Goal: Task Accomplishment & Management: Manage account settings

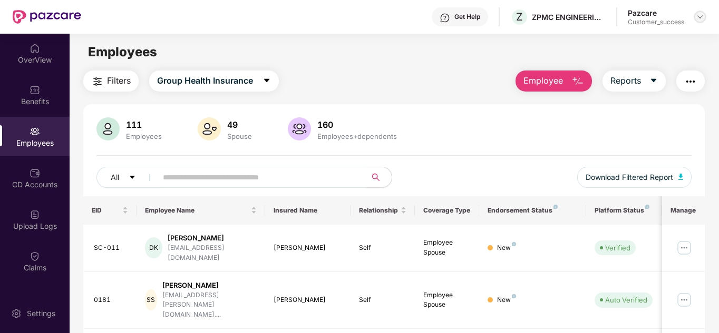
click at [702, 15] on img at bounding box center [699, 17] width 8 height 8
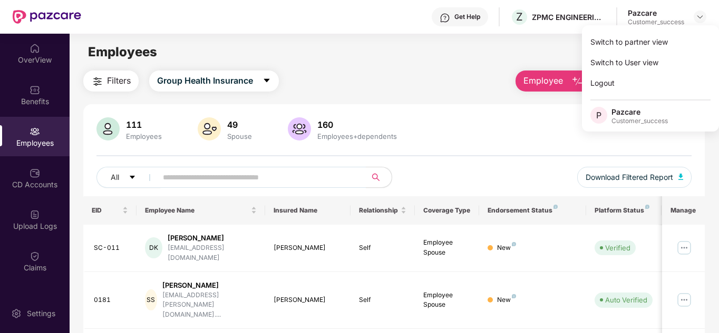
click at [470, 57] on div "Employees" at bounding box center [394, 52] width 649 height 20
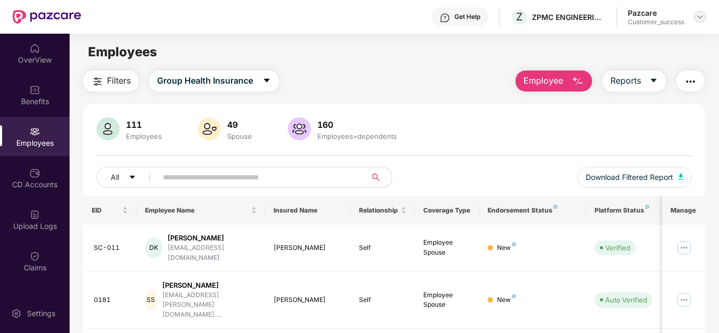
click at [700, 13] on img at bounding box center [699, 17] width 8 height 8
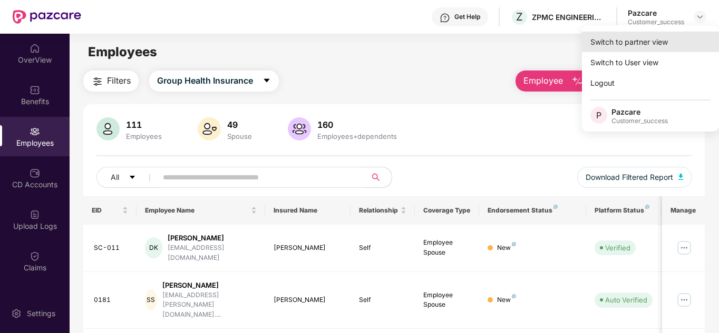
click at [670, 34] on div "Switch to partner view" at bounding box center [650, 42] width 137 height 21
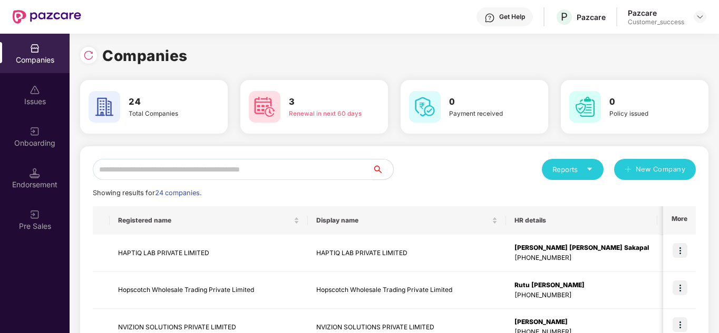
click at [181, 171] on input "text" at bounding box center [232, 169] width 279 height 21
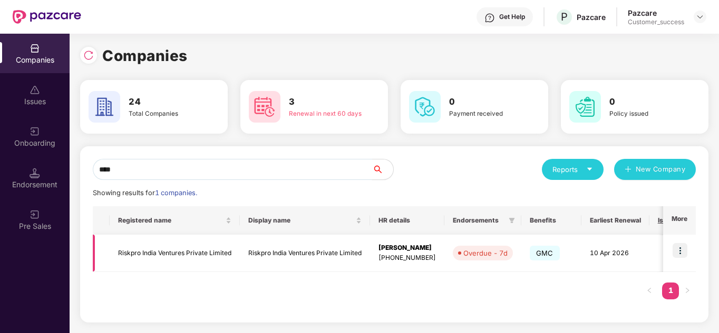
type input "****"
click at [681, 243] on img at bounding box center [679, 250] width 15 height 15
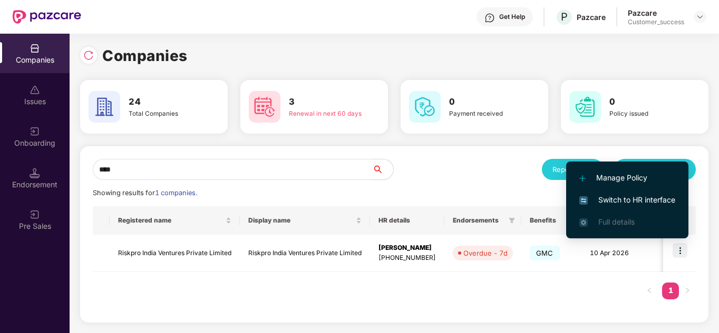
click at [630, 204] on span "Switch to HR interface" at bounding box center [627, 200] width 96 height 12
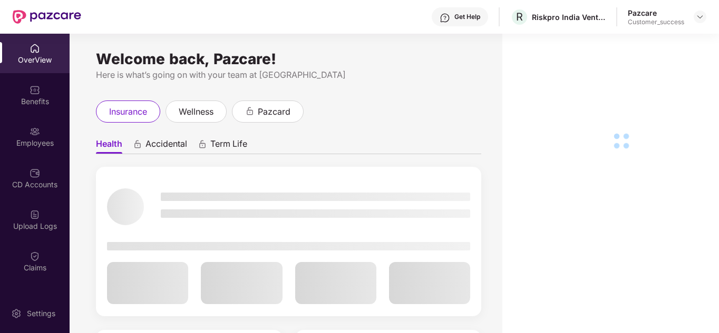
click at [28, 228] on div "Upload Logs" at bounding box center [35, 226] width 70 height 11
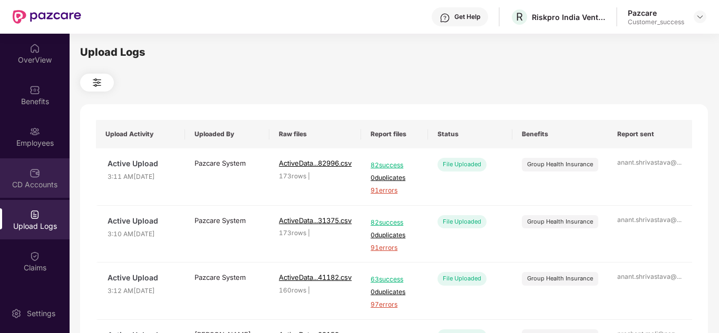
click at [28, 188] on div "CD Accounts" at bounding box center [35, 185] width 70 height 11
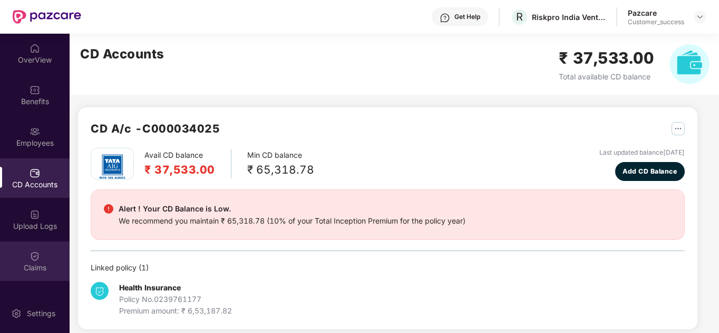
click at [38, 259] on img at bounding box center [35, 256] width 11 height 11
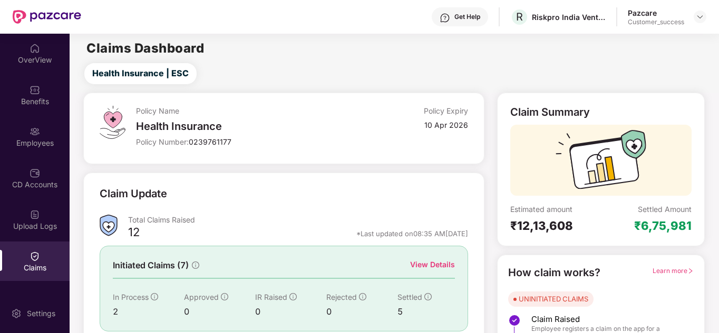
click at [414, 263] on div "View Details" at bounding box center [432, 265] width 45 height 12
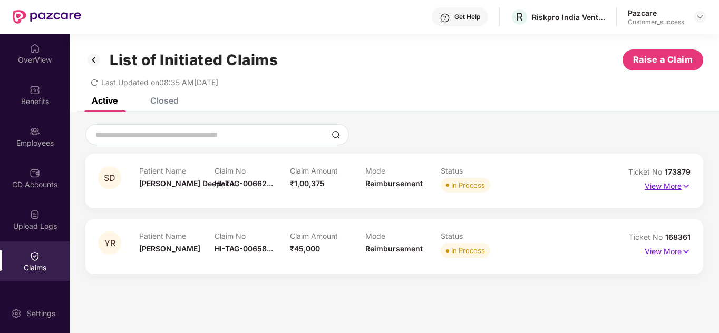
click at [660, 189] on p "View More" at bounding box center [667, 185] width 46 height 14
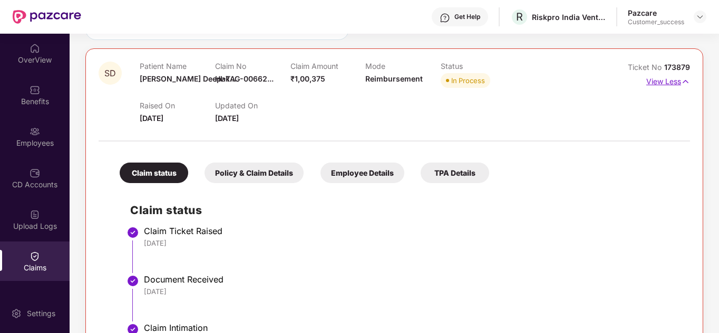
scroll to position [84, 0]
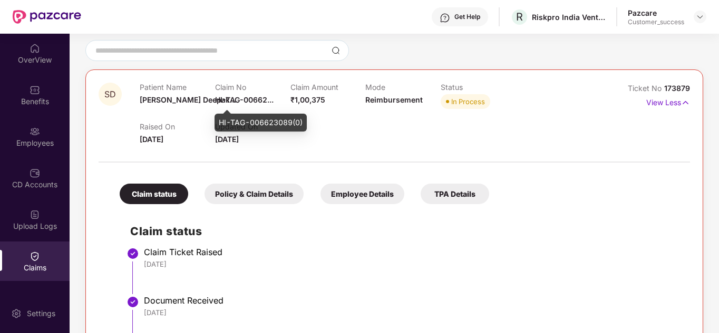
click at [236, 100] on span "HI-TAG-00662..." at bounding box center [244, 99] width 58 height 9
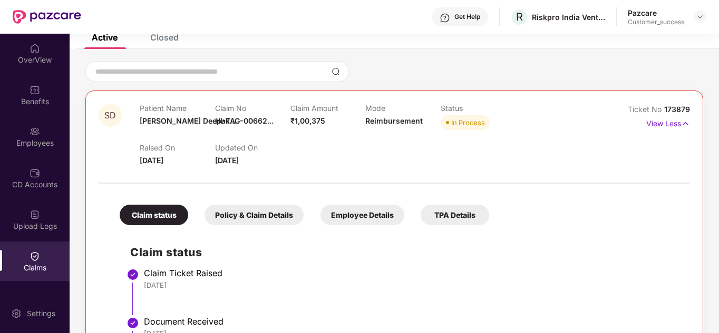
scroll to position [0, 0]
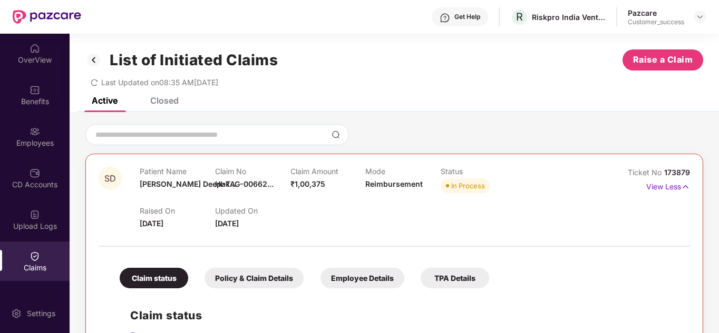
click at [408, 82] on div "Last Updated on 08:35 AM, 14 Oct 2025" at bounding box center [393, 79] width 617 height 16
click at [37, 43] on img at bounding box center [35, 48] width 11 height 11
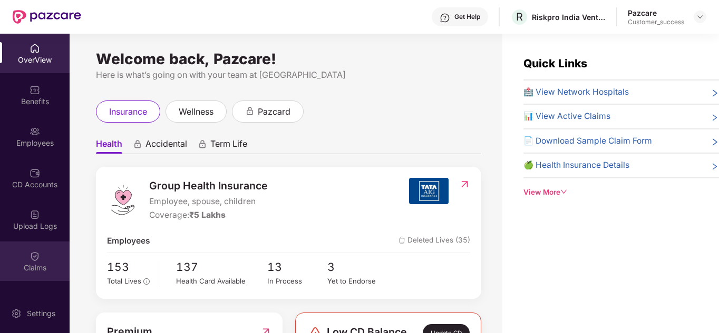
click at [33, 258] on img at bounding box center [35, 256] width 11 height 11
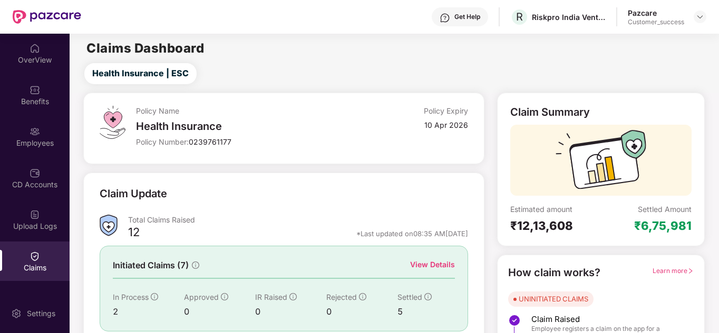
click at [242, 178] on div "Claim Update Total Claims Raised 12 *Last updated on 08:35 AM, 14 Oct 2025 Init…" at bounding box center [283, 279] width 400 height 212
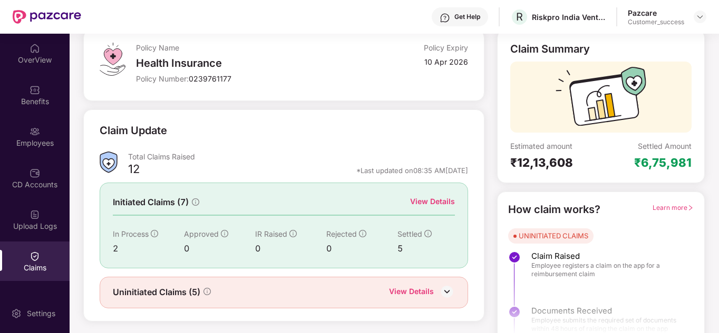
scroll to position [79, 0]
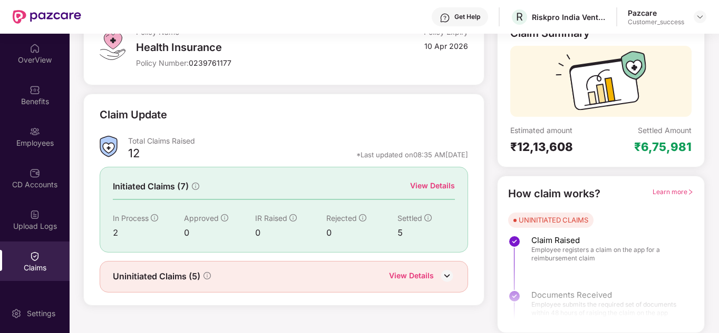
click at [433, 186] on div "View Details" at bounding box center [432, 186] width 45 height 12
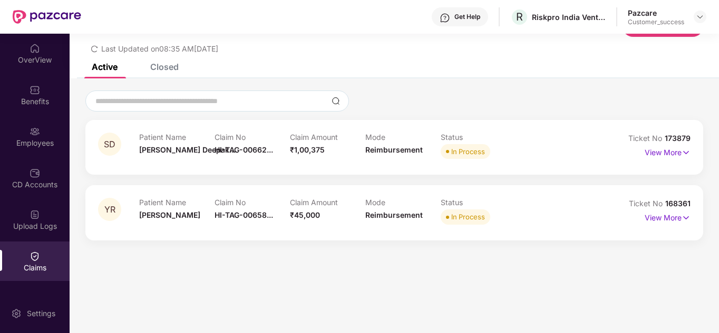
scroll to position [34, 0]
click at [160, 70] on div "Closed" at bounding box center [164, 67] width 28 height 11
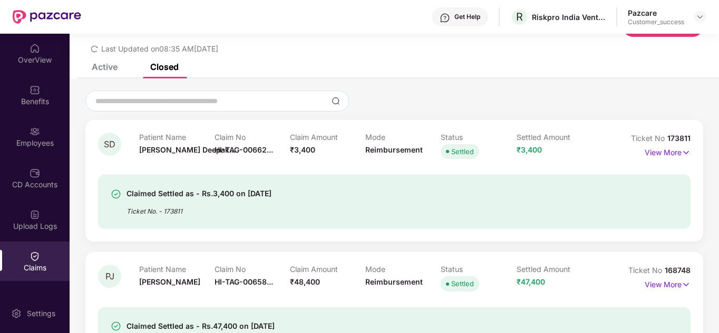
click at [112, 74] on div "Active" at bounding box center [97, 66] width 42 height 23
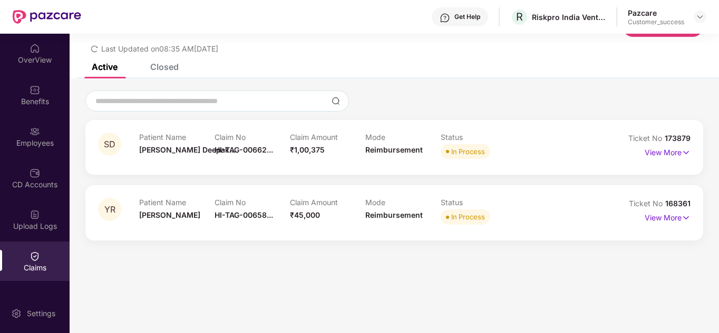
click at [156, 73] on div "Closed" at bounding box center [156, 66] width 44 height 23
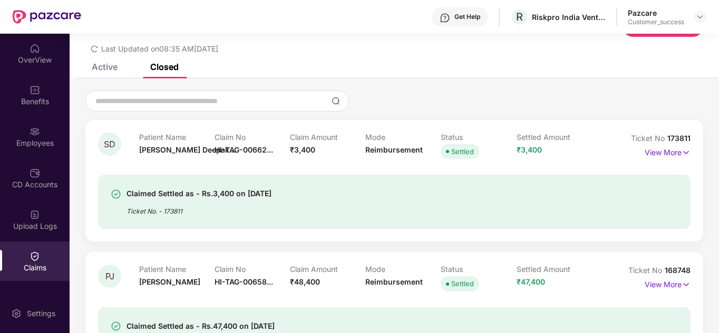
click at [107, 68] on div "Active" at bounding box center [105, 67] width 26 height 11
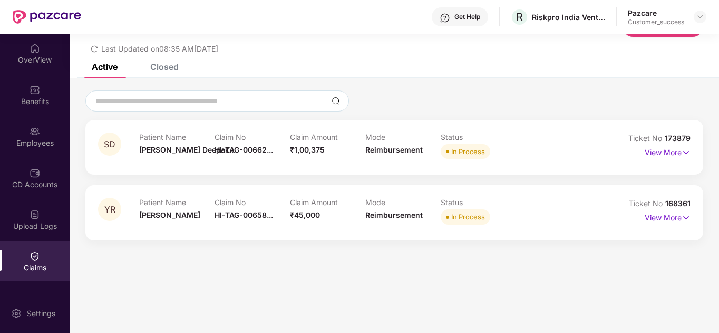
click at [655, 156] on p "View More" at bounding box center [667, 151] width 46 height 14
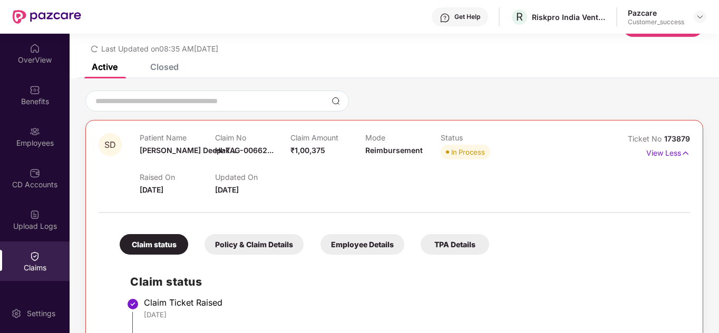
click at [166, 70] on div "Closed" at bounding box center [164, 67] width 28 height 11
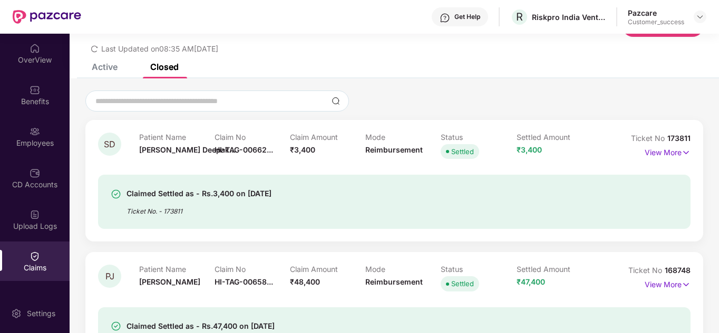
click at [117, 71] on div "Active" at bounding box center [105, 67] width 26 height 11
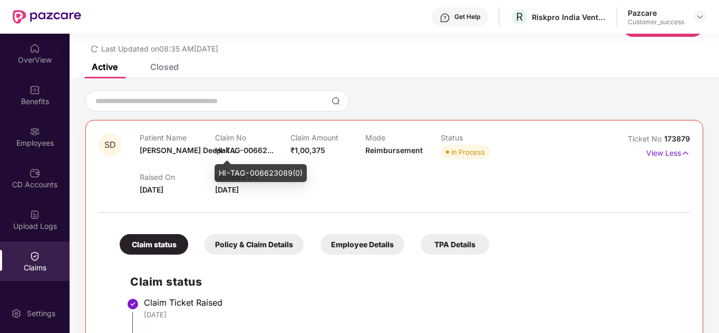
click at [235, 146] on span "HI-TAG-00662..." at bounding box center [244, 150] width 58 height 9
drag, startPoint x: 217, startPoint y: 173, endPoint x: 303, endPoint y: 175, distance: 87.0
click at [303, 175] on div "HI-TAG-006623089(0)" at bounding box center [260, 173] width 92 height 18
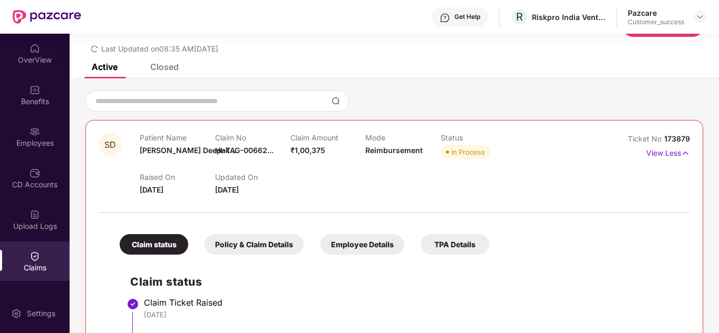
copy div "HI-TAG-006623089(0)"
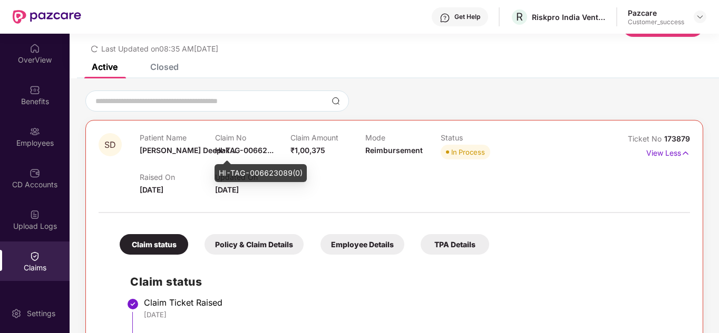
click at [222, 147] on span "HI-TAG-00662..." at bounding box center [244, 150] width 58 height 9
drag, startPoint x: 219, startPoint y: 173, endPoint x: 302, endPoint y: 172, distance: 83.2
click at [302, 172] on div "HI-TAG-006623089(0)" at bounding box center [260, 173] width 92 height 18
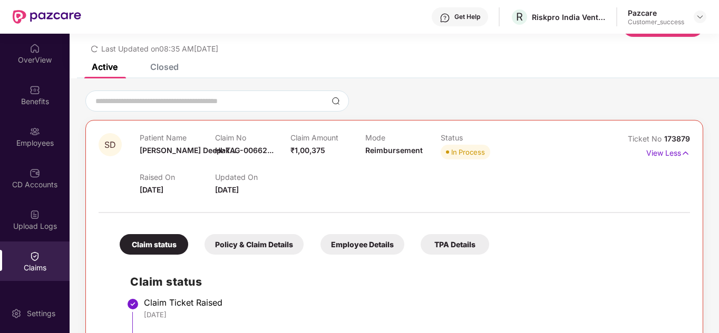
copy div "HI-TAG-006623089(0)"
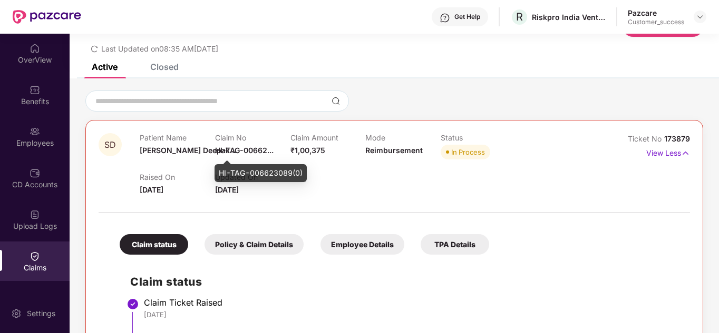
click at [244, 153] on span "HI-TAG-00662..." at bounding box center [244, 150] width 58 height 9
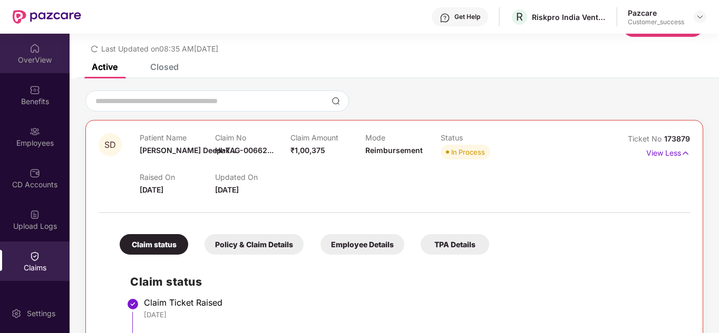
click at [28, 57] on div "OverView" at bounding box center [35, 60] width 70 height 11
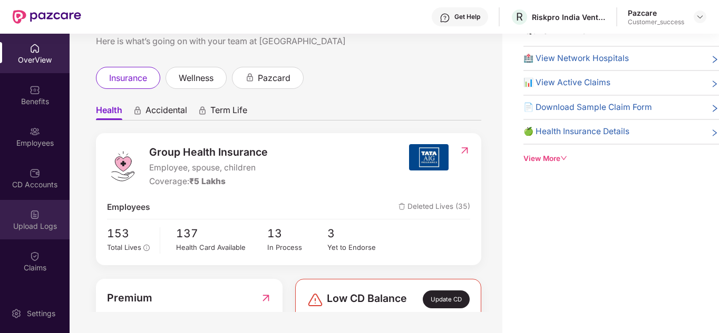
click at [35, 210] on img at bounding box center [35, 215] width 11 height 11
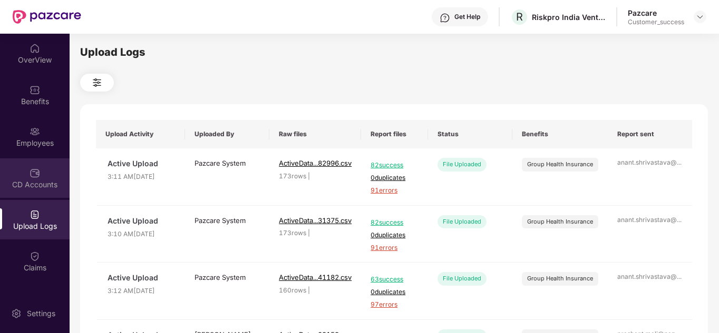
click at [35, 188] on div "CD Accounts" at bounding box center [35, 185] width 70 height 11
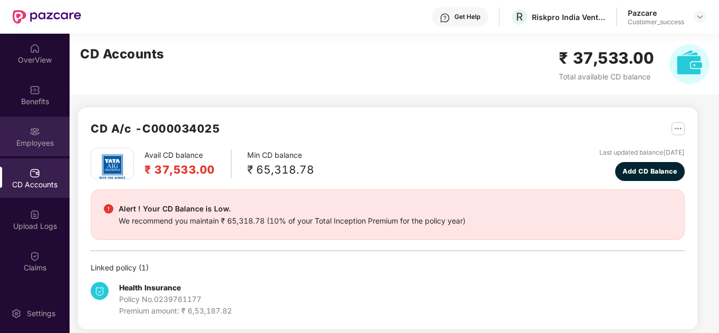
click at [31, 143] on div "Employees" at bounding box center [35, 143] width 70 height 11
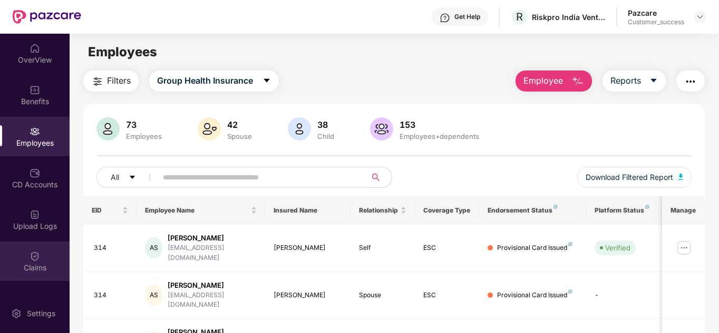
click at [33, 243] on div "Claims" at bounding box center [35, 262] width 70 height 40
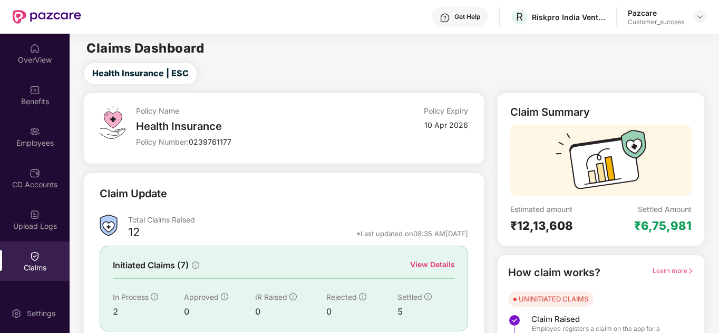
click at [235, 186] on div "Claim Update" at bounding box center [284, 200] width 368 height 29
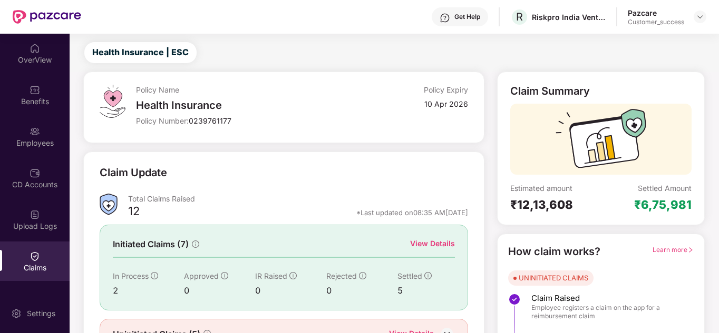
scroll to position [79, 0]
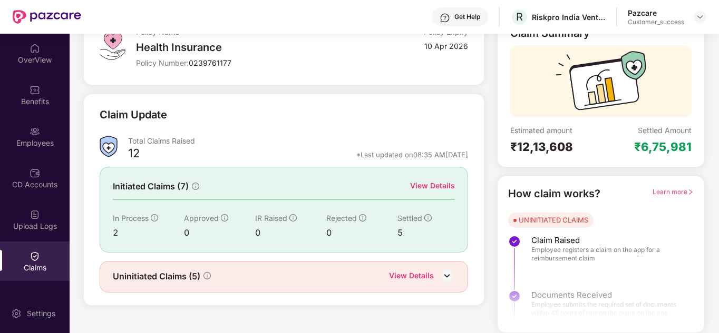
click at [430, 185] on div "View Details" at bounding box center [432, 186] width 45 height 12
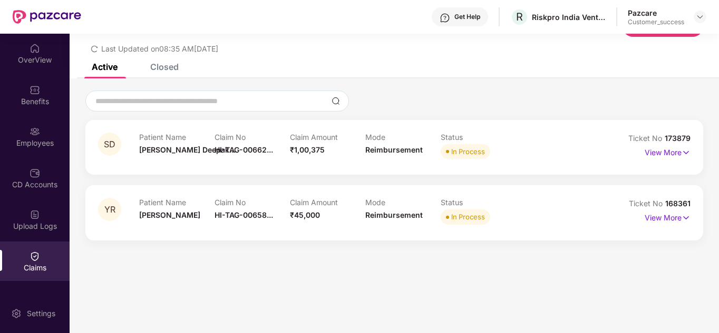
scroll to position [34, 0]
click at [671, 159] on div "View More" at bounding box center [667, 152] width 46 height 17
click at [663, 152] on p "View More" at bounding box center [667, 151] width 46 height 14
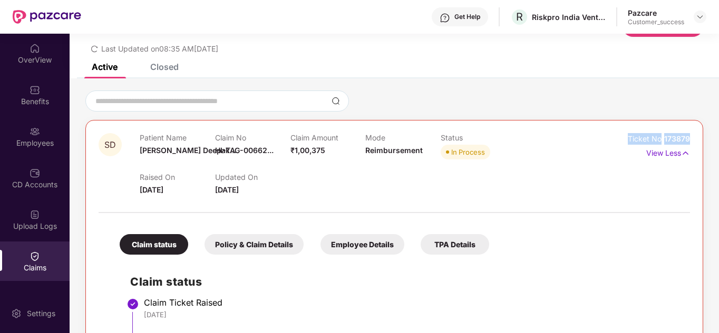
drag, startPoint x: 692, startPoint y: 138, endPoint x: 624, endPoint y: 143, distance: 67.6
copy div "Ticket No 173879"
click at [233, 155] on div "Claim No HI-TAG-00662..." at bounding box center [252, 147] width 75 height 29
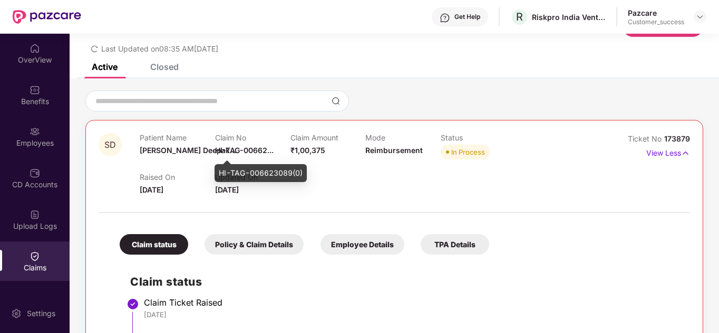
click at [230, 151] on span "HI-TAG-00662..." at bounding box center [244, 150] width 58 height 9
drag, startPoint x: 220, startPoint y: 173, endPoint x: 303, endPoint y: 174, distance: 83.8
click at [303, 174] on div "HI-TAG-006623089(0)" at bounding box center [260, 173] width 92 height 18
copy div "HI-TAG-006623089(0)"
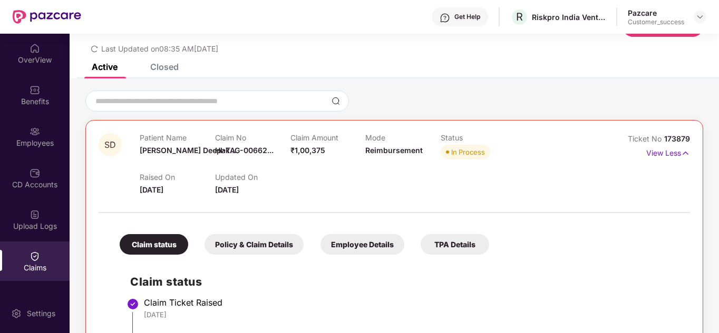
click at [388, 96] on div at bounding box center [393, 101] width 617 height 21
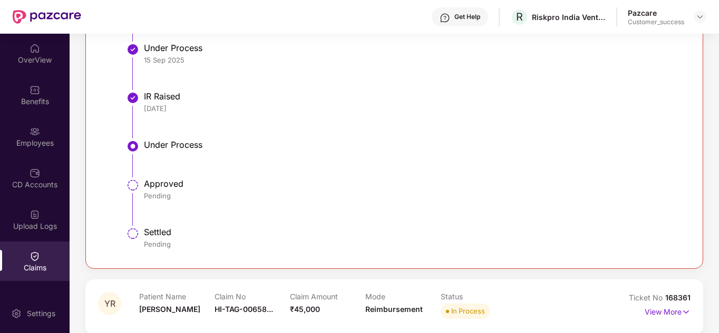
scroll to position [446, 0]
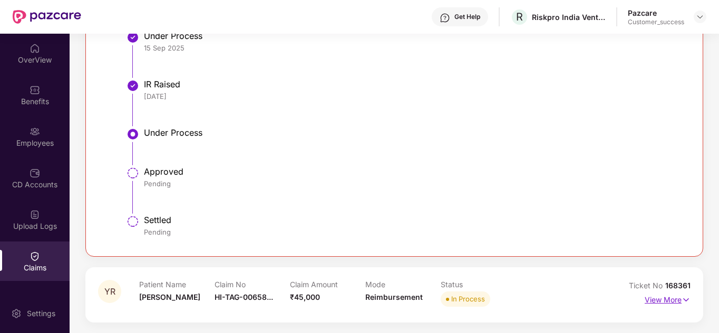
click at [665, 300] on p "View More" at bounding box center [667, 299] width 46 height 14
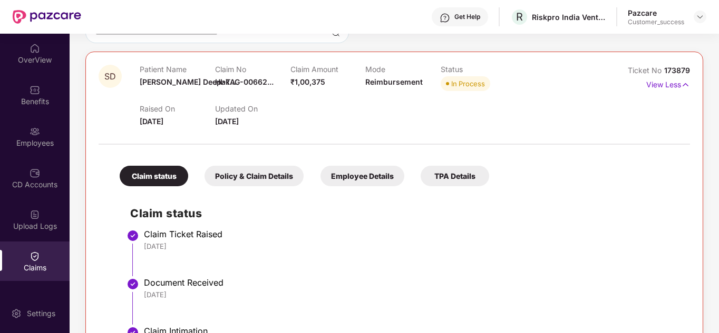
scroll to position [0, 0]
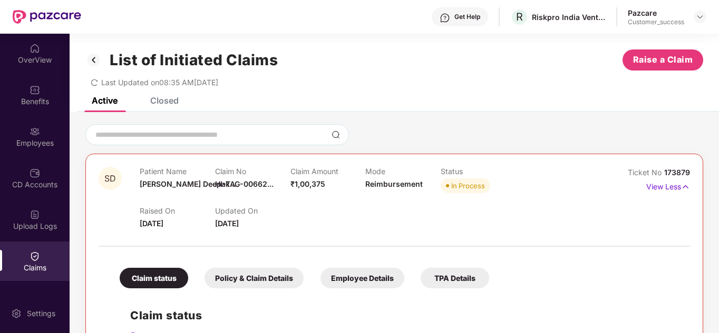
click at [404, 96] on div "List of Initiated Claims Raise a Claim Last Updated on 08:35 AM, 14 Oct 2025" at bounding box center [394, 66] width 649 height 64
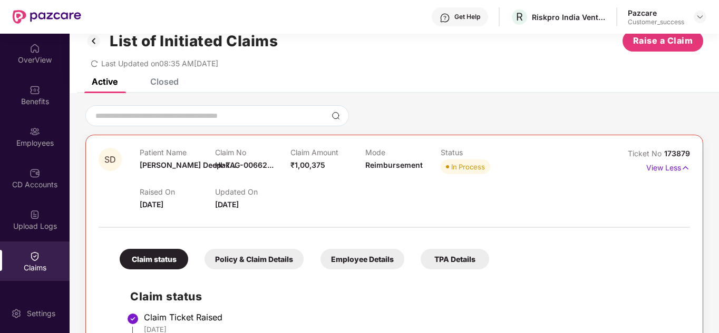
scroll to position [21, 0]
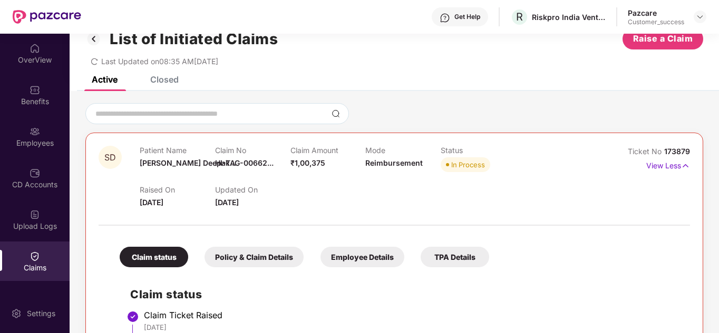
click at [170, 73] on div "List of Initiated Claims Raise a Claim Last Updated on 08:35 AM, 14 Oct 2025" at bounding box center [394, 45] width 649 height 64
click at [168, 78] on div "Closed" at bounding box center [164, 79] width 28 height 11
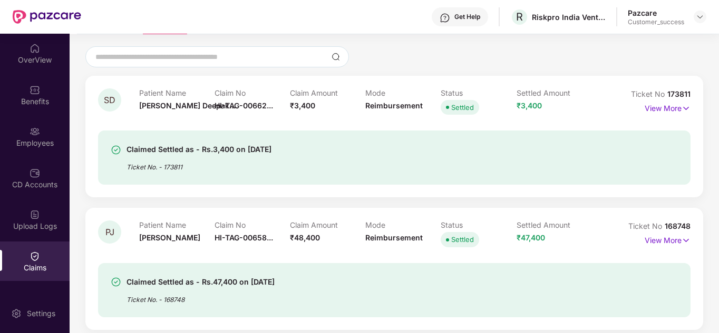
scroll to position [0, 0]
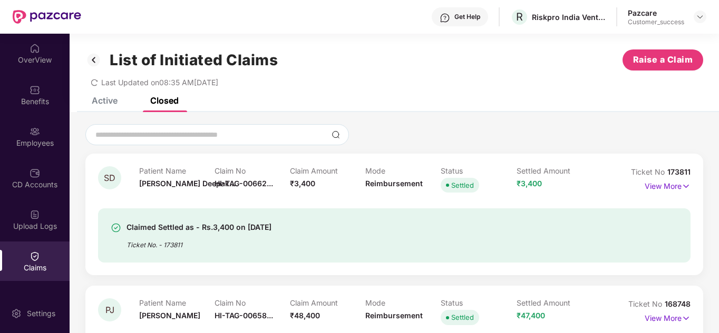
click at [102, 100] on div "Active" at bounding box center [105, 100] width 26 height 11
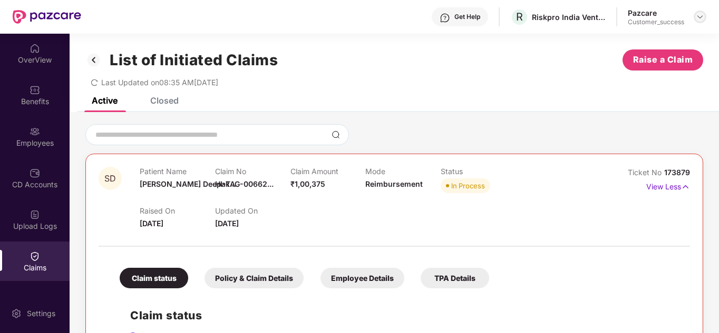
click at [700, 13] on img at bounding box center [699, 17] width 8 height 8
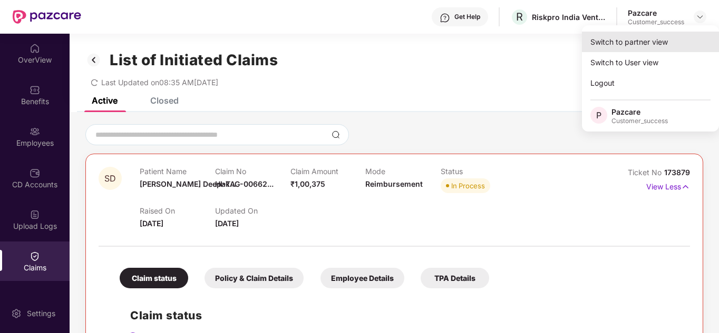
click at [650, 37] on div "Switch to partner view" at bounding box center [650, 42] width 137 height 21
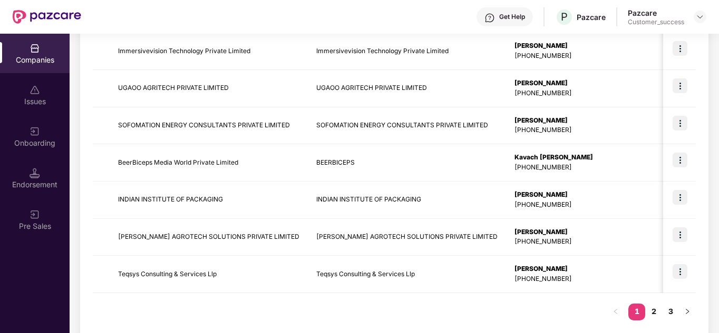
scroll to position [312, 0]
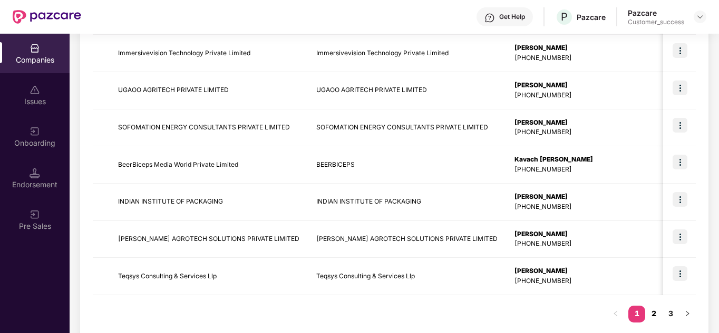
click at [655, 312] on link "2" at bounding box center [653, 314] width 17 height 16
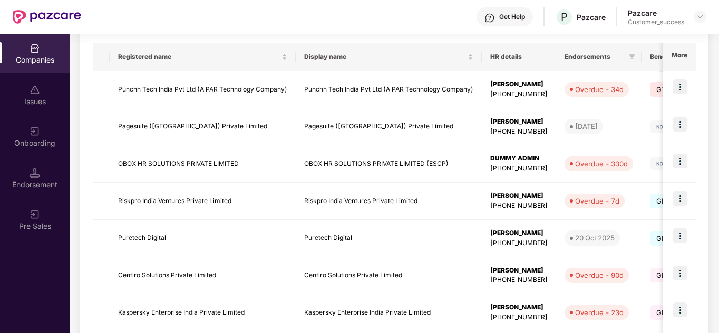
scroll to position [143, 0]
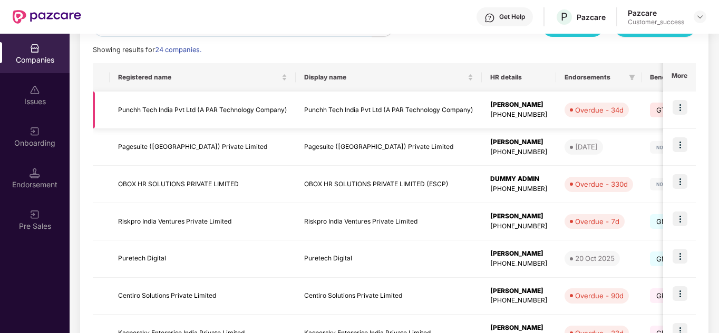
click at [680, 97] on td at bounding box center [679, 110] width 33 height 37
click at [677, 110] on img at bounding box center [679, 107] width 15 height 15
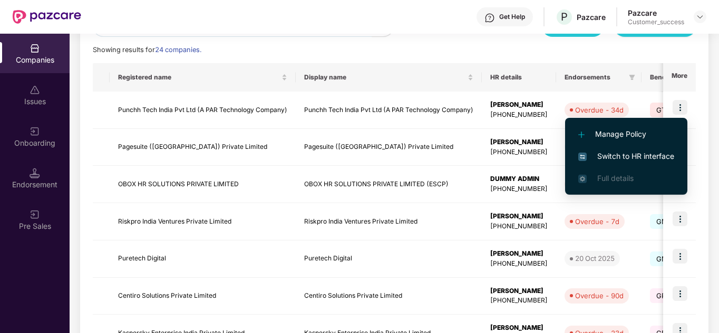
click at [635, 155] on span "Switch to HR interface" at bounding box center [626, 157] width 96 height 12
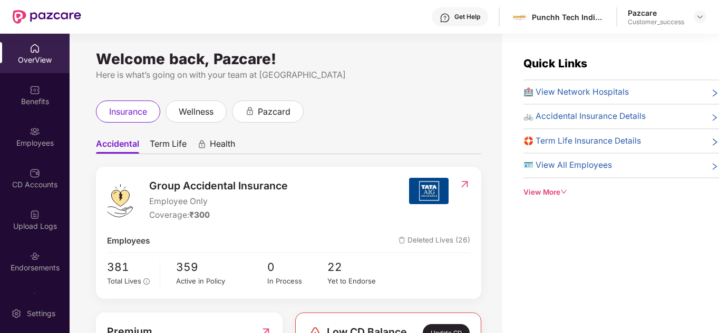
click at [407, 142] on ul "Accidental Term Life Health" at bounding box center [288, 143] width 385 height 21
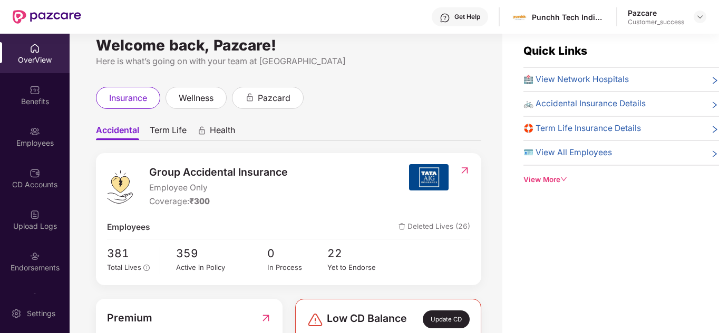
scroll to position [0, 0]
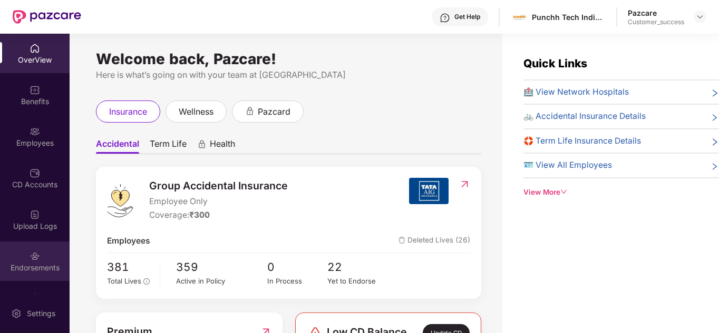
click at [36, 259] on img at bounding box center [35, 256] width 11 height 11
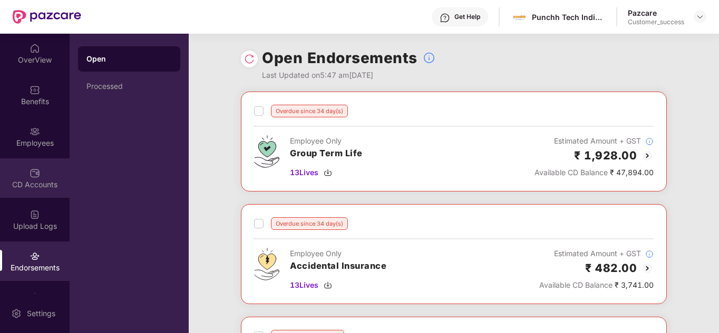
click at [64, 182] on div "CD Accounts" at bounding box center [35, 185] width 70 height 11
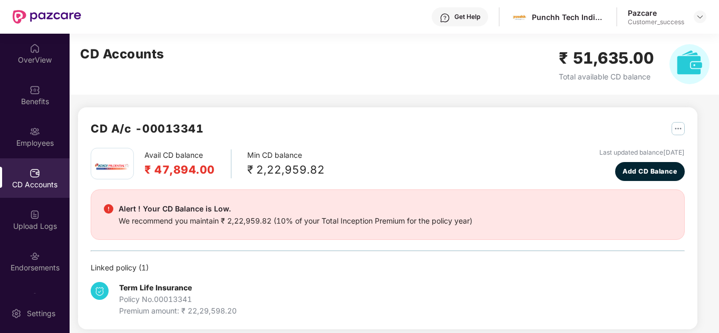
click at [331, 116] on div "CD A/c - 00013341 Avail CD balance ₹ 47,894.00 Min CD balance ₹ 2,22,959.82 Las…" at bounding box center [387, 218] width 619 height 222
click at [698, 18] on img at bounding box center [699, 17] width 8 height 8
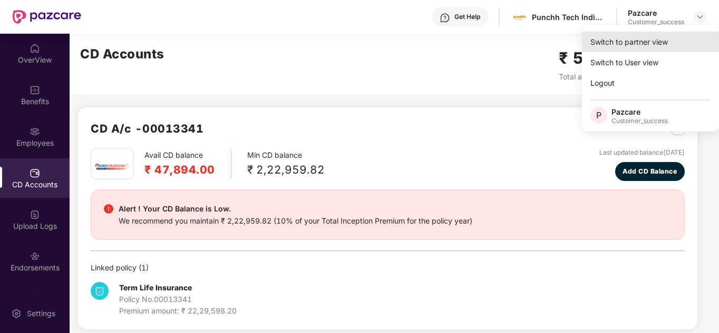
click at [648, 37] on div "Switch to partner view" at bounding box center [650, 42] width 137 height 21
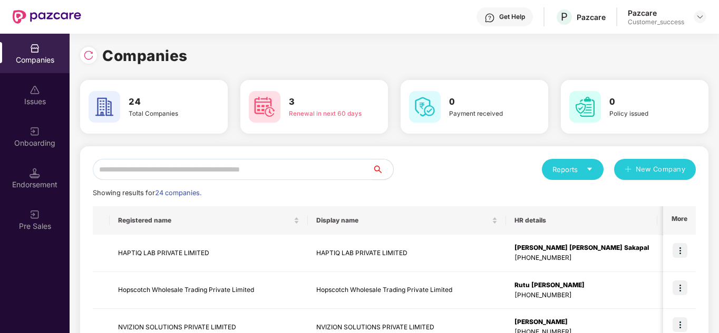
click at [446, 164] on div "Reports New Company" at bounding box center [544, 169] width 301 height 21
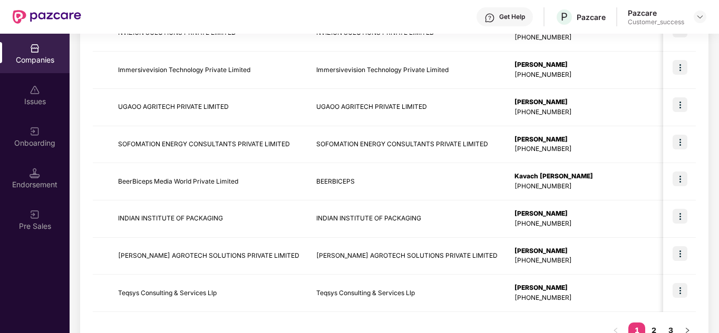
scroll to position [333, 0]
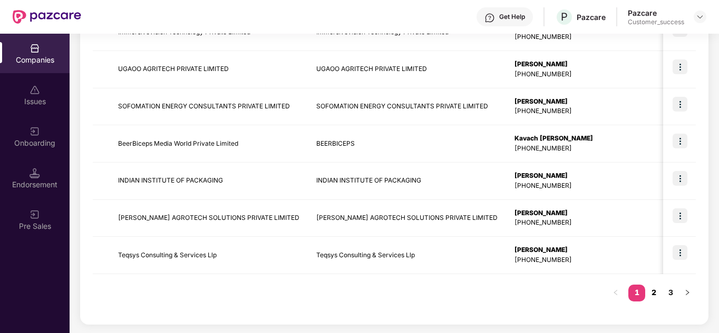
click at [657, 299] on link "2" at bounding box center [653, 293] width 17 height 16
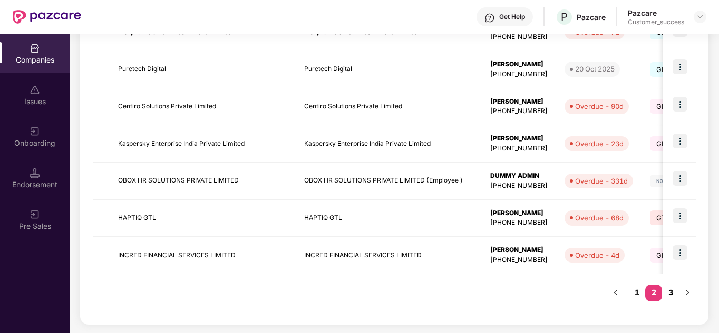
click at [666, 293] on link "3" at bounding box center [670, 293] width 17 height 16
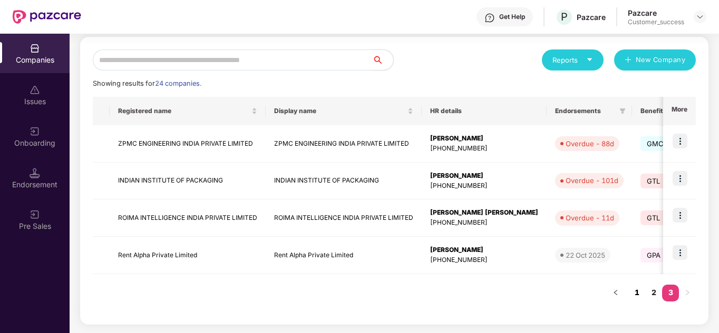
click at [631, 292] on link "1" at bounding box center [636, 293] width 17 height 16
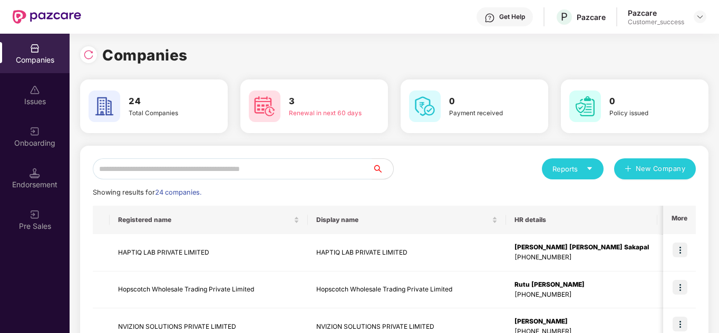
scroll to position [0, 0]
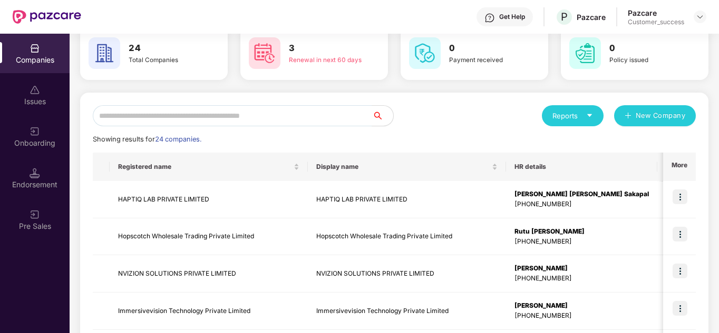
scroll to position [105, 0]
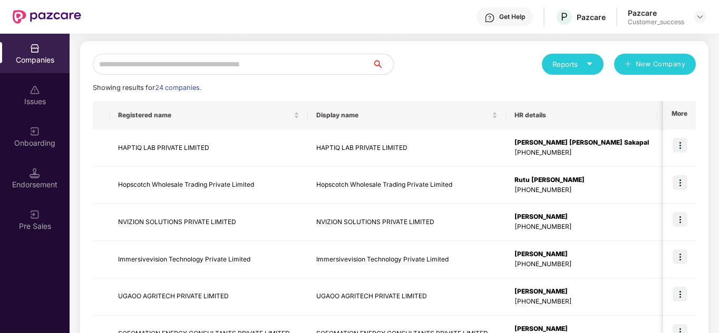
click at [583, 62] on div "Reports" at bounding box center [572, 64] width 41 height 11
click at [435, 62] on div "Reports New Company" at bounding box center [544, 64] width 301 height 21
click at [424, 67] on div "Reports New Company" at bounding box center [544, 64] width 301 height 21
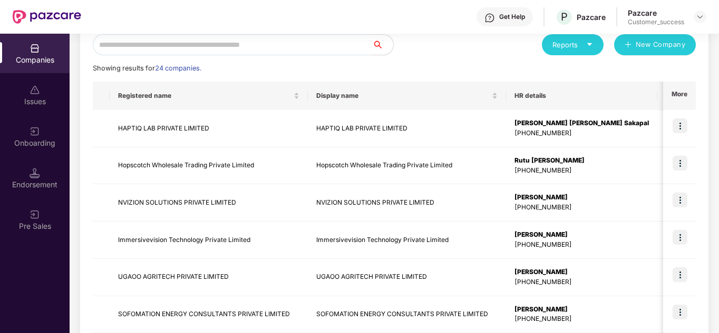
scroll to position [126, 0]
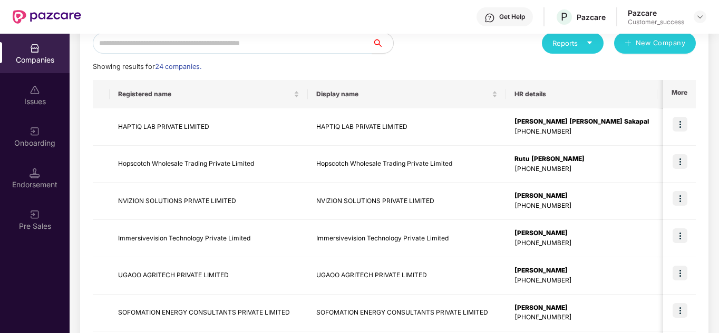
click at [416, 58] on div "Reports New Company Showing results for 24 companies. Registered name Display n…" at bounding box center [394, 276] width 603 height 486
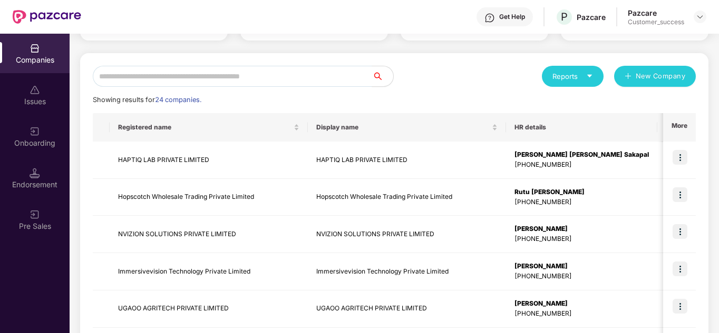
scroll to position [59, 0]
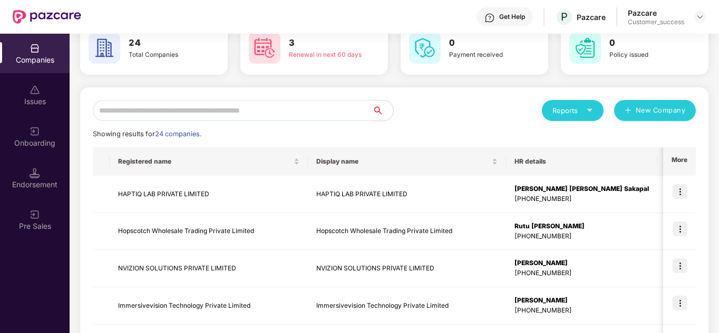
click at [435, 115] on div "Reports New Company" at bounding box center [544, 110] width 301 height 21
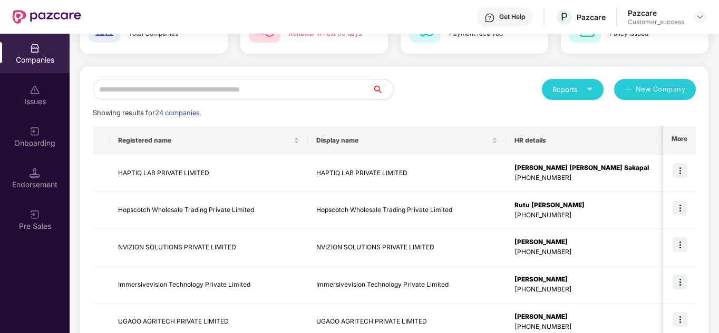
click at [158, 83] on input "text" at bounding box center [232, 89] width 279 height 21
type input "*"
click at [448, 103] on div "Reports New Company Showing results for 24 companies. Registered name Display n…" at bounding box center [394, 322] width 603 height 486
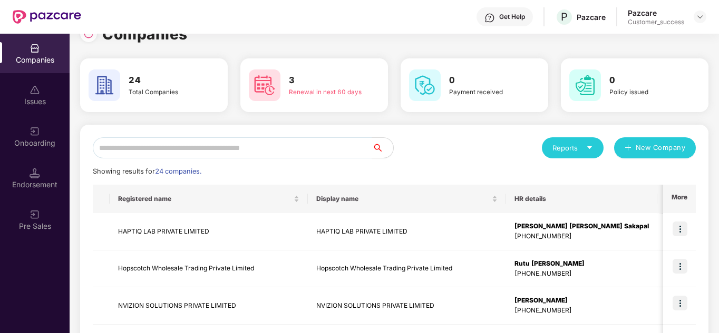
scroll to position [0, 0]
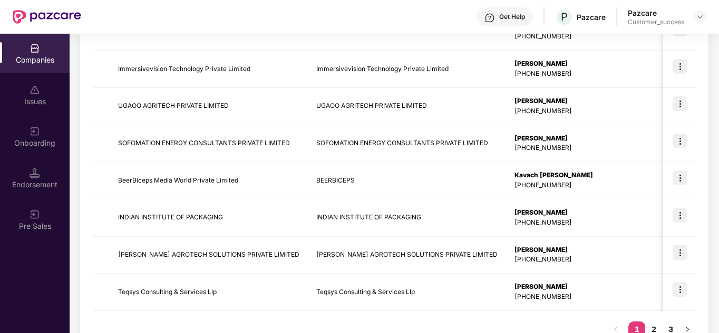
scroll to position [316, 0]
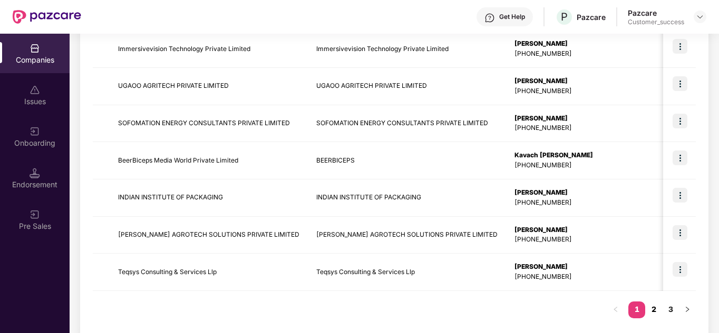
click at [660, 308] on link "2" at bounding box center [653, 310] width 17 height 16
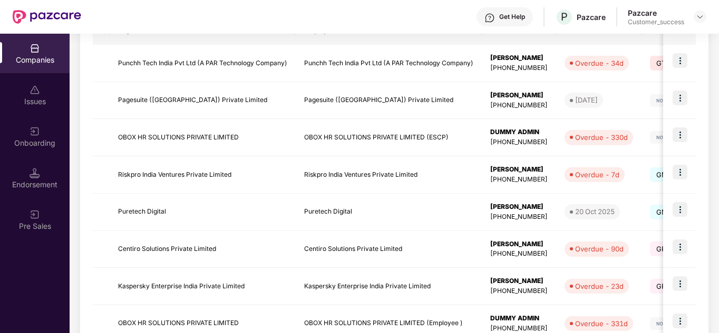
scroll to position [190, 0]
click at [682, 208] on img at bounding box center [679, 210] width 15 height 15
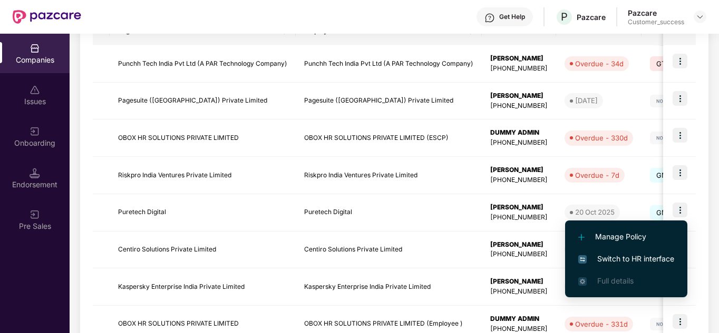
click at [628, 254] on span "Switch to HR interface" at bounding box center [626, 259] width 96 height 12
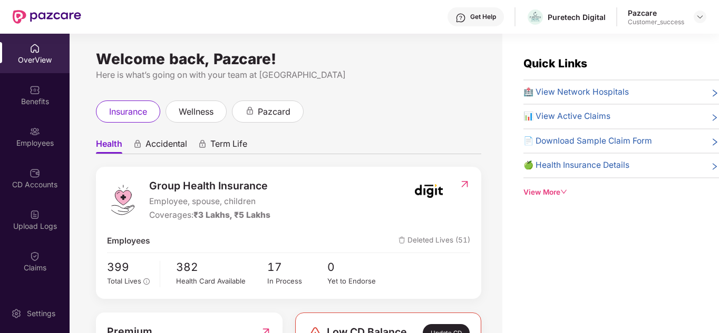
click at [356, 148] on ul "Health Accidental Term Life" at bounding box center [288, 143] width 385 height 21
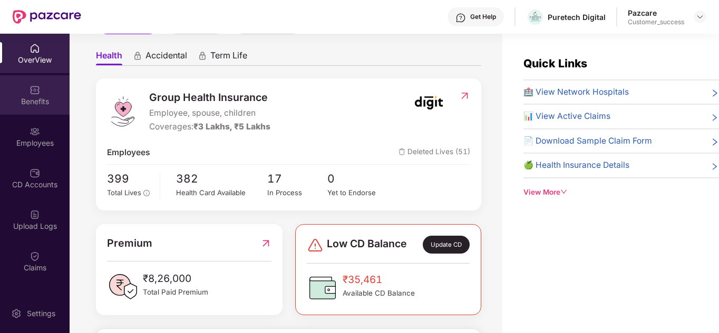
scroll to position [0, 0]
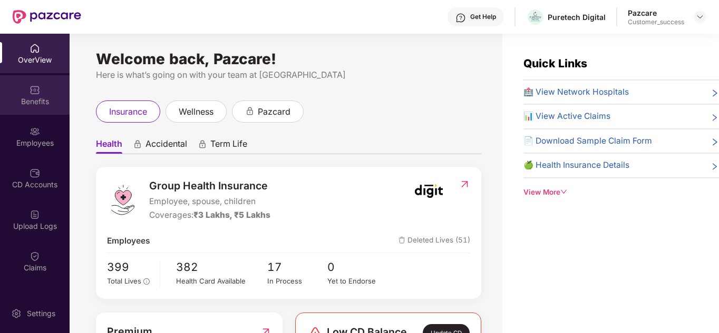
click at [38, 101] on div "Benefits" at bounding box center [35, 101] width 70 height 11
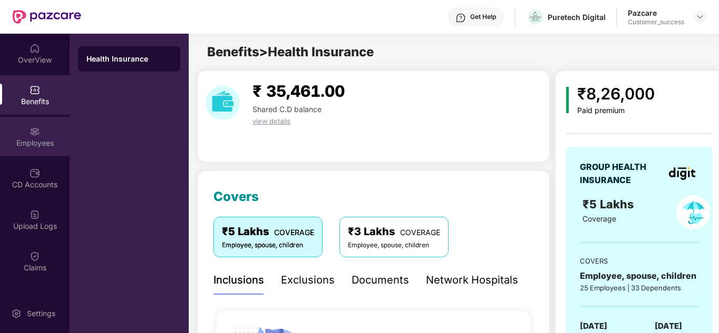
click at [38, 140] on div "Employees" at bounding box center [35, 143] width 70 height 11
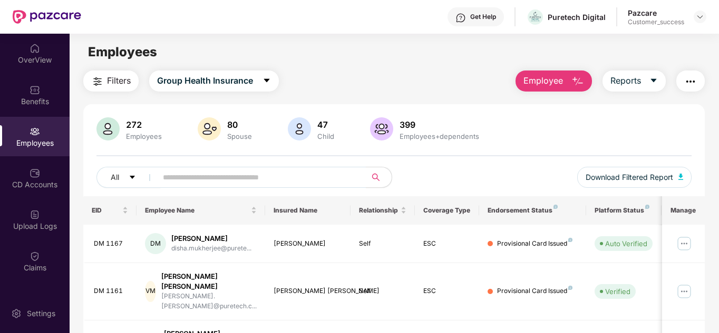
click at [431, 187] on div "All Download Filtered Report" at bounding box center [393, 182] width 595 height 30
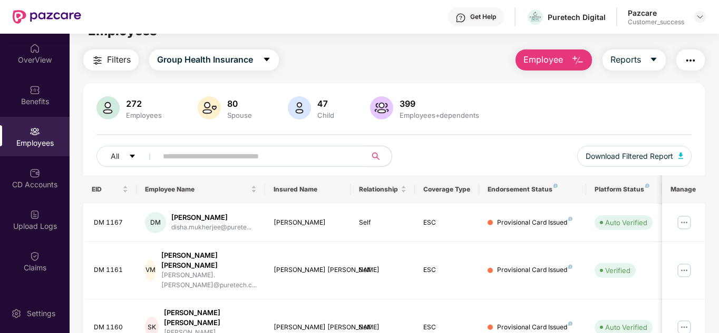
click at [110, 45] on main "Employees Filters Group Health Insurance Employee Reports 272 Employees 80 Spou…" at bounding box center [394, 179] width 649 height 333
click at [111, 53] on button "Filters" at bounding box center [110, 60] width 55 height 21
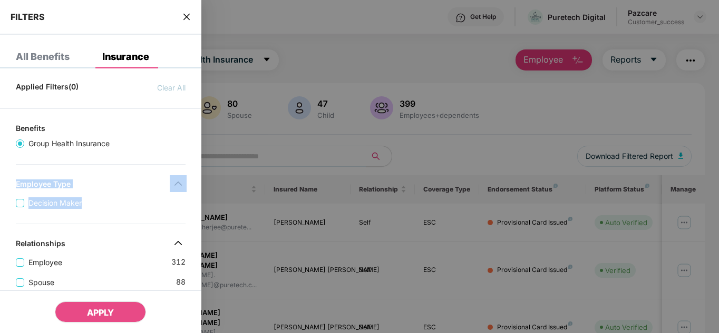
drag, startPoint x: 199, startPoint y: 156, endPoint x: 184, endPoint y: 224, distance: 69.1
click at [184, 224] on div at bounding box center [101, 224] width 170 height 1
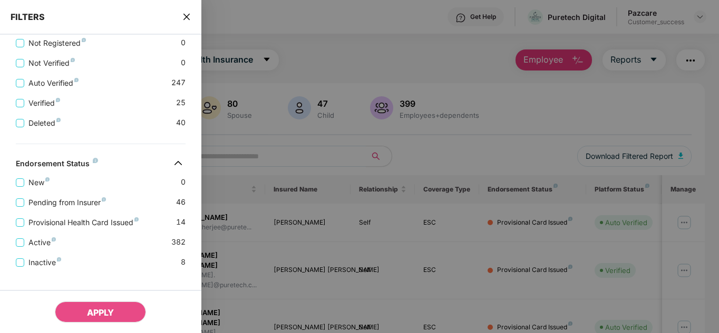
scroll to position [333, 0]
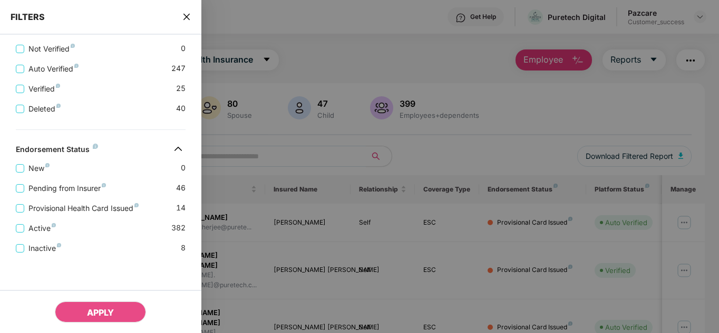
click at [183, 14] on icon "close" at bounding box center [186, 17] width 8 height 8
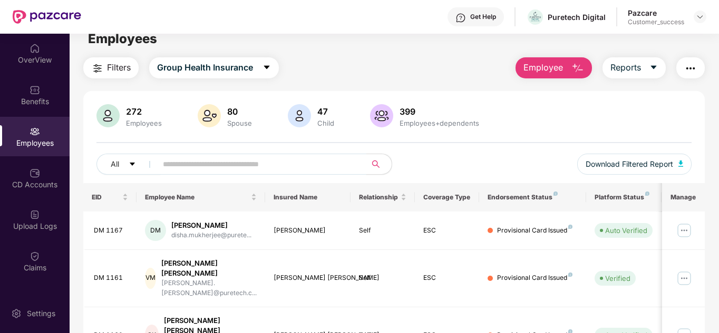
scroll to position [0, 0]
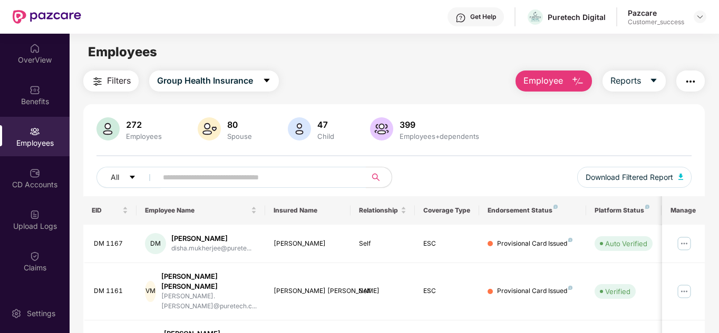
click at [487, 172] on div "All Download Filtered Report" at bounding box center [393, 182] width 595 height 30
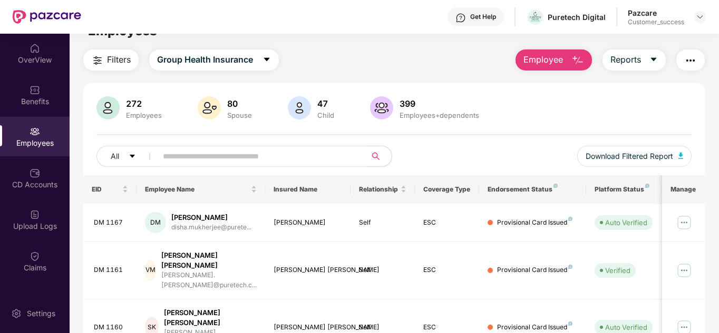
click at [223, 151] on input "text" at bounding box center [257, 157] width 189 height 16
click at [37, 253] on img at bounding box center [35, 256] width 11 height 11
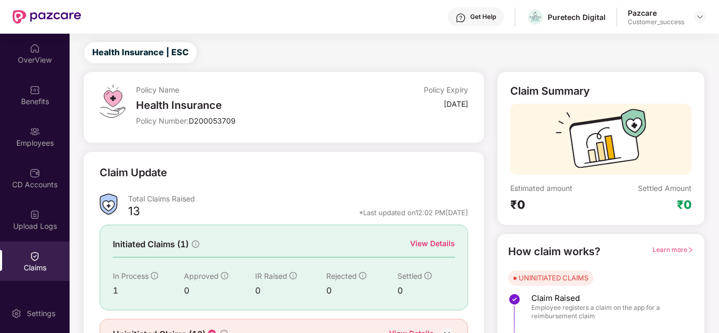
click at [303, 154] on div "Claim Update Total Claims Raised 13 *Last updated on 12:02 PM, 12 Oct 2025 Init…" at bounding box center [283, 258] width 400 height 212
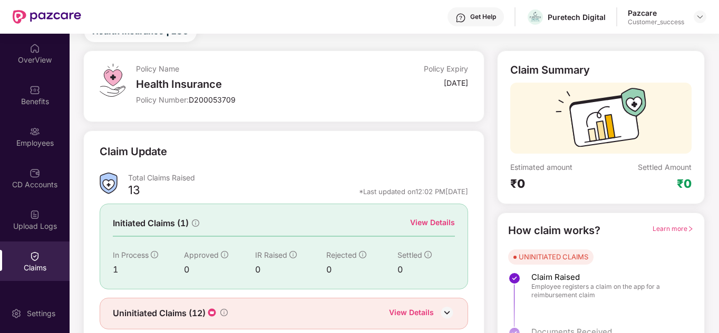
click at [435, 220] on div "View Details" at bounding box center [432, 223] width 45 height 12
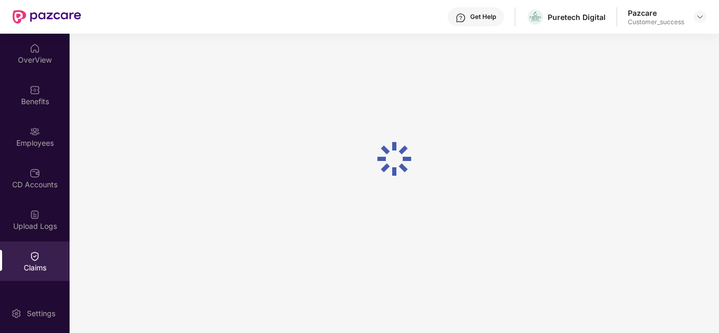
scroll to position [34, 0]
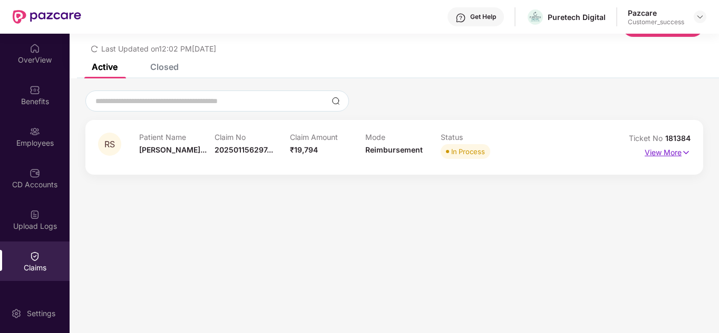
click at [644, 151] on p "View More" at bounding box center [667, 151] width 46 height 14
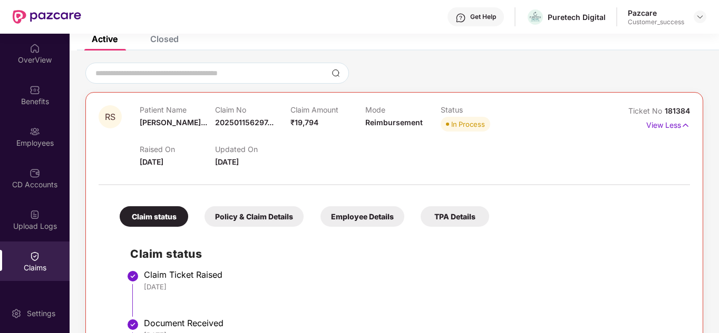
scroll to position [3, 0]
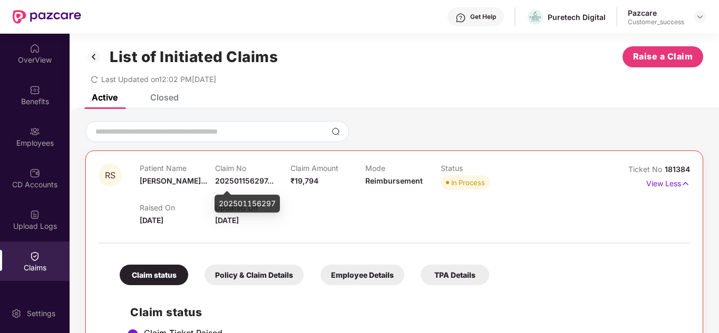
click at [270, 183] on span "202501156297..." at bounding box center [244, 180] width 58 height 9
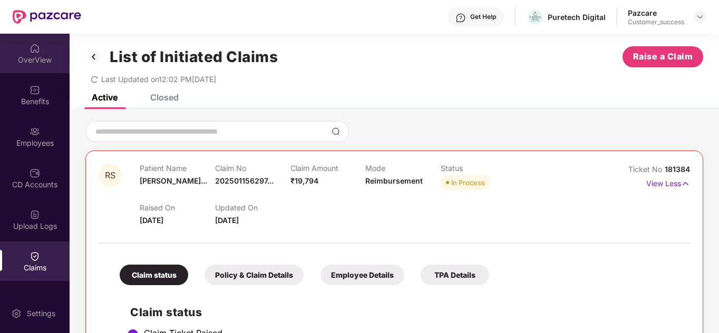
click at [35, 50] on img at bounding box center [35, 48] width 11 height 11
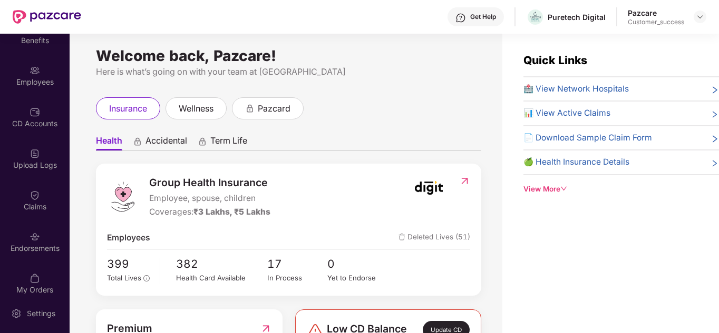
scroll to position [63, 0]
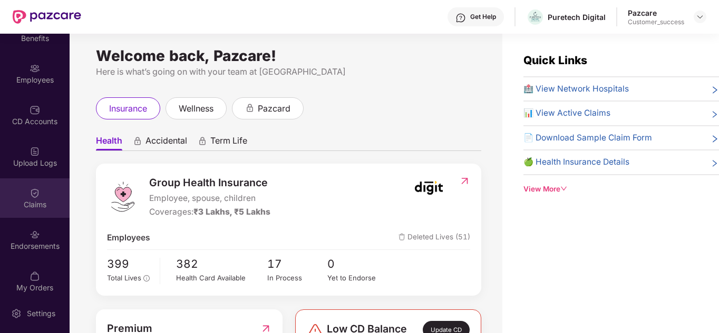
click at [33, 192] on img at bounding box center [35, 193] width 11 height 11
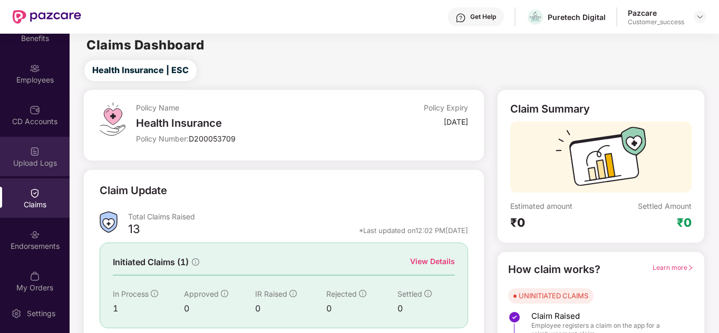
click at [31, 162] on div "Upload Logs" at bounding box center [35, 163] width 70 height 11
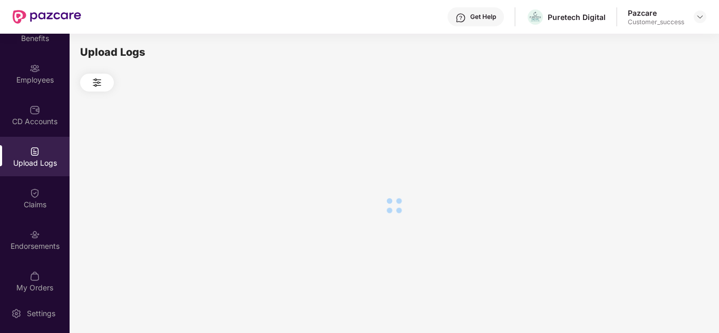
scroll to position [0, 0]
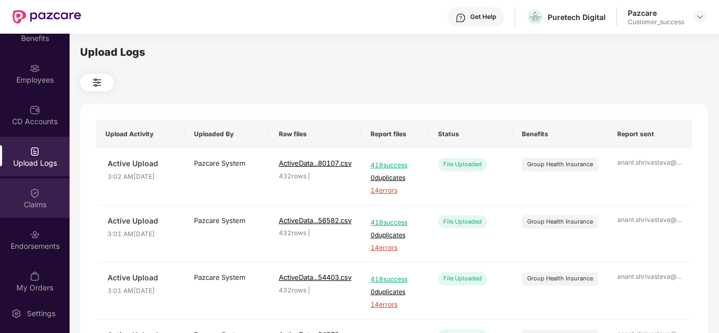
click at [38, 197] on img at bounding box center [35, 193] width 11 height 11
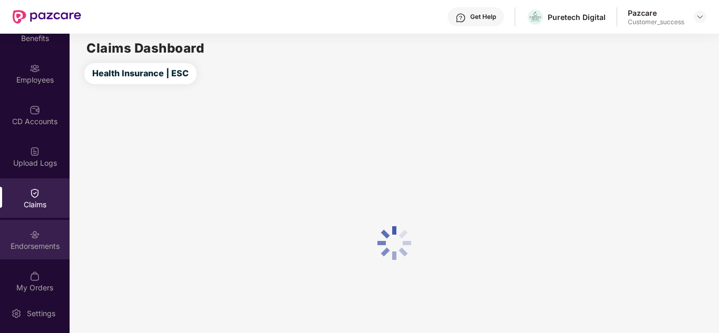
click at [32, 236] on img at bounding box center [35, 235] width 11 height 11
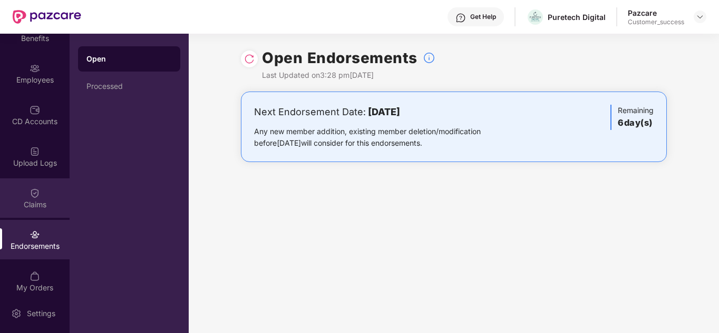
click at [32, 190] on img at bounding box center [35, 193] width 11 height 11
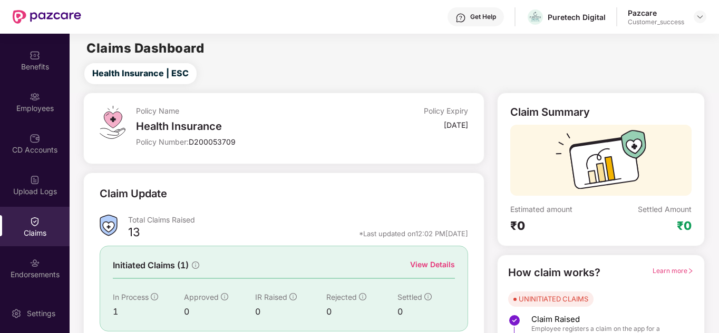
scroll to position [22, 0]
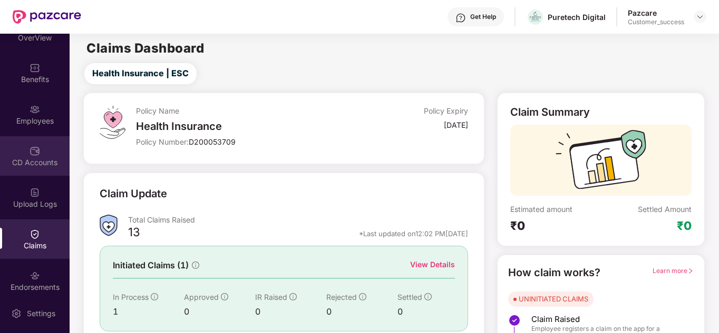
click at [38, 161] on div "CD Accounts" at bounding box center [35, 163] width 70 height 11
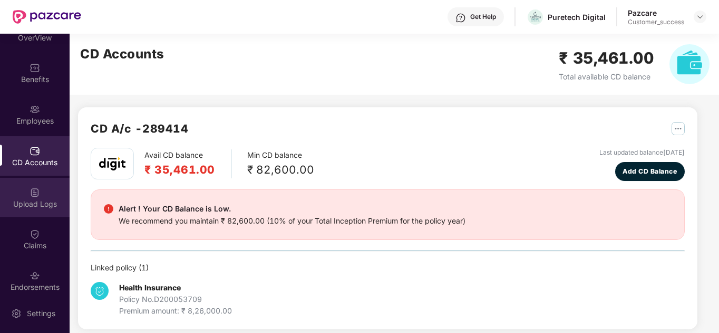
click at [32, 198] on img at bounding box center [35, 193] width 11 height 11
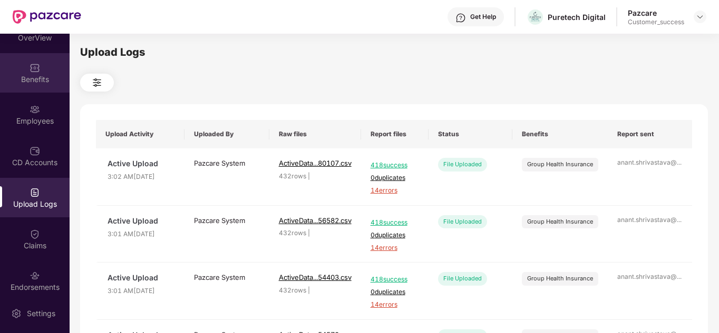
click at [31, 72] on img at bounding box center [35, 68] width 11 height 11
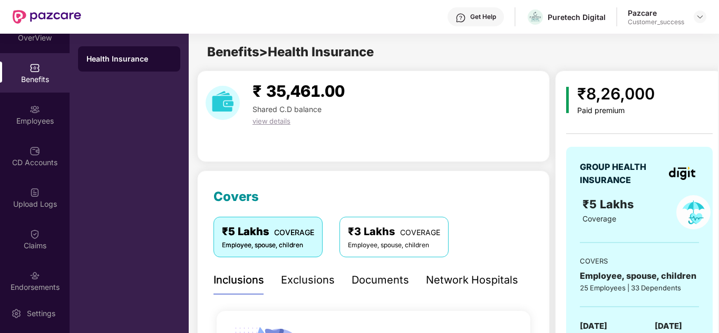
scroll to position [0, 0]
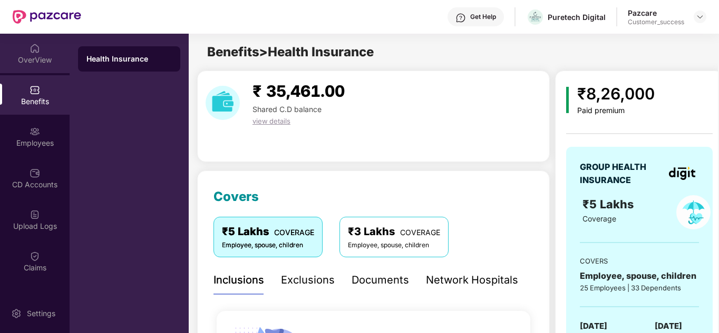
click at [38, 55] on div "OverView" at bounding box center [35, 60] width 70 height 11
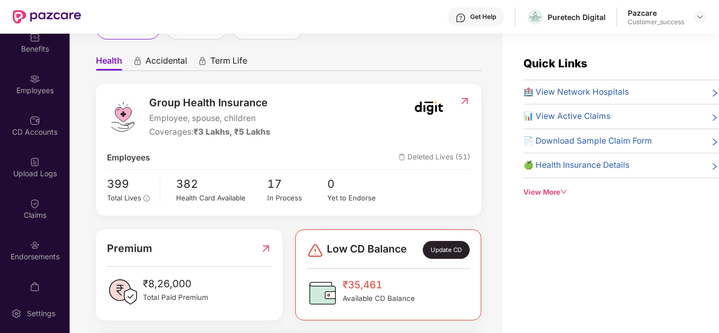
scroll to position [56, 0]
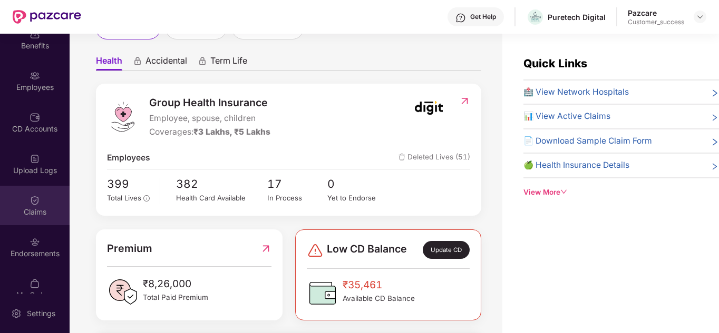
click at [25, 211] on div "Claims" at bounding box center [35, 212] width 70 height 11
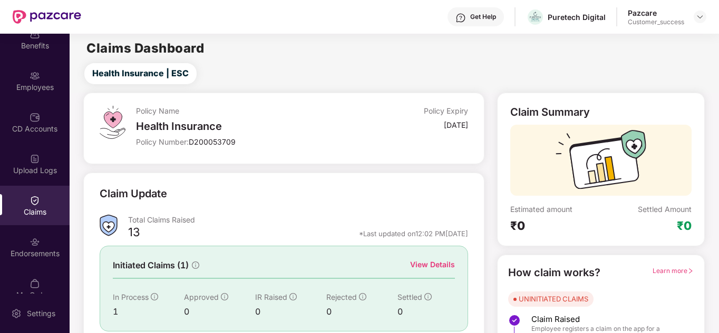
click at [427, 261] on div "View Details" at bounding box center [432, 265] width 45 height 12
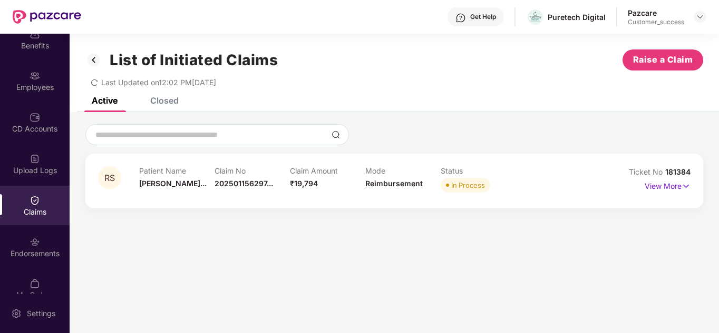
click at [268, 187] on span "202501156297..." at bounding box center [243, 183] width 58 height 9
click at [686, 192] on img at bounding box center [685, 187] width 9 height 12
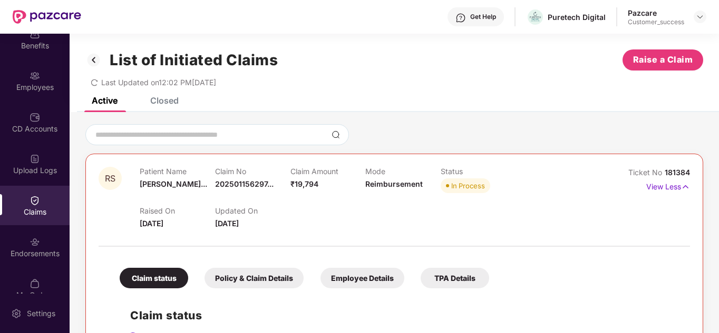
click at [378, 131] on div at bounding box center [393, 134] width 617 height 21
click at [358, 69] on div "List of Initiated Claims Raise a Claim" at bounding box center [393, 60] width 617 height 21
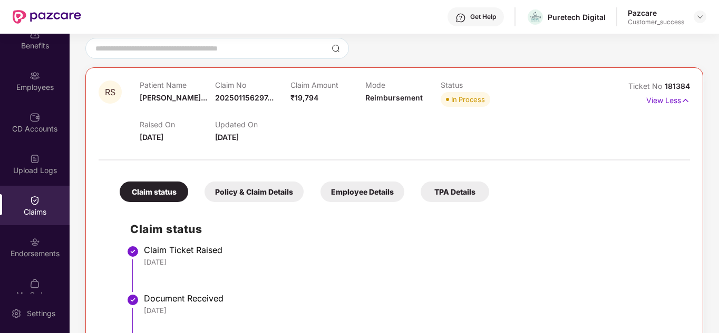
scroll to position [0, 0]
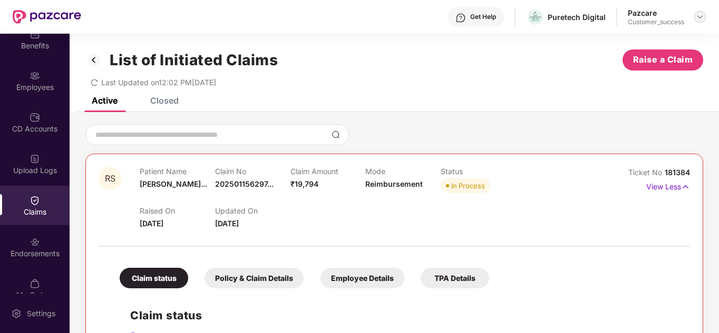
click at [698, 17] on img at bounding box center [699, 17] width 8 height 8
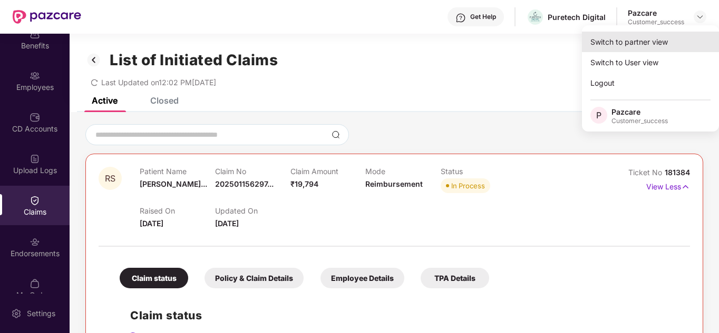
click at [661, 42] on div "Switch to partner view" at bounding box center [650, 42] width 137 height 21
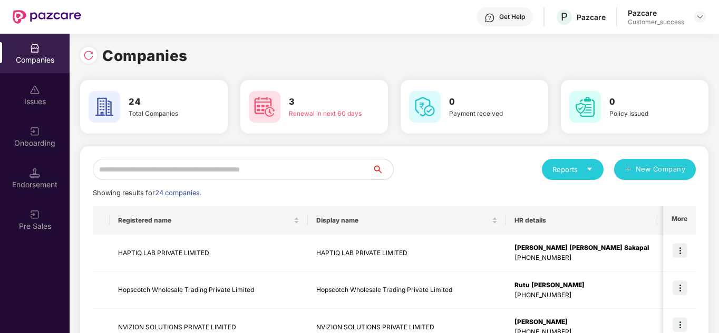
click at [161, 173] on input "text" at bounding box center [232, 169] width 279 height 21
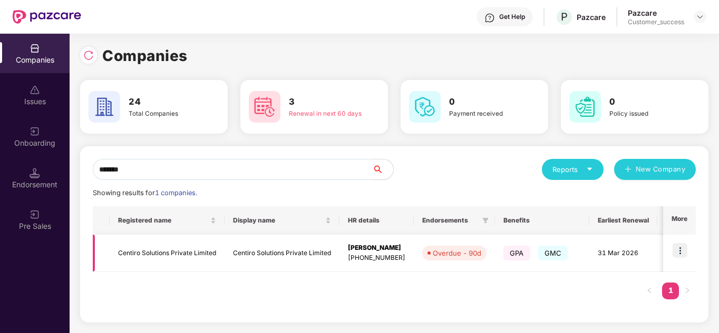
type input "*******"
click at [681, 247] on img at bounding box center [679, 250] width 15 height 15
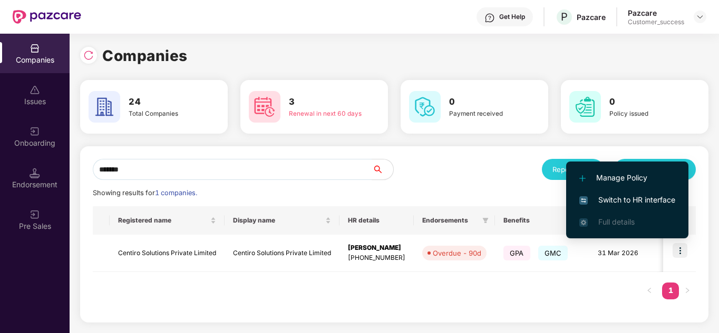
click at [632, 200] on span "Switch to HR interface" at bounding box center [627, 200] width 96 height 12
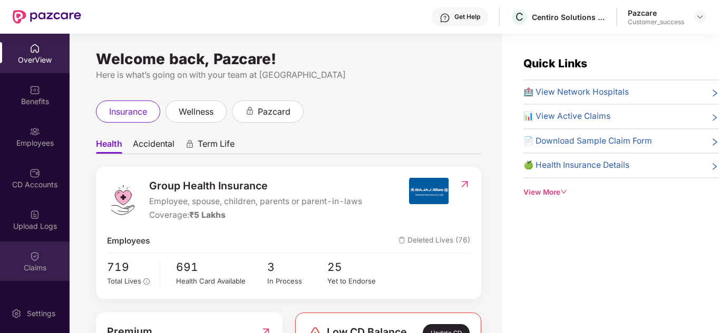
click at [19, 244] on div "Claims" at bounding box center [35, 262] width 70 height 40
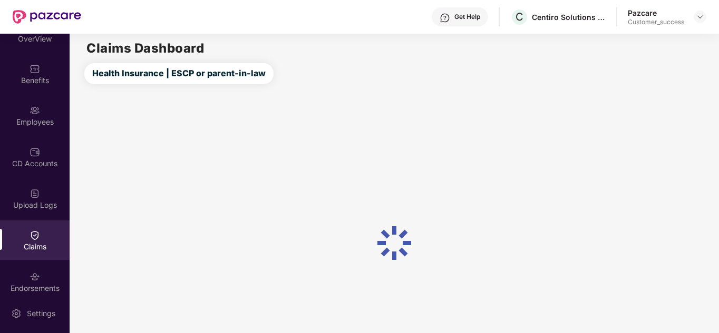
scroll to position [42, 0]
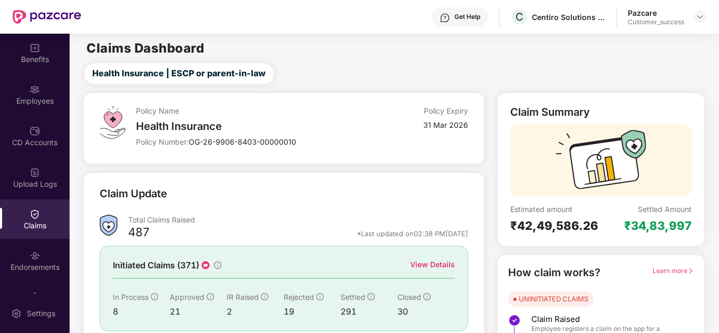
click at [316, 172] on div "Policy Name Health Insurance Policy Number: OG-26-9906-8403-00000010 Policy Exp…" at bounding box center [283, 253] width 413 height 320
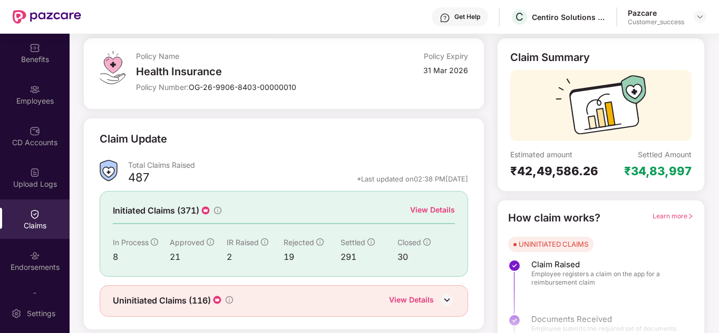
scroll to position [79, 0]
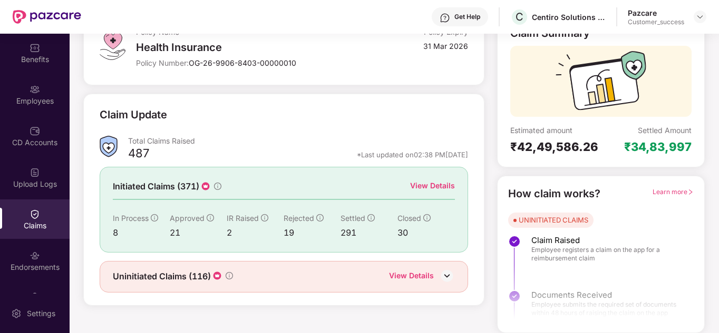
click at [433, 190] on div "View Details" at bounding box center [432, 186] width 45 height 12
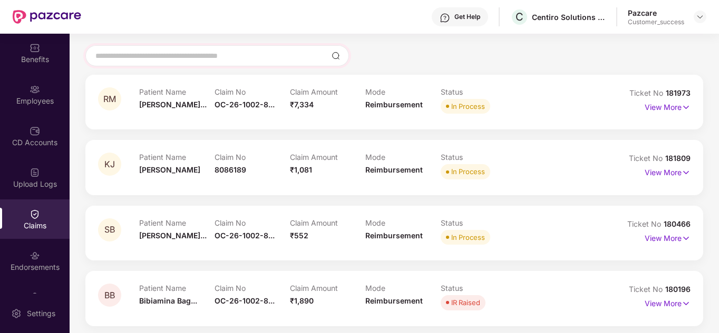
click at [158, 63] on div at bounding box center [216, 55] width 263 height 21
click at [144, 57] on input at bounding box center [210, 56] width 233 height 11
type input "*"
click at [361, 48] on div at bounding box center [393, 55] width 617 height 21
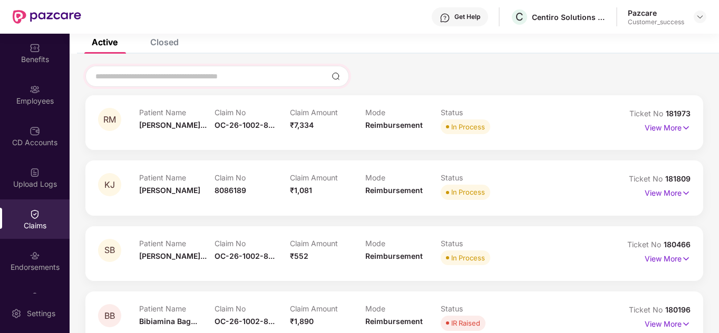
scroll to position [58, 0]
click at [160, 41] on div "Closed" at bounding box center [164, 42] width 28 height 11
click at [162, 47] on div "Closed" at bounding box center [164, 42] width 28 height 11
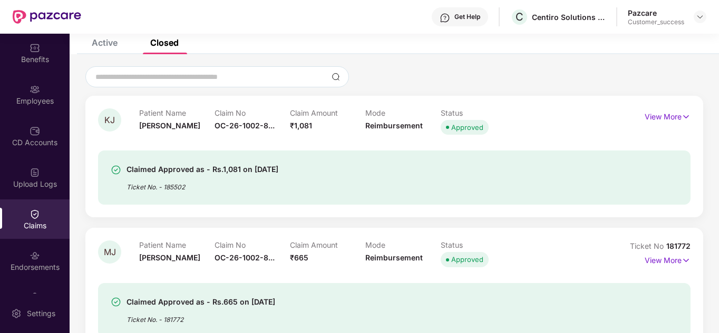
scroll to position [21, 0]
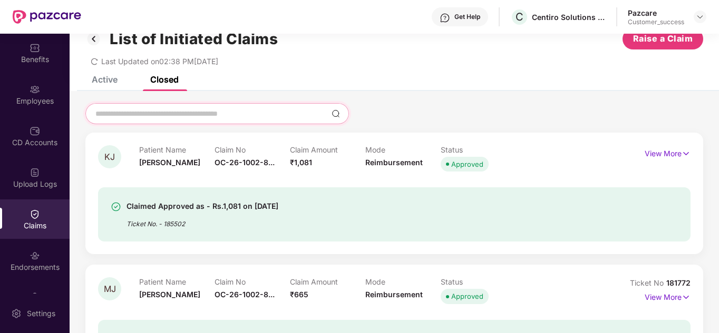
click at [137, 114] on input at bounding box center [210, 114] width 233 height 11
click at [137, 114] on input "****" at bounding box center [210, 114] width 233 height 11
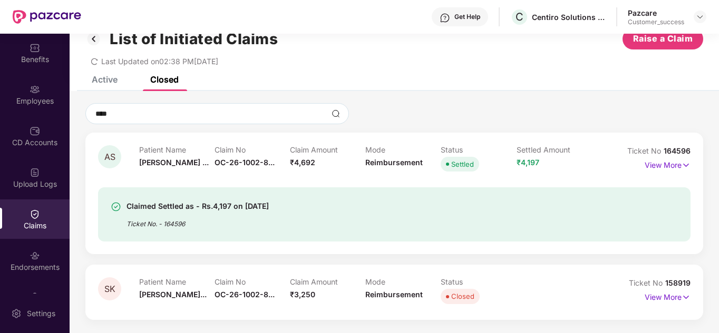
click at [371, 101] on div "**** RM Patient Name Ramlu Mamidwa... Claim No OC-26-1002-8... Claim Amount ₹7,…" at bounding box center [394, 211] width 649 height 240
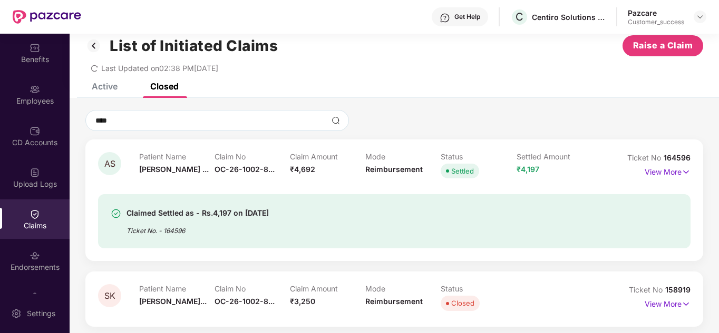
scroll to position [13, 0]
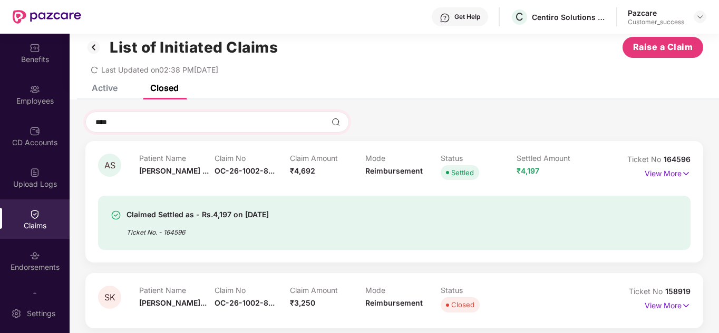
click at [182, 129] on div "****" at bounding box center [216, 122] width 263 height 21
click at [156, 123] on input "****" at bounding box center [210, 122] width 233 height 11
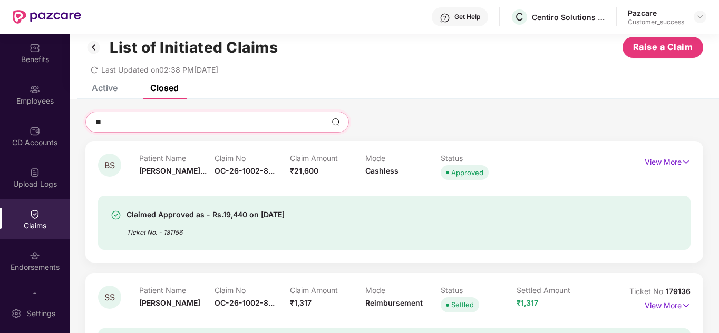
type input "*"
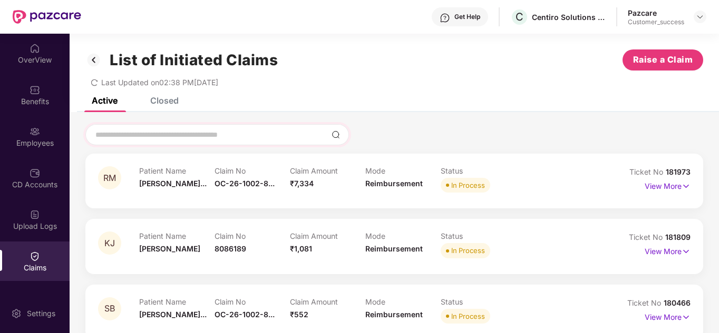
click at [179, 144] on div at bounding box center [216, 134] width 263 height 21
click at [161, 136] on input at bounding box center [210, 135] width 233 height 11
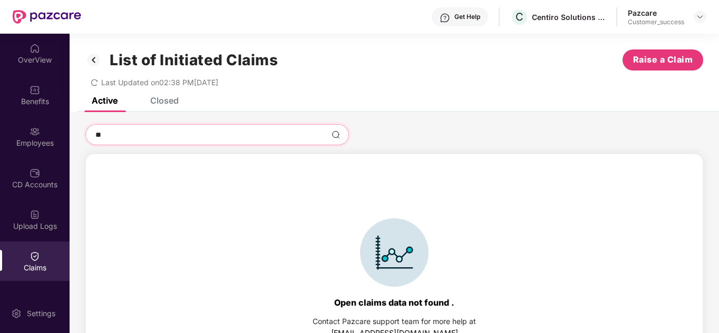
type input "*"
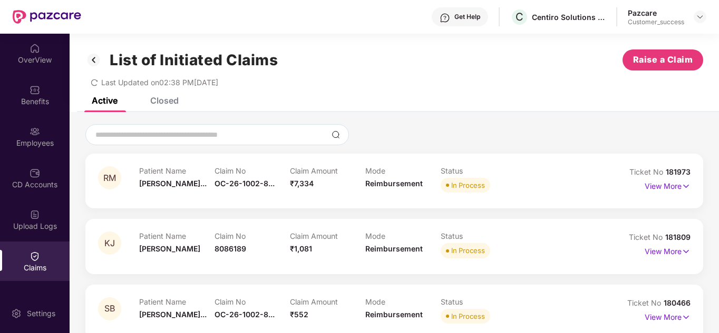
click at [156, 98] on div "Closed" at bounding box center [164, 100] width 28 height 11
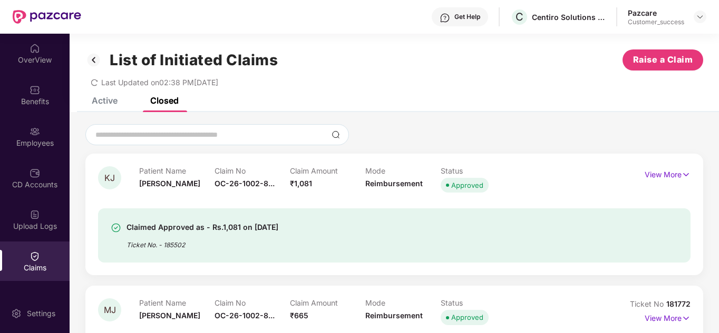
click at [176, 97] on div "List of Initiated Claims Raise a Claim Last Updated on 02:38 PM, 14 Oct 2025" at bounding box center [394, 66] width 649 height 64
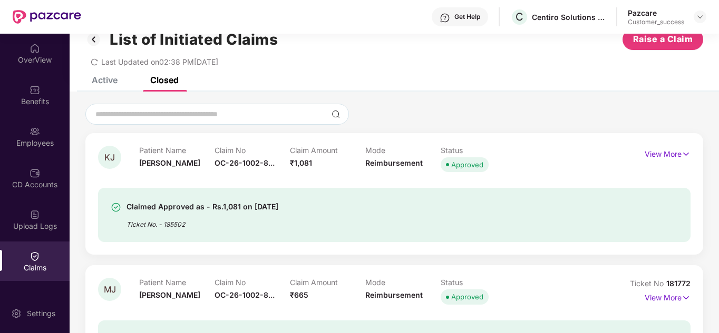
scroll to position [21, 0]
click at [146, 111] on input at bounding box center [210, 114] width 233 height 11
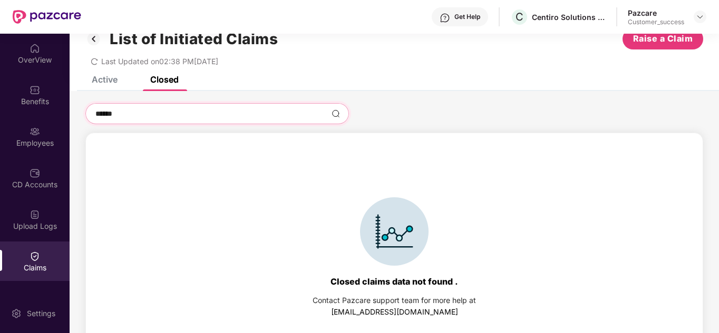
type input "******"
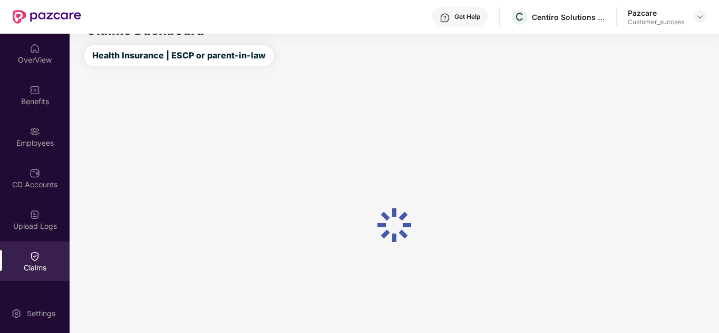
scroll to position [21, 0]
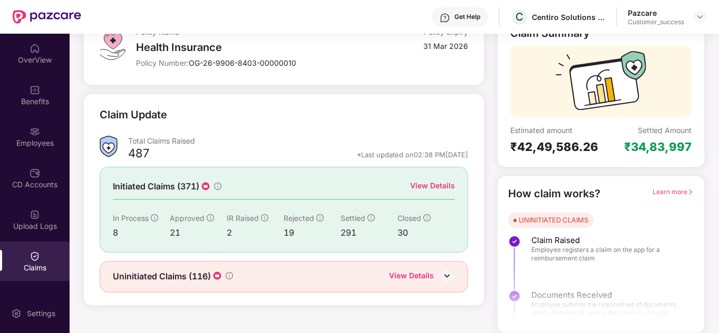
click at [420, 272] on div "View Details" at bounding box center [411, 277] width 45 height 14
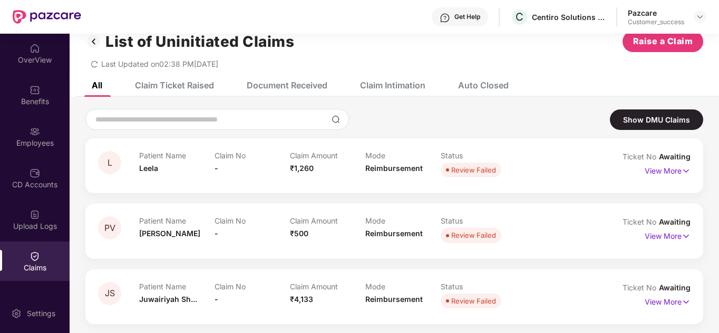
scroll to position [0, 0]
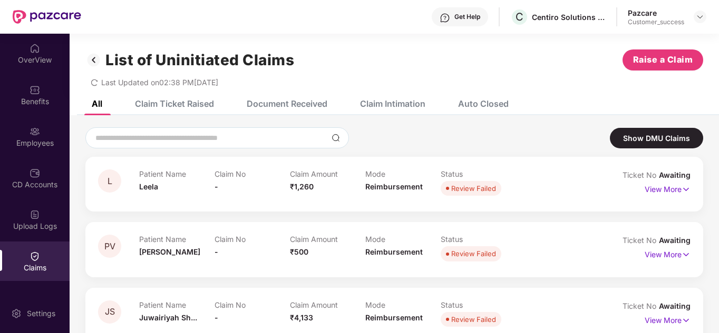
click at [171, 107] on div "Claim Ticket Raised" at bounding box center [174, 104] width 79 height 11
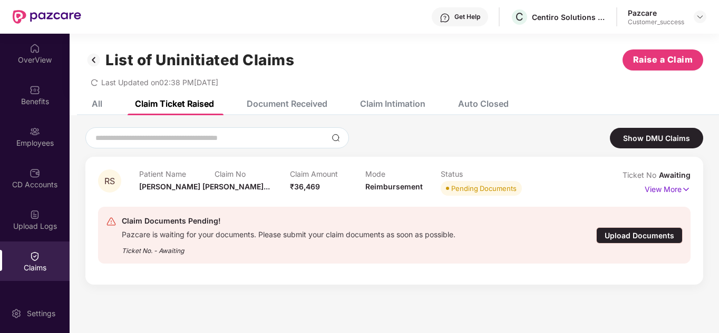
click at [253, 105] on div "Document Received" at bounding box center [287, 104] width 81 height 11
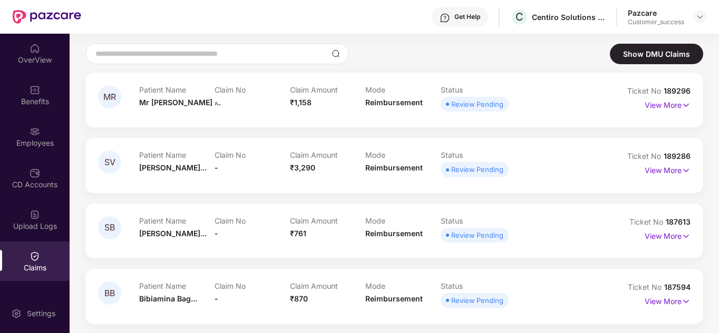
scroll to position [63, 0]
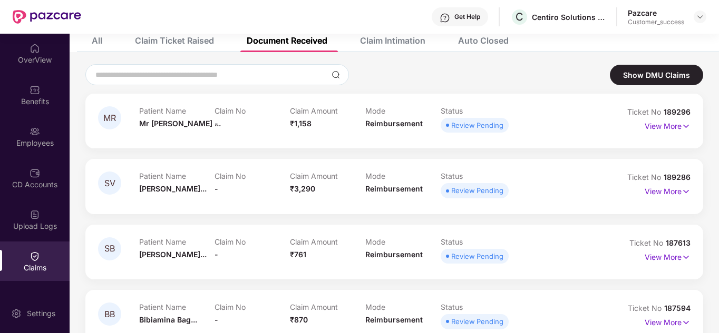
click at [371, 44] on div "Claim Intimation" at bounding box center [392, 40] width 65 height 11
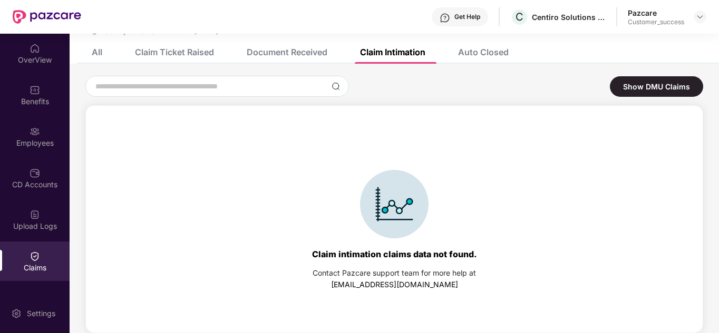
scroll to position [52, 0]
click at [314, 41] on div "Document Received" at bounding box center [279, 52] width 96 height 23
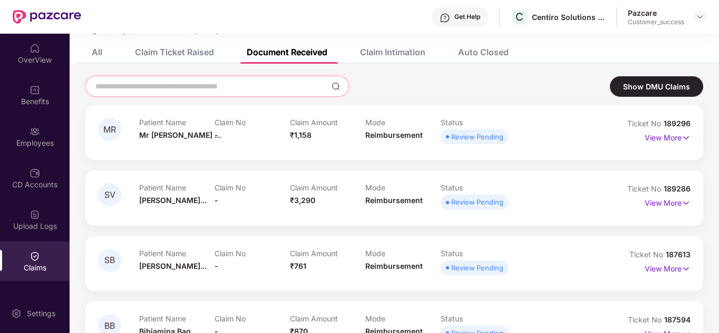
click at [227, 84] on input at bounding box center [210, 86] width 233 height 11
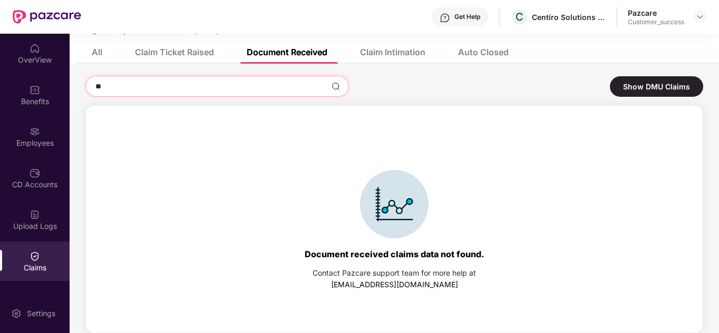
type input "*"
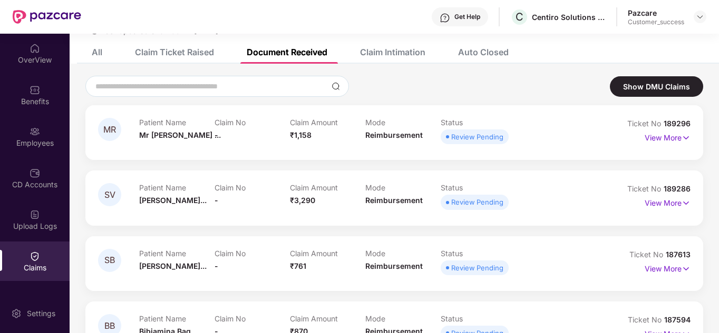
click at [105, 58] on div "All Claim Ticket Raised Document Received Claim Intimation Auto Closed" at bounding box center [292, 52] width 433 height 23
click at [102, 56] on div "All" at bounding box center [97, 52] width 11 height 11
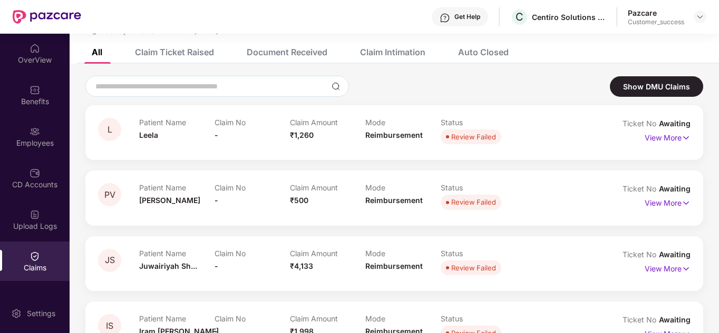
click at [152, 91] on input at bounding box center [210, 86] width 233 height 11
type input "**"
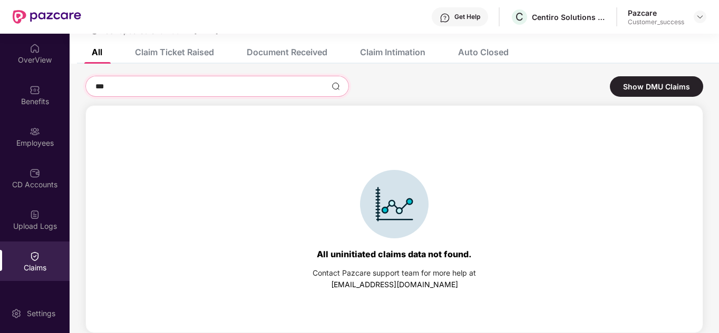
type input "****"
type input "*****"
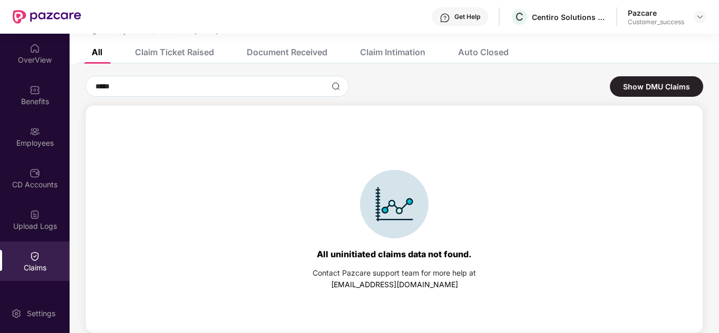
click at [164, 61] on div "Claim Ticket Raised" at bounding box center [166, 52] width 95 height 23
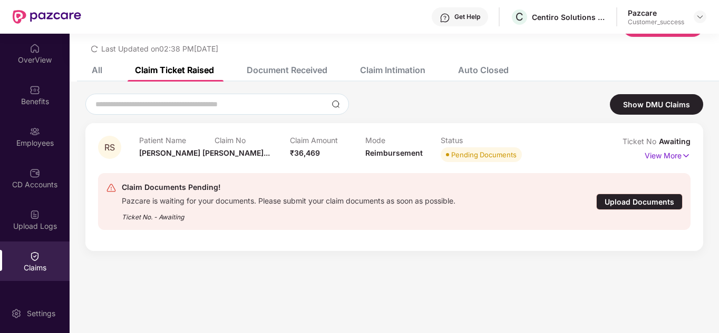
scroll to position [34, 0]
click at [169, 113] on div at bounding box center [216, 104] width 263 height 21
click at [156, 107] on input at bounding box center [210, 104] width 233 height 11
type input "**"
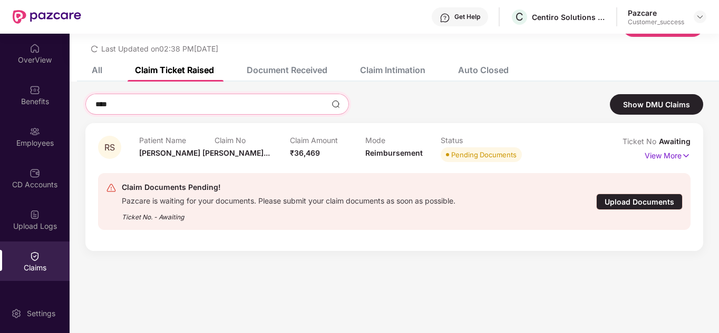
type input "*****"
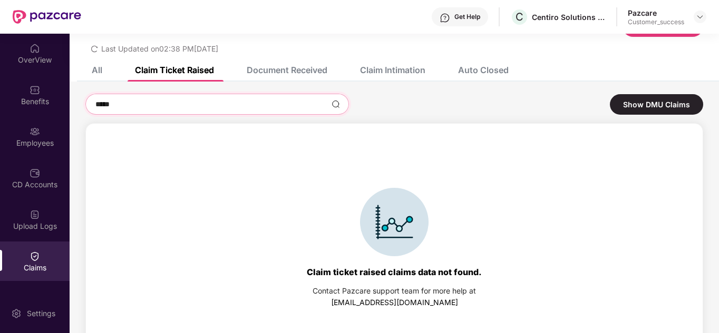
type input "*****"
click at [293, 68] on div "Document Received" at bounding box center [287, 70] width 81 height 11
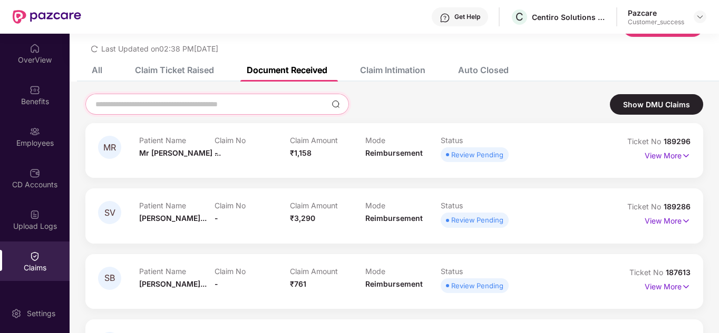
click at [210, 101] on input at bounding box center [210, 104] width 233 height 11
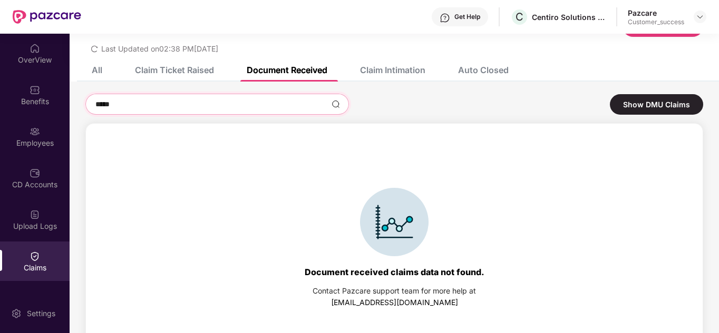
type input "*****"
click at [410, 72] on div "Claim Intimation" at bounding box center [392, 70] width 65 height 11
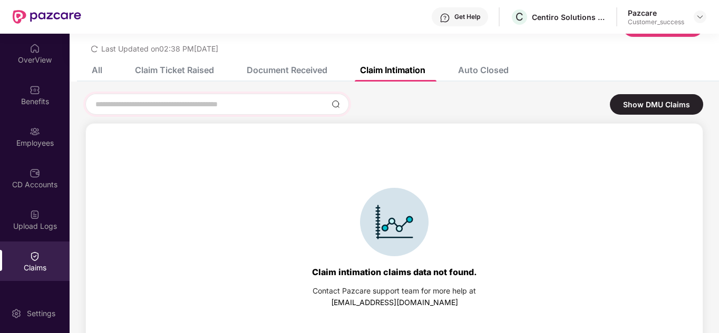
click at [156, 95] on div at bounding box center [216, 104] width 263 height 21
click at [151, 106] on input at bounding box center [210, 104] width 233 height 11
type input "*"
click at [463, 75] on div "Auto Closed" at bounding box center [483, 70] width 51 height 11
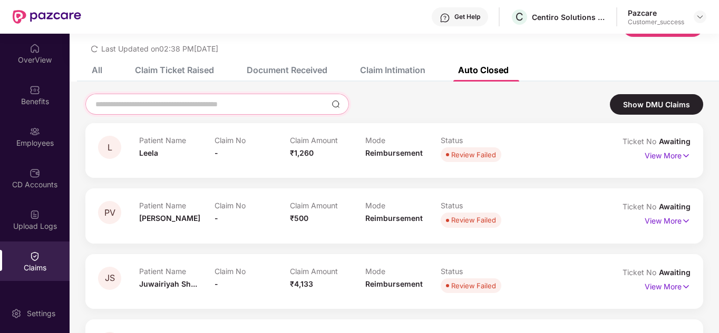
click at [180, 100] on input at bounding box center [210, 104] width 233 height 11
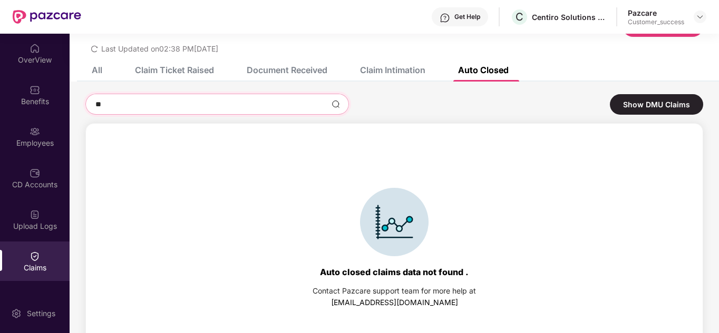
type input "*"
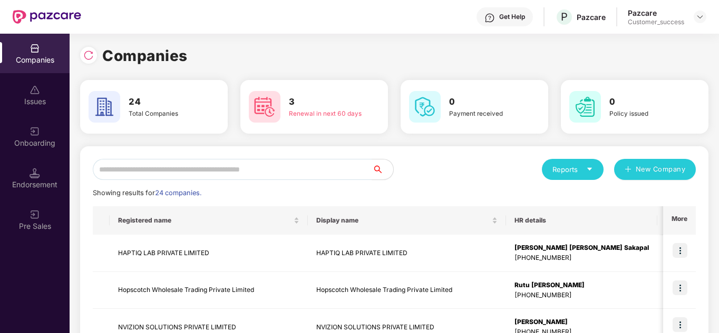
click at [428, 171] on div "Reports New Company" at bounding box center [544, 169] width 301 height 21
click at [201, 168] on input "text" at bounding box center [232, 169] width 279 height 21
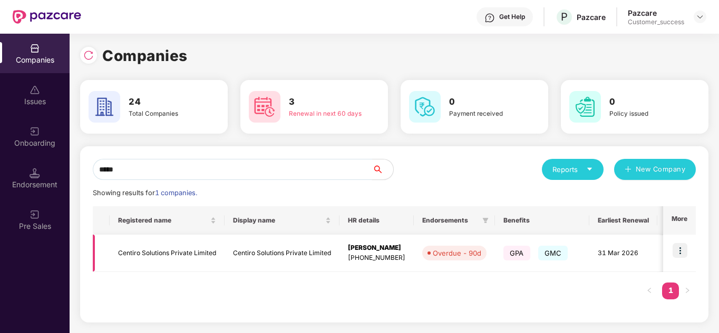
type input "*****"
click at [686, 253] on img at bounding box center [679, 250] width 15 height 15
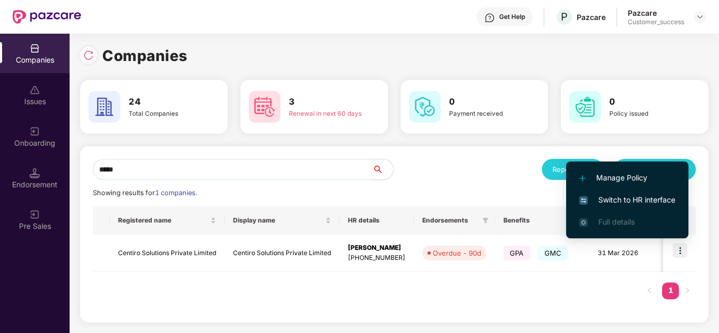
click at [624, 203] on span "Switch to HR interface" at bounding box center [627, 200] width 96 height 12
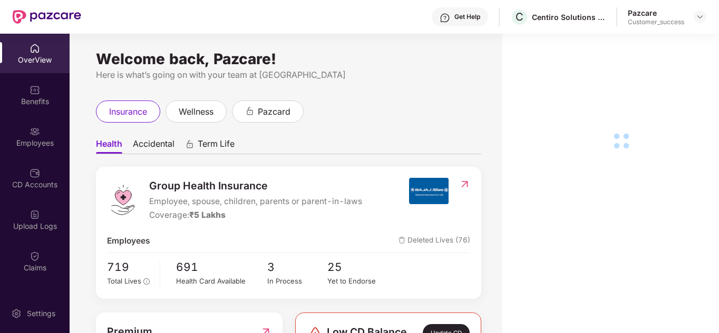
click at [36, 266] on div "Claims" at bounding box center [35, 268] width 70 height 11
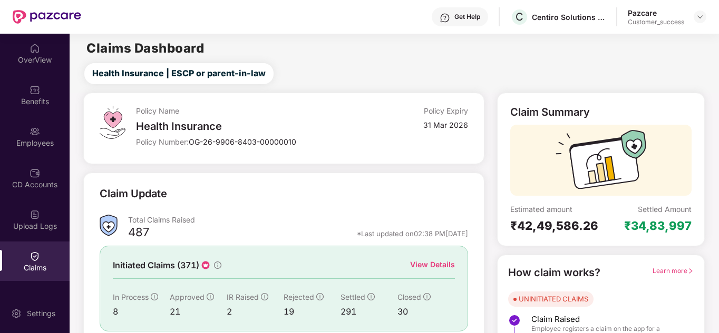
click at [191, 184] on div "Claim Update Total Claims Raised 487 *Last updated on 02:38 PM, 14 Oct 2025 Ini…" at bounding box center [283, 279] width 400 height 212
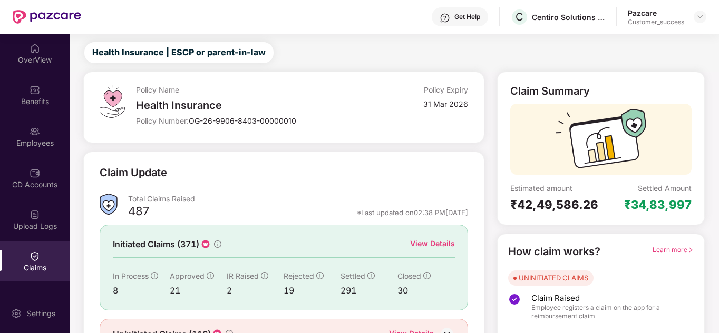
scroll to position [79, 0]
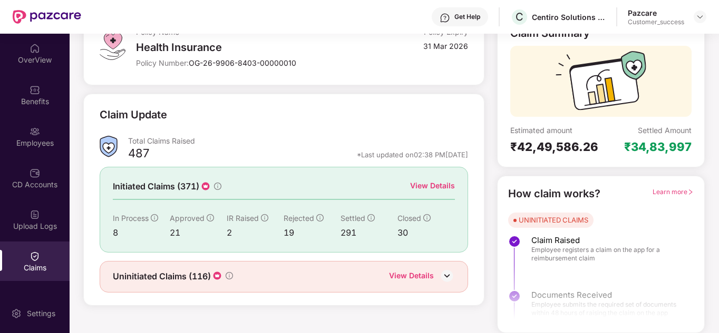
click at [432, 186] on div "View Details" at bounding box center [432, 186] width 45 height 12
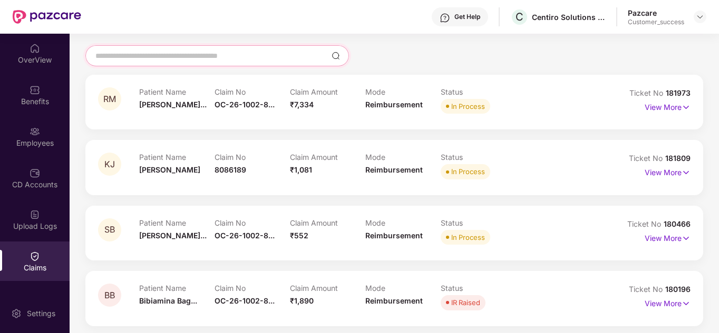
click at [133, 51] on input at bounding box center [210, 56] width 233 height 11
type input "*"
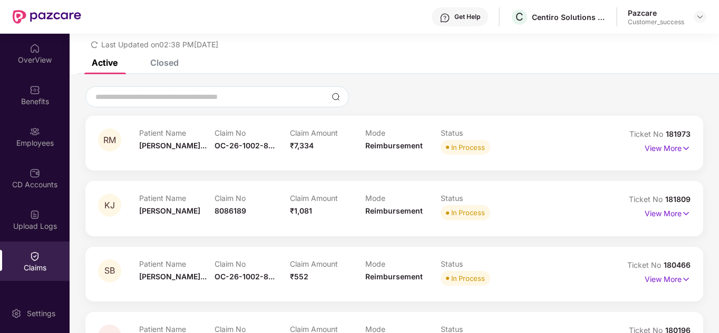
scroll to position [37, 0]
click at [148, 72] on div "Closed" at bounding box center [156, 63] width 44 height 23
click at [161, 64] on div "Closed" at bounding box center [164, 63] width 28 height 11
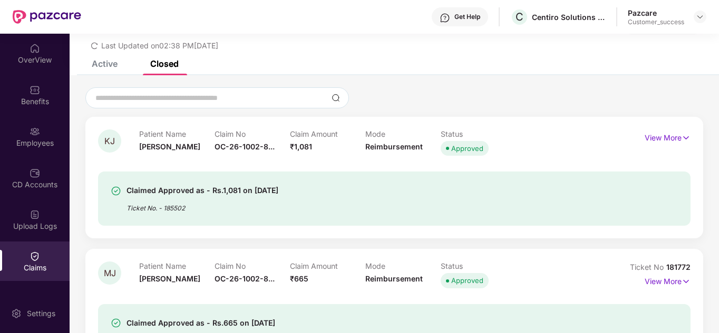
click at [183, 62] on div "Active Closed" at bounding box center [394, 68] width 649 height 15
click at [156, 97] on input at bounding box center [210, 98] width 233 height 11
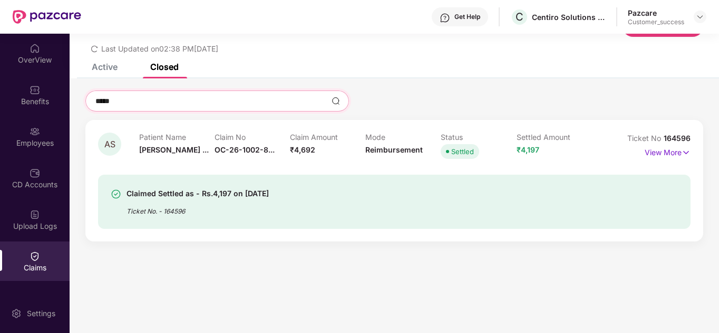
scroll to position [34, 0]
type input "*****"
click at [670, 149] on p "View More" at bounding box center [667, 151] width 46 height 14
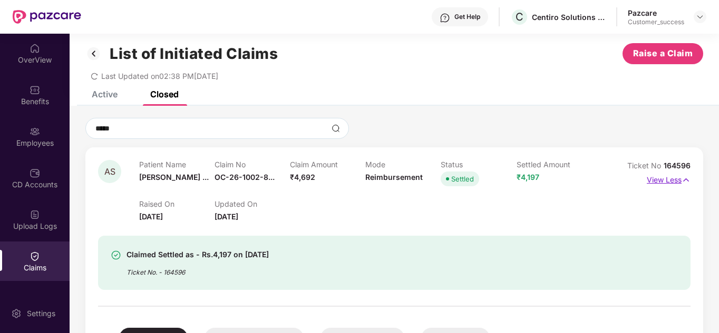
scroll to position [0, 0]
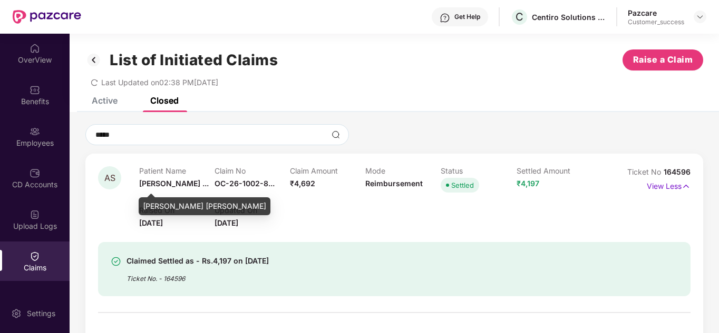
click at [152, 184] on span "Arhaan Shams ..." at bounding box center [174, 183] width 70 height 9
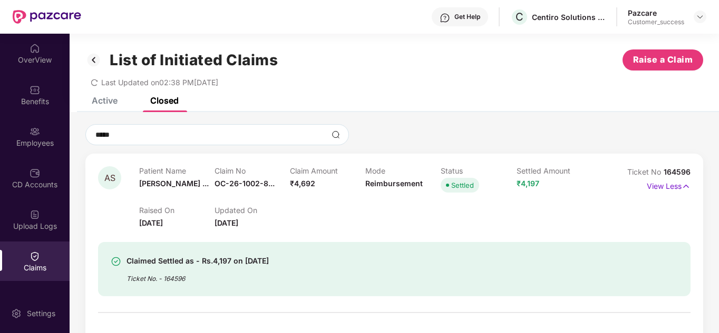
click at [116, 102] on div "Active" at bounding box center [105, 100] width 26 height 11
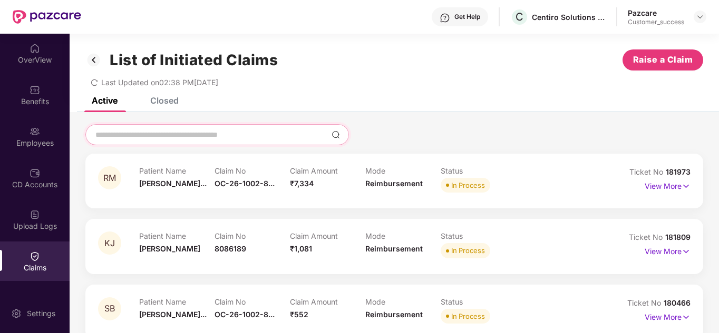
click at [153, 130] on input at bounding box center [210, 135] width 233 height 11
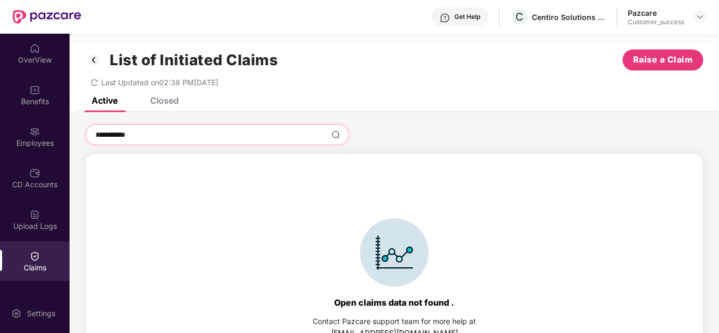
type input "**********"
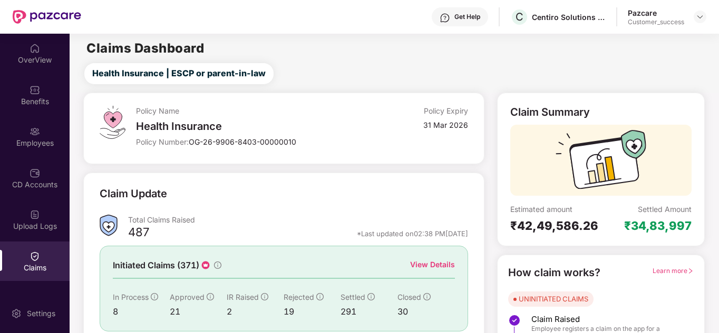
click at [258, 186] on div "Claim Update" at bounding box center [284, 200] width 368 height 29
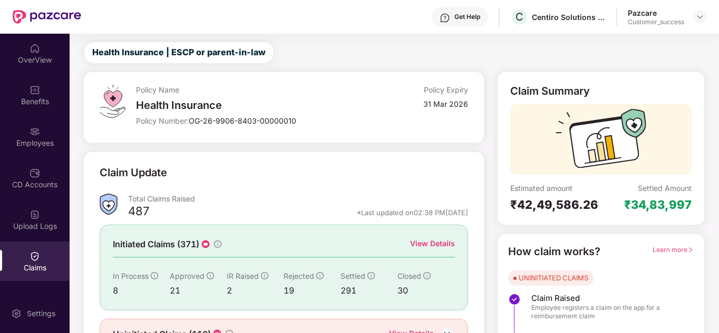
scroll to position [79, 0]
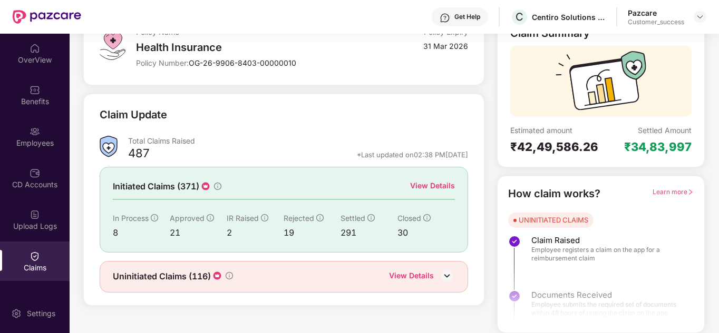
click at [424, 276] on div "View Details" at bounding box center [411, 277] width 45 height 14
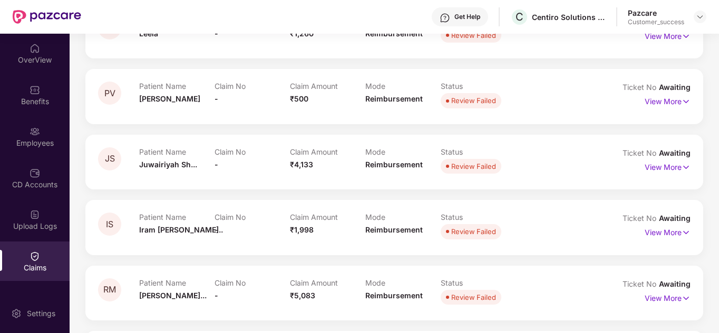
scroll to position [0, 0]
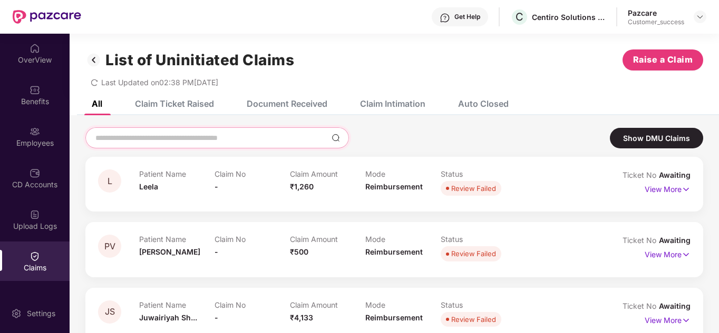
click at [151, 135] on input at bounding box center [210, 138] width 233 height 11
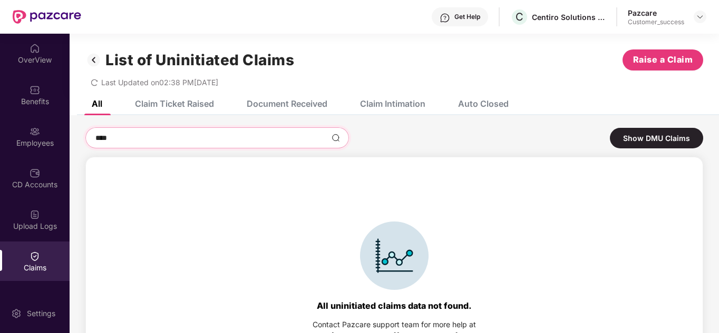
type input "**********"
click at [169, 106] on div "Claim Ticket Raised" at bounding box center [174, 104] width 79 height 11
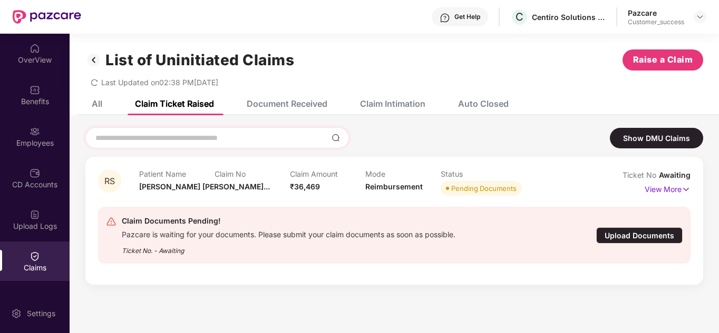
click at [165, 144] on div at bounding box center [216, 137] width 263 height 21
click at [158, 143] on input at bounding box center [210, 138] width 233 height 11
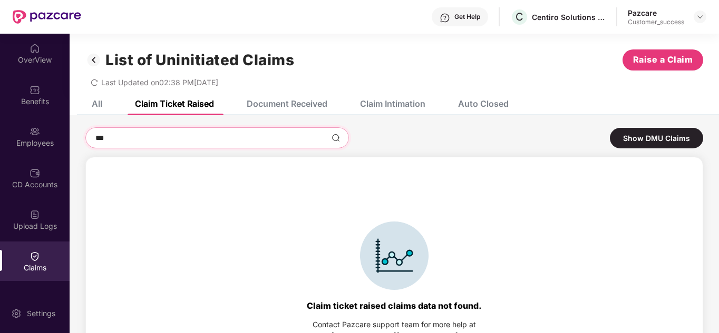
type input "**********"
click at [292, 101] on div "Document Received" at bounding box center [287, 104] width 81 height 11
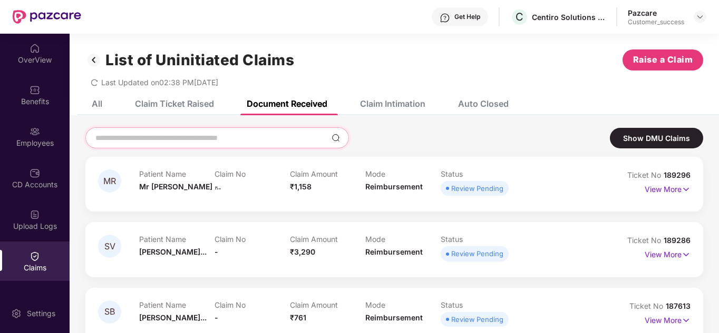
click at [207, 137] on input at bounding box center [210, 138] width 233 height 11
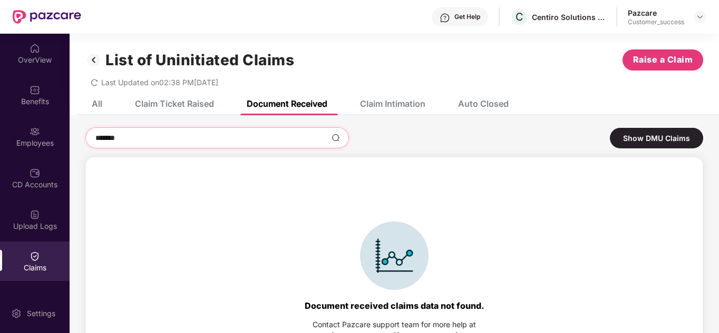
type input "**********"
click at [396, 111] on div "Claim Intimation" at bounding box center [384, 103] width 81 height 23
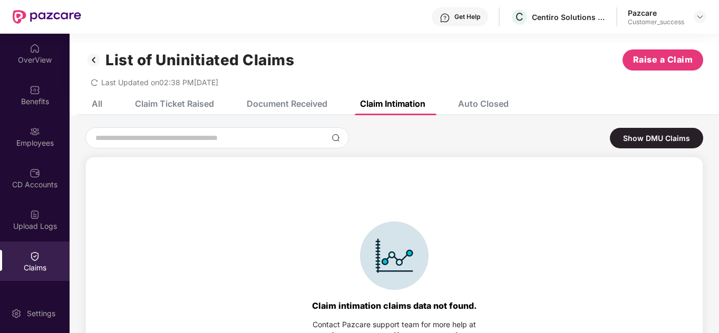
click at [385, 102] on div "Claim Intimation" at bounding box center [392, 104] width 65 height 11
click at [225, 142] on input at bounding box center [210, 138] width 233 height 11
type input "**********"
click at [469, 109] on div "Auto Closed" at bounding box center [483, 104] width 51 height 11
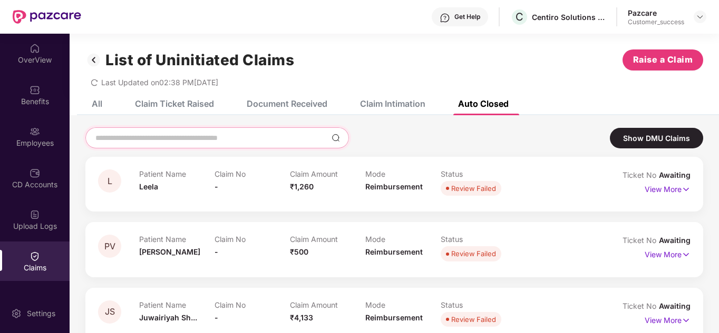
click at [161, 133] on input at bounding box center [210, 138] width 233 height 11
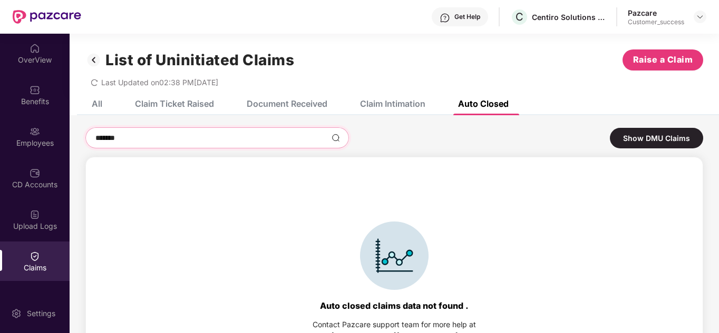
type input "**********"
click at [30, 39] on div "OverView" at bounding box center [35, 54] width 70 height 40
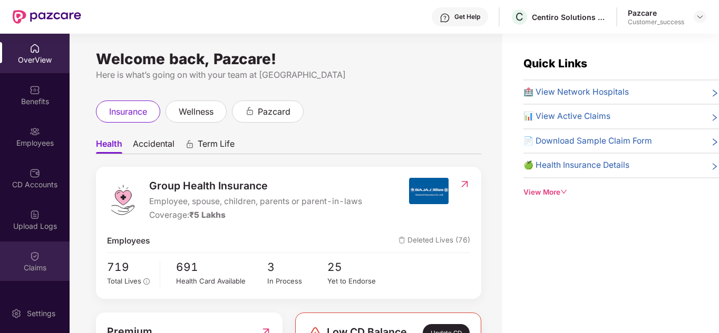
click at [34, 266] on div "Claims" at bounding box center [35, 268] width 70 height 11
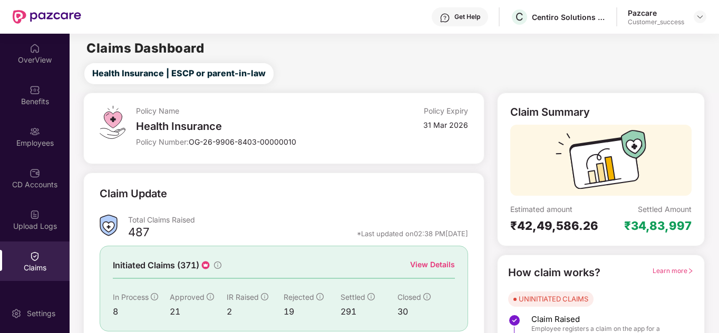
scroll to position [21, 0]
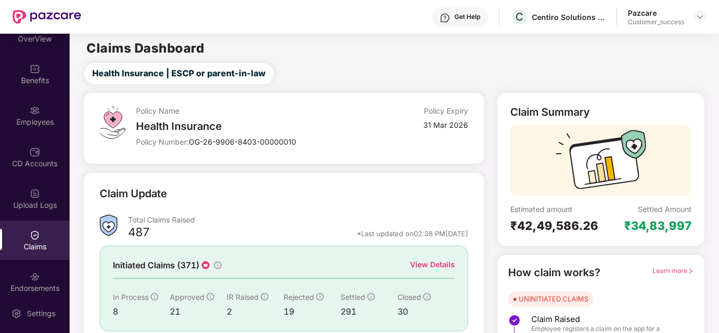
click at [274, 205] on div "Claim Update" at bounding box center [284, 200] width 368 height 29
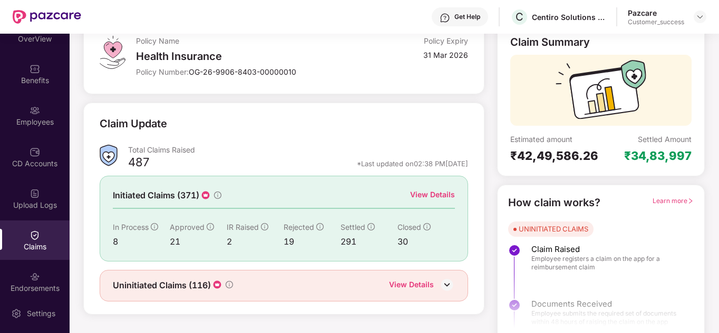
scroll to position [79, 0]
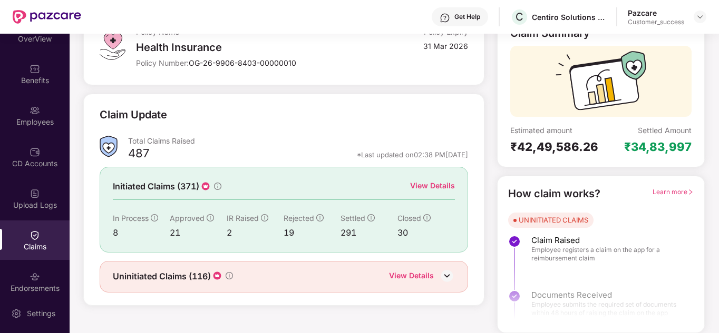
click at [432, 185] on div "View Details" at bounding box center [432, 186] width 45 height 12
click at [429, 185] on div "View Details" at bounding box center [432, 186] width 45 height 12
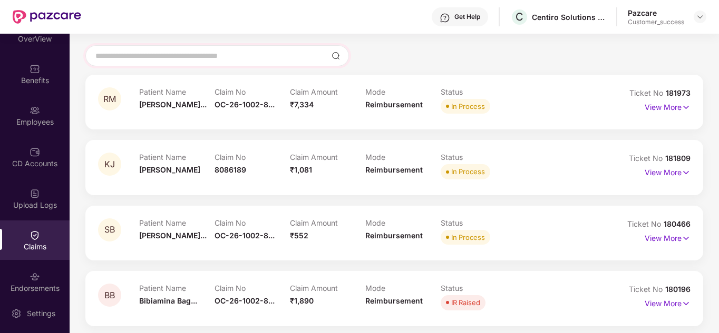
click at [139, 50] on div at bounding box center [216, 55] width 263 height 21
click at [147, 59] on input at bounding box center [210, 56] width 233 height 11
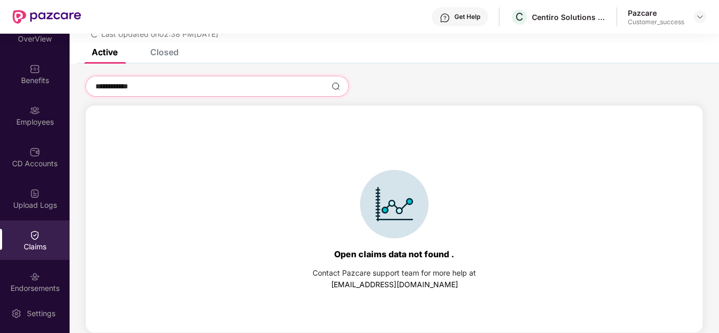
scroll to position [48, 0]
type input "*"
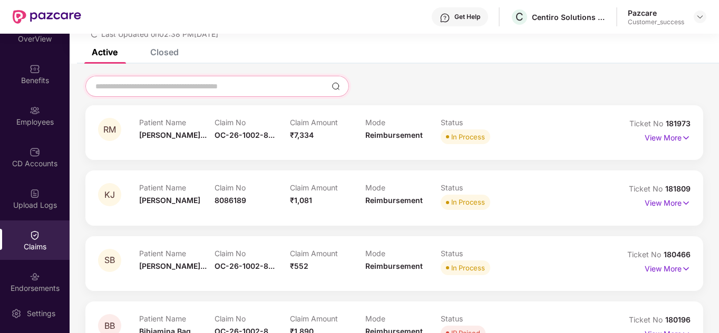
scroll to position [79, 0]
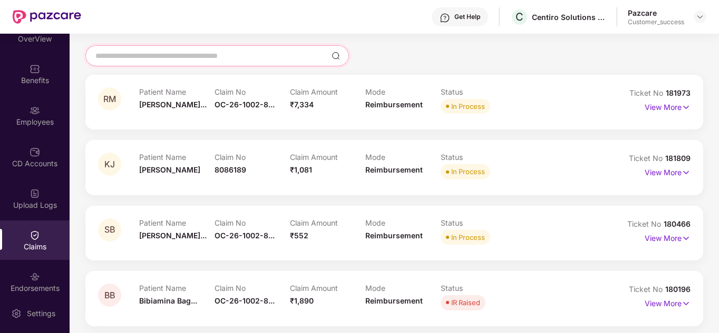
paste input "**********"
type input "**********"
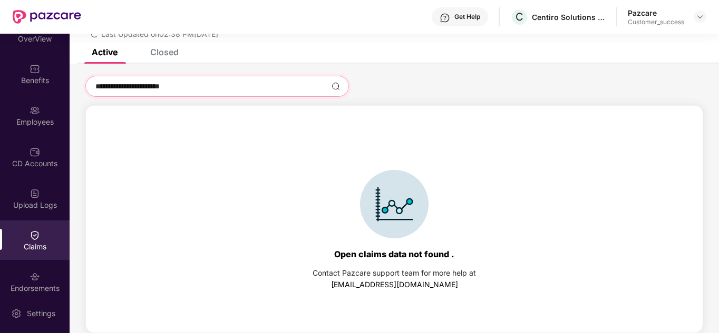
drag, startPoint x: 213, startPoint y: 84, endPoint x: 73, endPoint y: 95, distance: 140.6
click at [73, 95] on div "**********" at bounding box center [394, 205] width 649 height 258
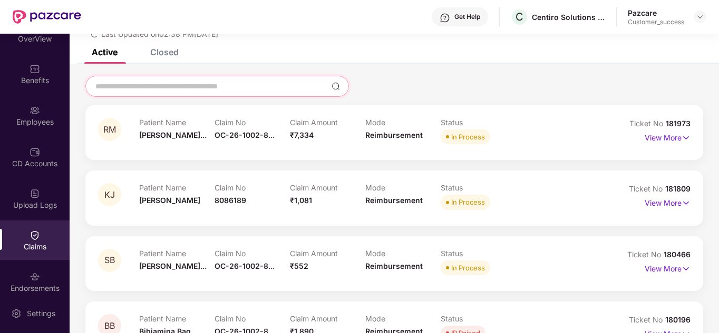
scroll to position [79, 0]
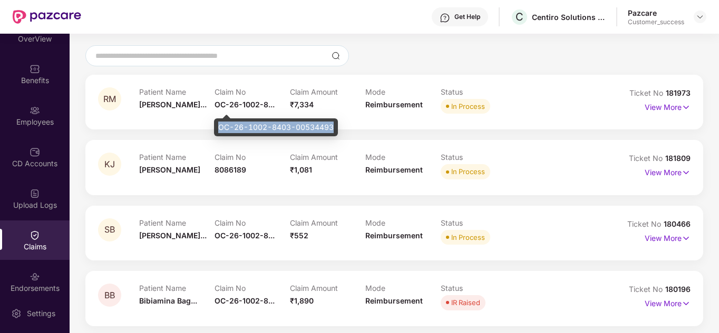
drag, startPoint x: 220, startPoint y: 125, endPoint x: 336, endPoint y: 125, distance: 116.4
click at [336, 125] on div "OC-26-1002-8403-00534493" at bounding box center [276, 128] width 124 height 18
copy div "OC-26-1002-8403-00534493"
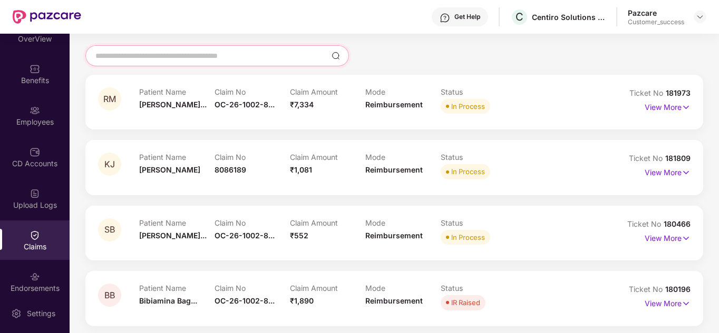
click at [132, 54] on input at bounding box center [210, 56] width 233 height 11
paste input "**********"
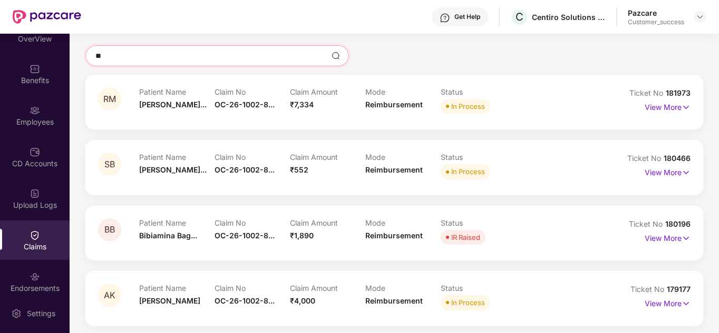
type input "*"
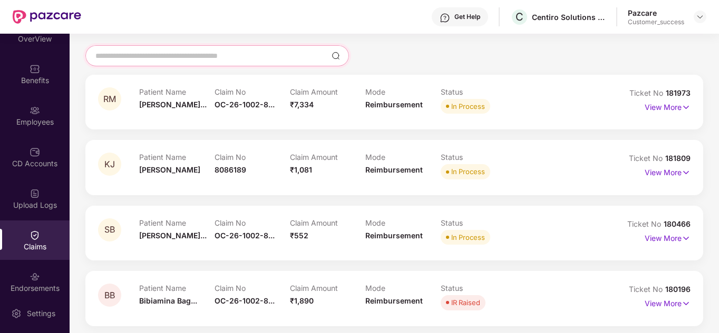
paste input "**********"
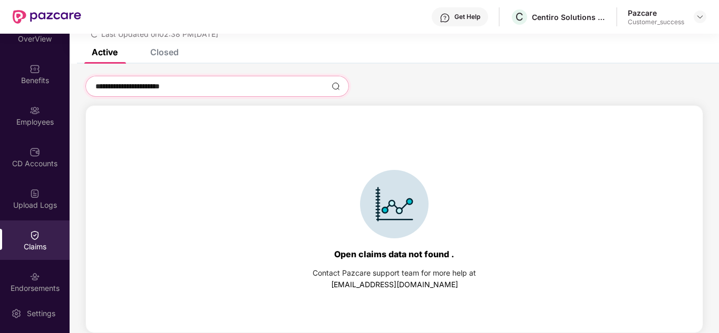
scroll to position [48, 0]
type input "**********"
click at [163, 49] on div "Closed" at bounding box center [164, 52] width 28 height 11
click at [171, 52] on div "Closed" at bounding box center [164, 52] width 28 height 11
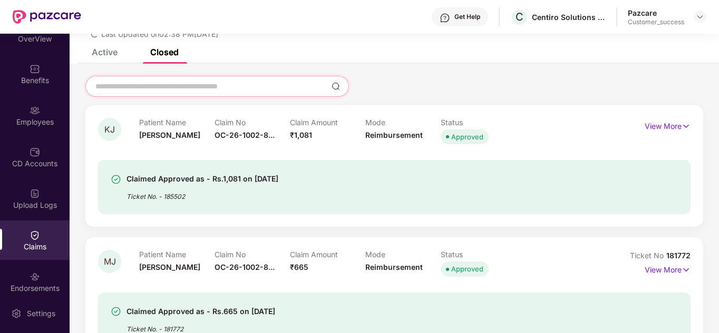
click at [200, 84] on input at bounding box center [210, 86] width 233 height 11
click at [129, 94] on div at bounding box center [216, 86] width 263 height 21
click at [158, 86] on input at bounding box center [210, 86] width 233 height 11
paste input "**********"
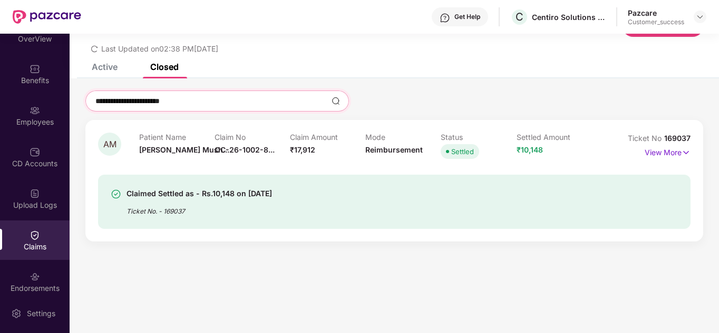
scroll to position [34, 0]
type input "**********"
click at [661, 151] on p "View More" at bounding box center [667, 151] width 46 height 14
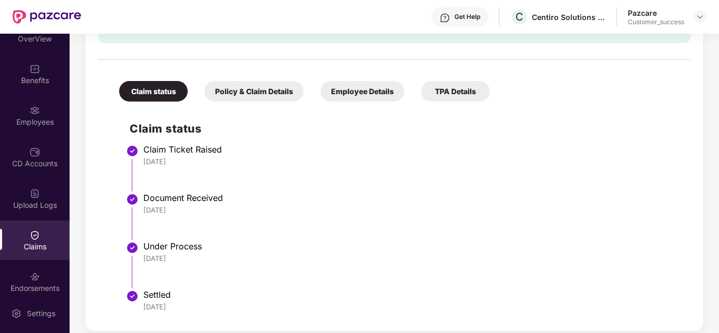
scroll to position [262, 0]
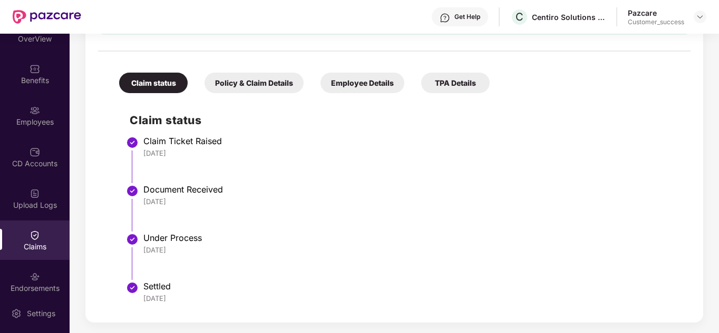
click at [448, 81] on div "TPA Details" at bounding box center [455, 83] width 68 height 21
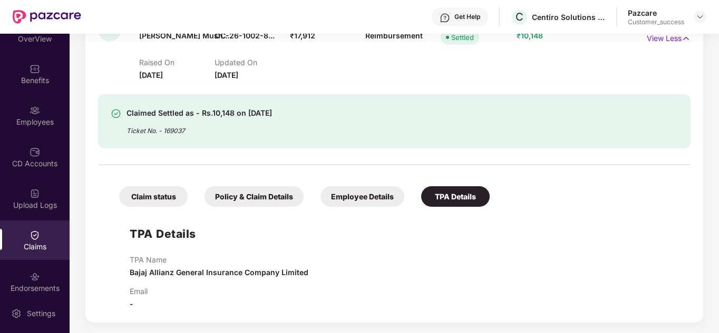
click at [337, 201] on div "Employee Details" at bounding box center [362, 196] width 84 height 21
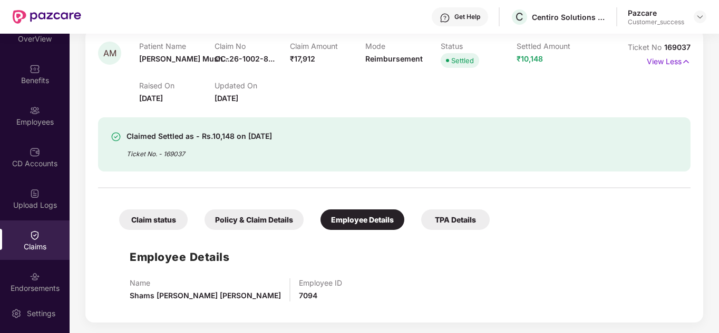
click at [225, 231] on div "Claim status Policy & Claim Details Employee Details TPA Details Employee Detai…" at bounding box center [394, 252] width 592 height 116
click at [242, 224] on div "Policy & Claim Details" at bounding box center [253, 220] width 99 height 21
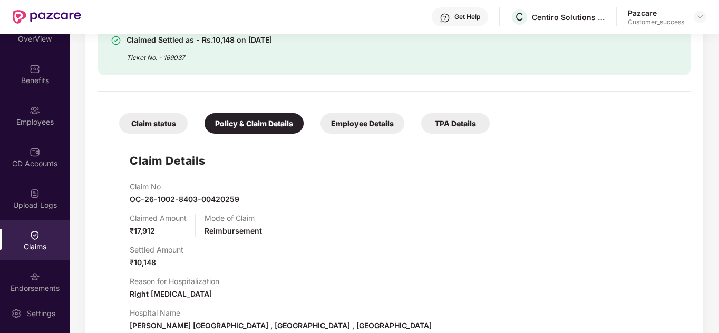
scroll to position [220, 0]
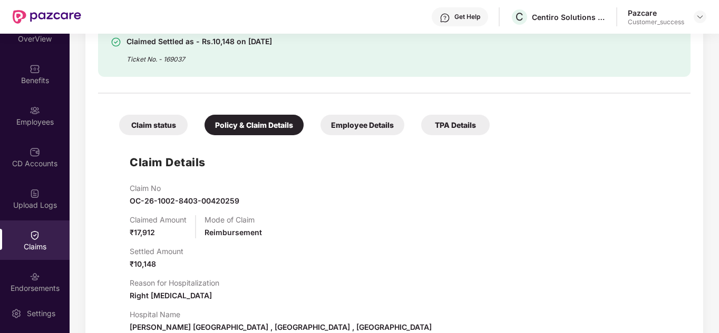
click at [163, 131] on div "Claim status" at bounding box center [153, 125] width 68 height 21
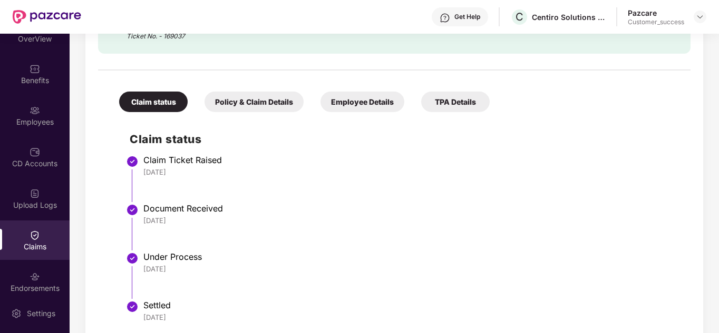
scroll to position [241, 0]
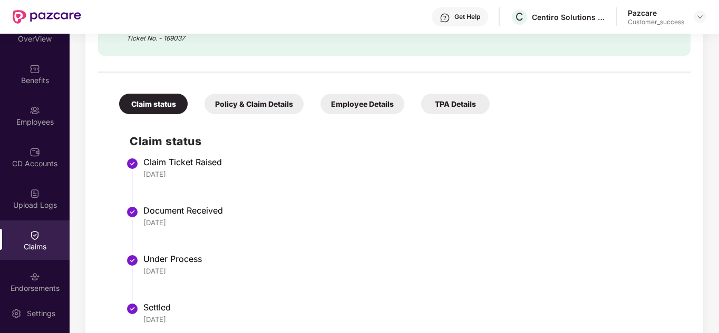
click at [240, 120] on div "Claim status Claim Ticket Raised 28 Aug 2025 Document Received 28 Aug 2025 Unde…" at bounding box center [394, 226] width 571 height 212
click at [244, 111] on div "Policy & Claim Details" at bounding box center [253, 104] width 99 height 21
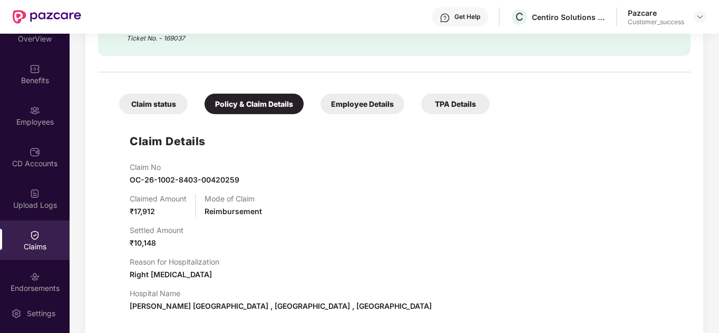
click at [271, 183] on div "Claim No OC-26-1002-8403-00420259" at bounding box center [405, 174] width 550 height 23
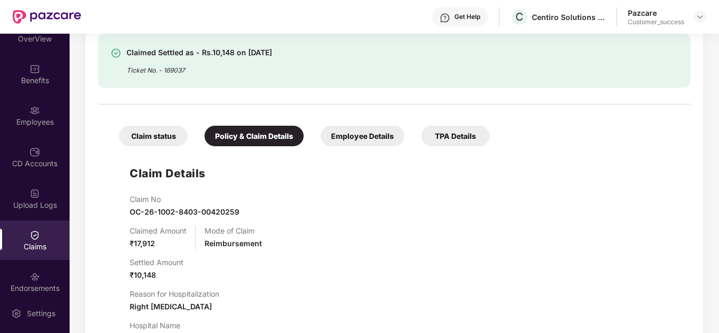
scroll to position [164, 0]
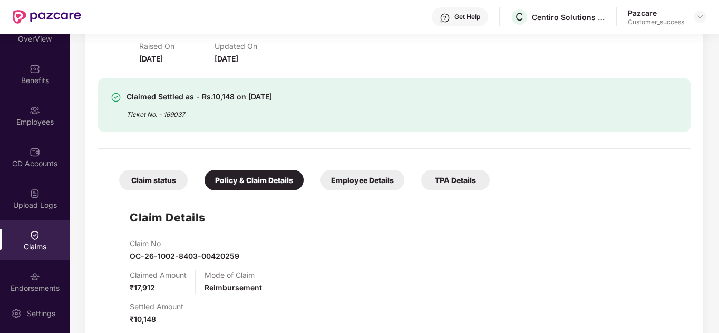
click at [454, 191] on div "TPA Details" at bounding box center [455, 180] width 68 height 21
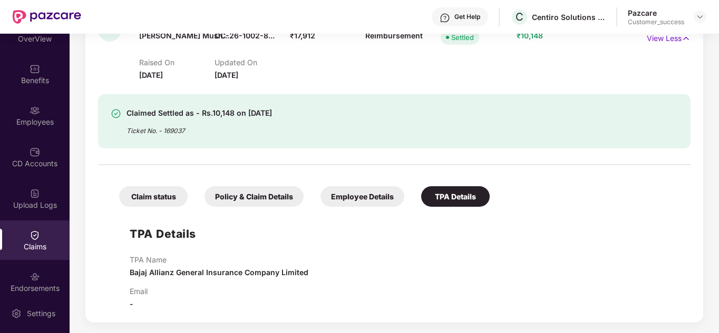
click at [417, 246] on div "TPA Details TPA Name Bajaj Allianz General Insurance Company Limited Email -" at bounding box center [394, 261] width 571 height 98
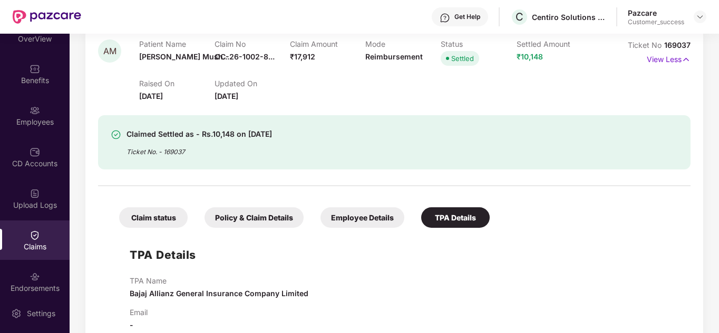
click at [398, 269] on div "TPA Details TPA Name Bajaj Allianz General Insurance Company Limited Email -" at bounding box center [394, 282] width 571 height 98
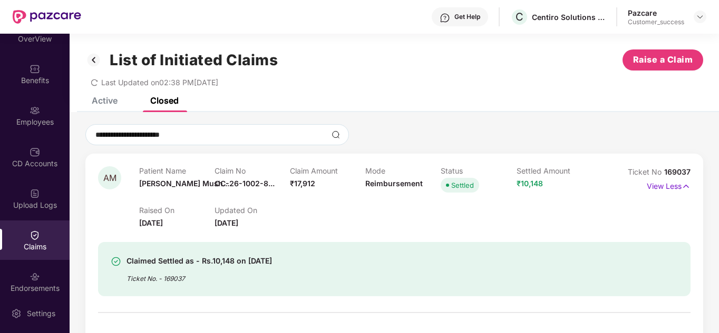
scroll to position [0, 0]
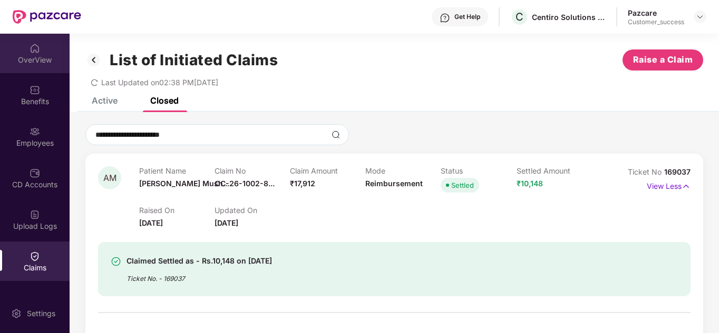
click at [45, 56] on div "OverView" at bounding box center [35, 60] width 70 height 11
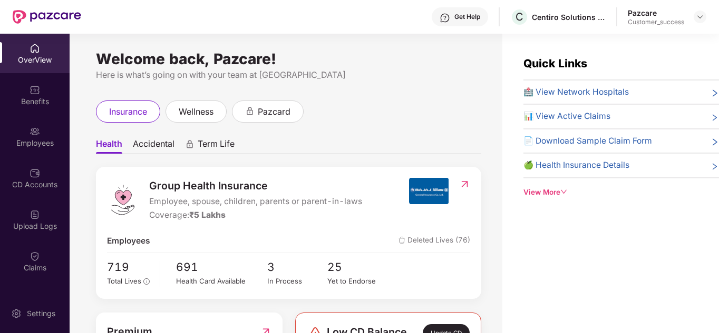
click at [368, 63] on div "Welcome back, Pazcare! Here is what’s going on with your team at Pazcare" at bounding box center [288, 68] width 385 height 27
click at [702, 14] on img at bounding box center [699, 17] width 8 height 8
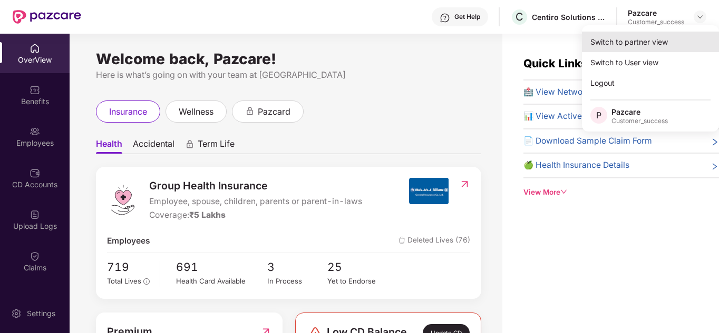
click at [646, 40] on div "Switch to partner view" at bounding box center [650, 42] width 137 height 21
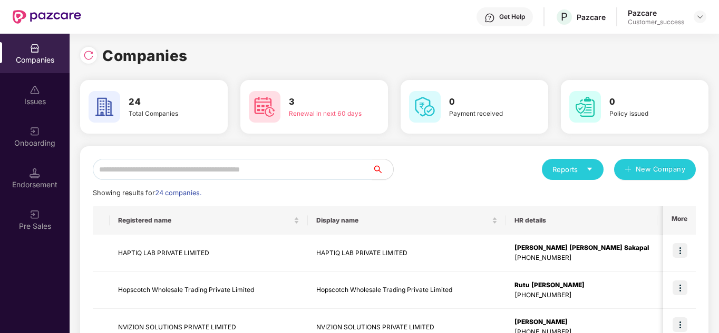
click at [266, 166] on input "text" at bounding box center [232, 169] width 279 height 21
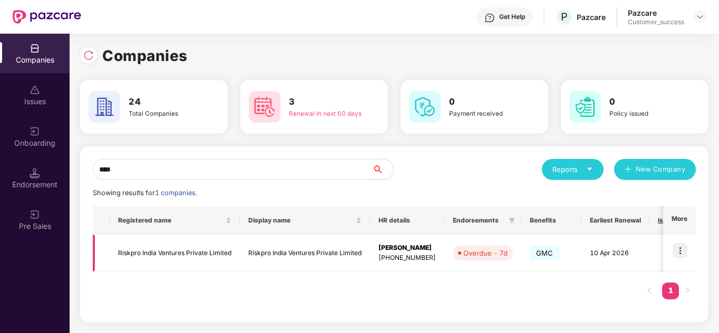
type input "****"
click at [681, 252] on img at bounding box center [679, 250] width 15 height 15
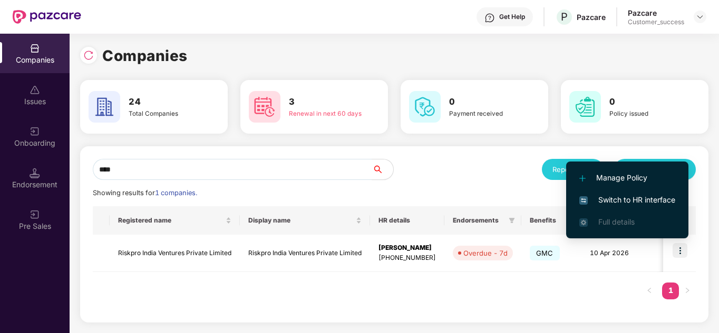
click at [628, 198] on span "Switch to HR interface" at bounding box center [627, 200] width 96 height 12
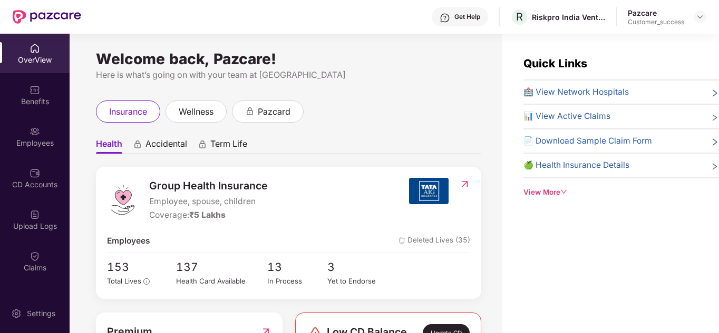
click at [344, 81] on div "Here is what’s going on with your team at [GEOGRAPHIC_DATA]" at bounding box center [288, 74] width 385 height 13
click at [700, 14] on img at bounding box center [699, 17] width 8 height 8
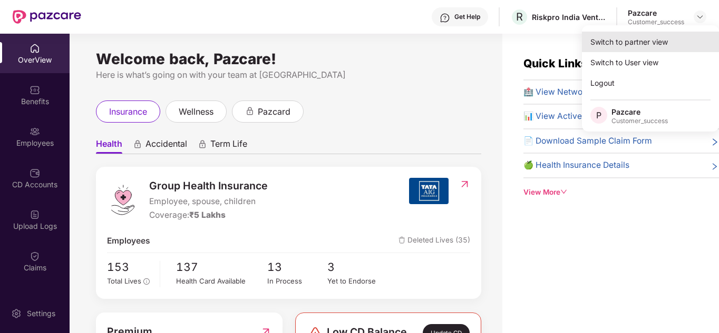
click at [662, 38] on div "Switch to partner view" at bounding box center [650, 42] width 137 height 21
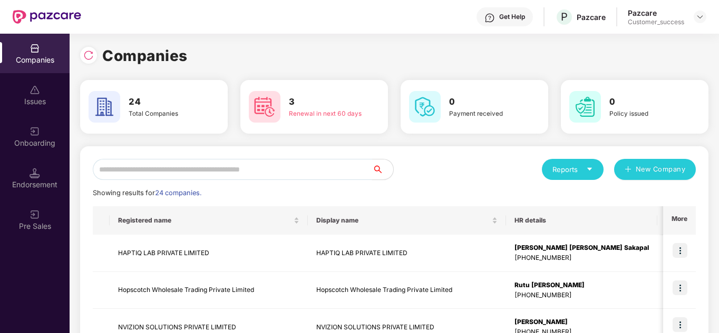
click at [188, 170] on input "text" at bounding box center [232, 169] width 279 height 21
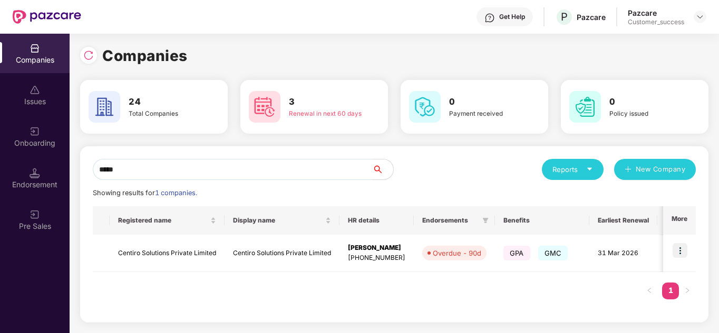
type input "*****"
click at [440, 173] on div "Reports New Company" at bounding box center [544, 169] width 301 height 21
click at [675, 249] on img at bounding box center [679, 250] width 15 height 15
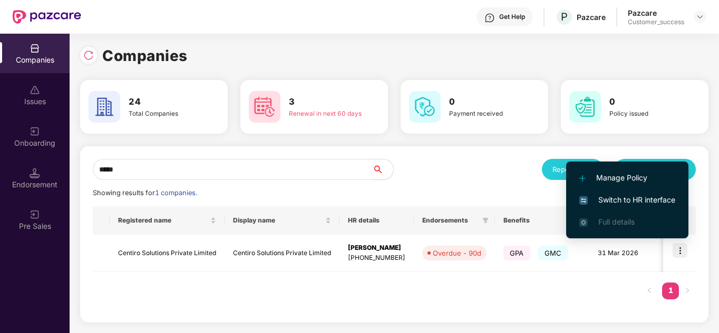
click at [622, 207] on li "Switch to HR interface" at bounding box center [627, 200] width 122 height 22
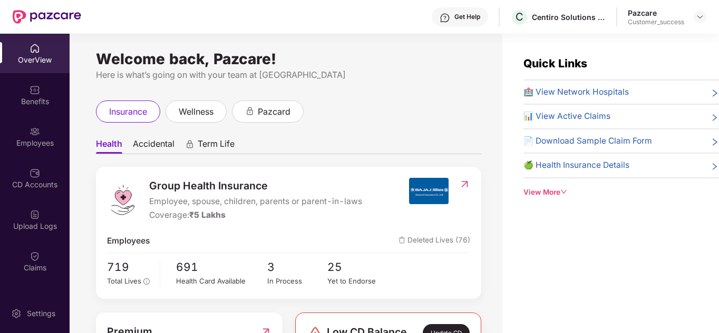
click at [384, 104] on div "insurance wellness pazcard" at bounding box center [288, 112] width 385 height 22
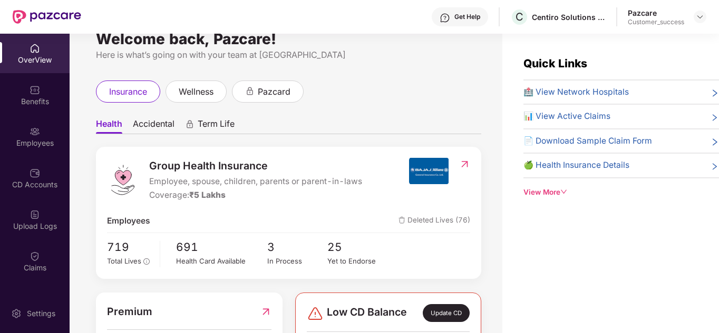
scroll to position [21, 0]
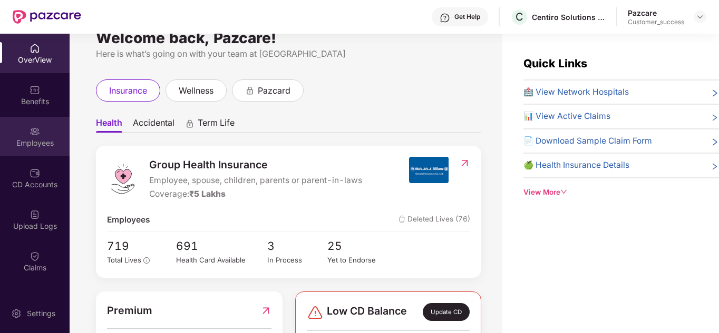
click at [24, 150] on div "Employees" at bounding box center [35, 137] width 70 height 40
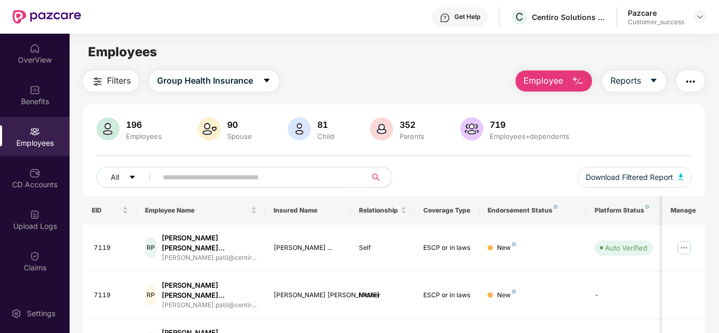
click at [214, 180] on input "text" at bounding box center [257, 178] width 189 height 16
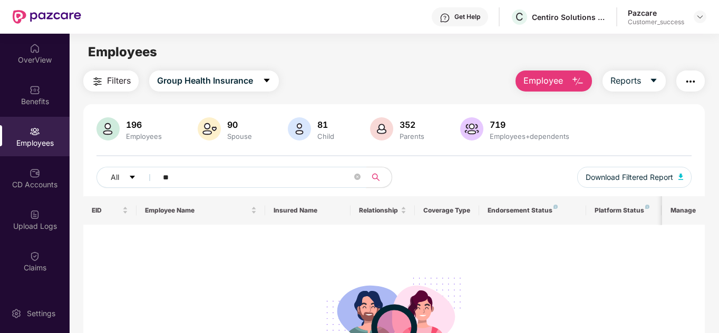
type input "*"
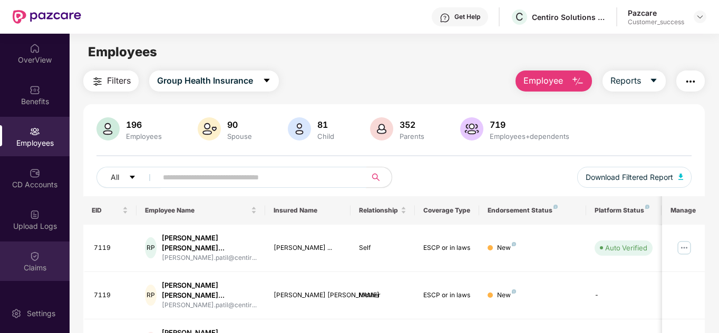
click at [25, 267] on div "Claims" at bounding box center [35, 268] width 70 height 11
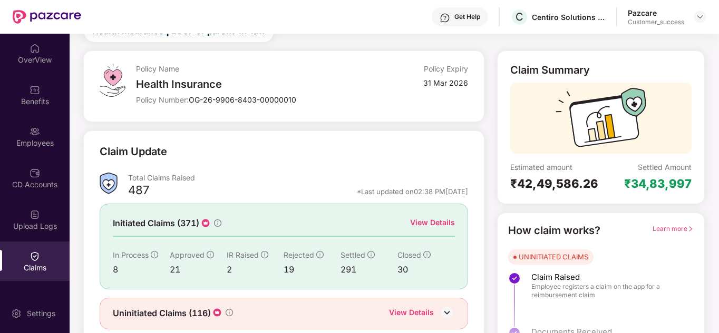
scroll to position [0, 0]
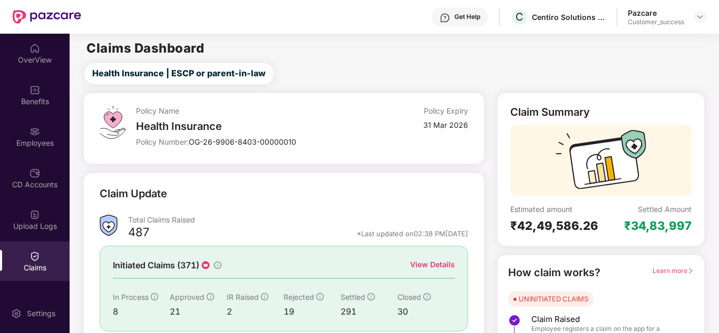
click at [421, 271] on div "View Details" at bounding box center [432, 265] width 45 height 12
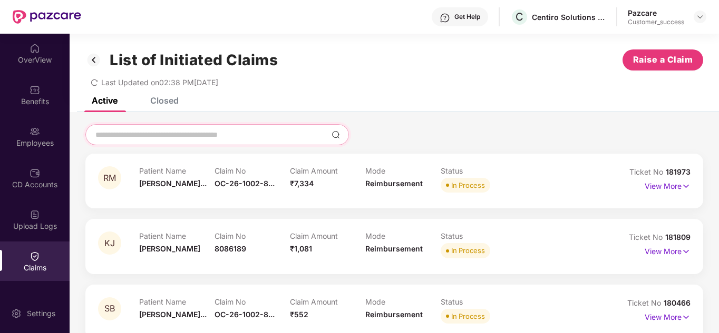
click at [165, 133] on input at bounding box center [210, 135] width 233 height 11
paste input "**********"
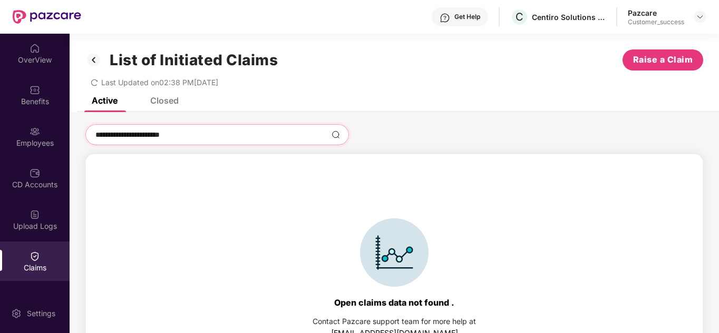
type input "**********"
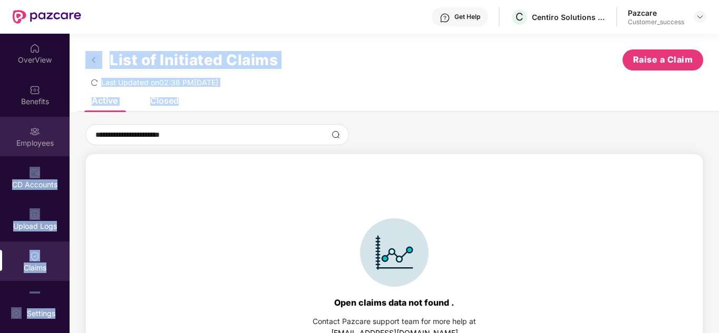
drag, startPoint x: 220, startPoint y: 128, endPoint x: 52, endPoint y: 124, distance: 168.1
click at [52, 124] on div "**********" at bounding box center [359, 184] width 719 height 300
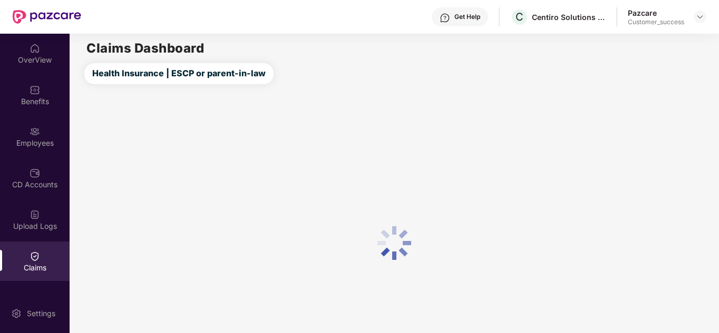
click at [261, 143] on div at bounding box center [394, 243] width 649 height 318
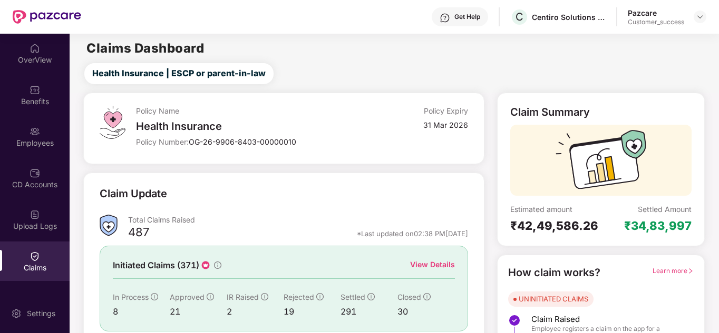
click at [328, 160] on div "Policy Name Health Insurance Policy Number: OG-26-9906-8403-00000010 Policy Exp…" at bounding box center [283, 129] width 400 height 72
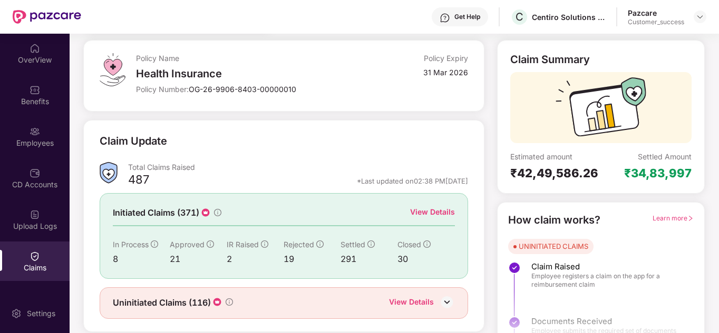
scroll to position [79, 0]
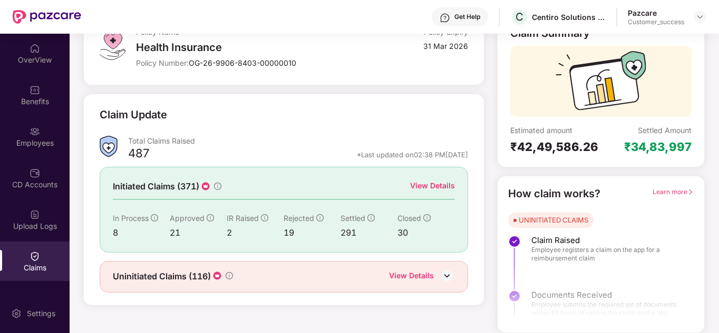
click at [428, 186] on div "View Details" at bounding box center [432, 186] width 45 height 12
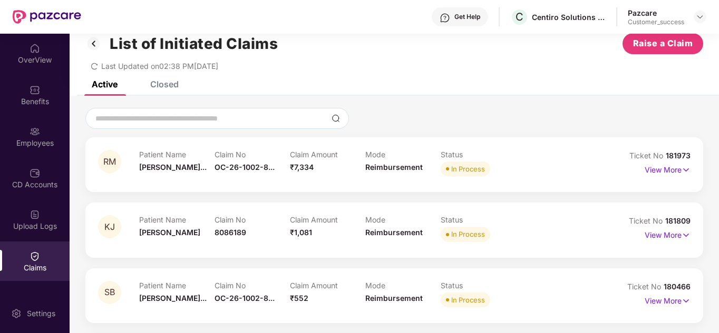
scroll to position [0, 0]
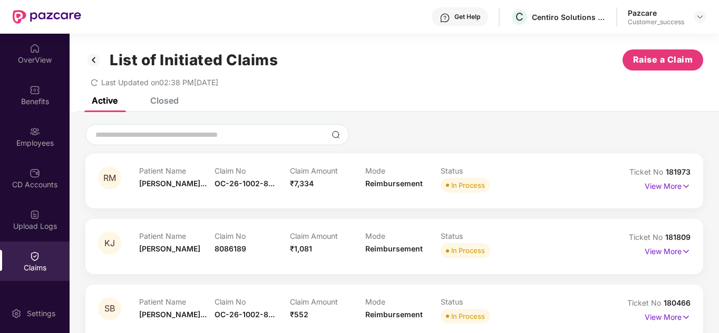
click at [150, 102] on div "Closed" at bounding box center [156, 100] width 44 height 11
click at [159, 102] on div "Closed" at bounding box center [164, 100] width 28 height 11
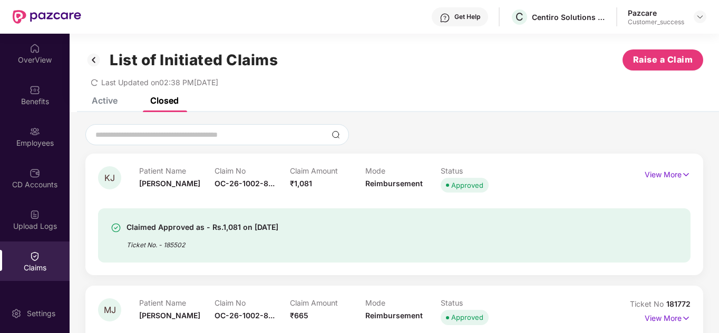
click at [175, 103] on div "Closed" at bounding box center [164, 100] width 28 height 11
click at [167, 129] on div at bounding box center [216, 134] width 263 height 21
click at [164, 134] on input at bounding box center [210, 135] width 233 height 11
paste input "**********"
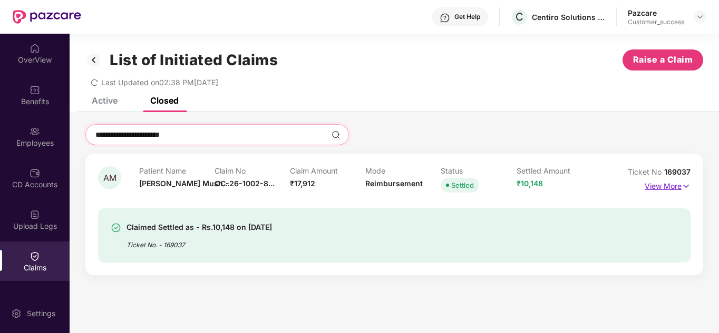
type input "**********"
click at [661, 186] on p "View More" at bounding box center [667, 185] width 46 height 14
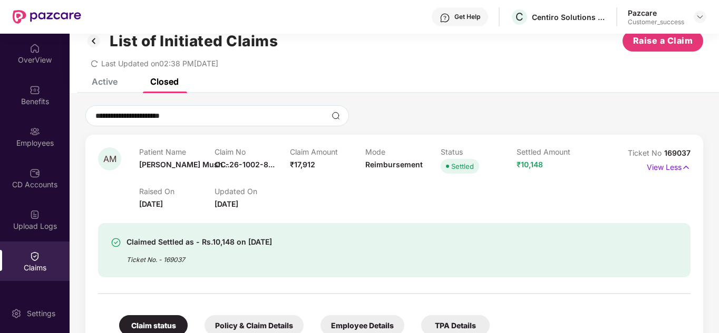
scroll to position [21, 0]
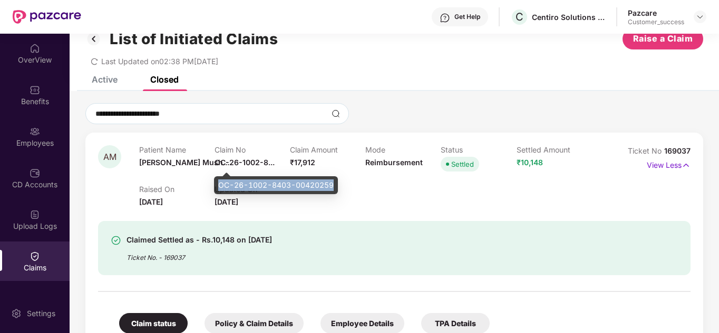
drag, startPoint x: 219, startPoint y: 182, endPoint x: 334, endPoint y: 186, distance: 114.9
click at [334, 186] on div "OC-26-1002-8403-00420259" at bounding box center [276, 185] width 124 height 18
copy div "OC-26-1002-8403-00420259"
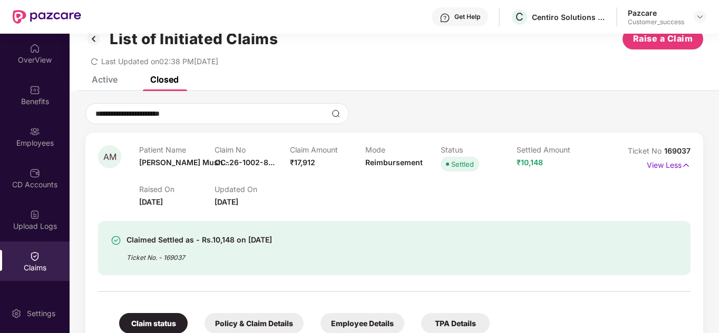
click at [235, 161] on span "OC-26-1002-8..." at bounding box center [244, 162] width 60 height 9
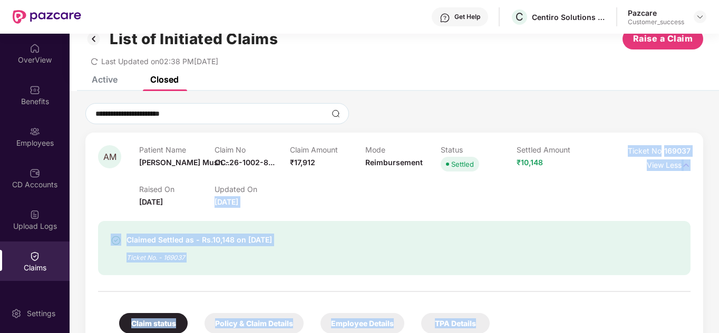
drag, startPoint x: 219, startPoint y: 191, endPoint x: 269, endPoint y: 173, distance: 52.8
click at [269, 173] on body "**********" at bounding box center [359, 166] width 719 height 333
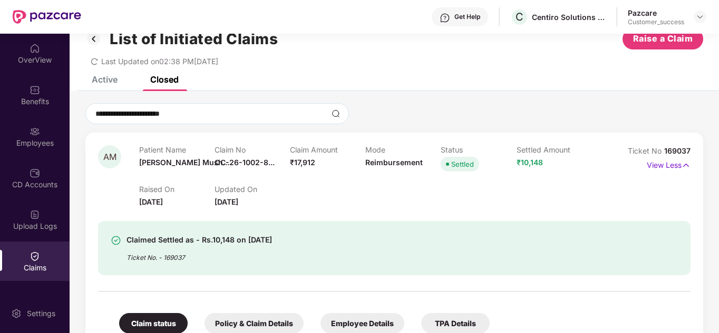
click at [246, 165] on span "OC-26-1002-8..." at bounding box center [244, 162] width 60 height 9
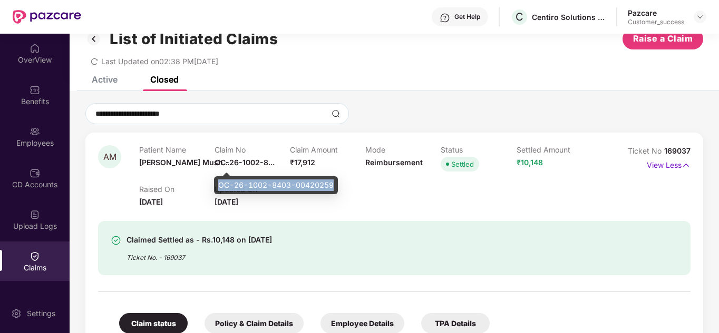
drag, startPoint x: 218, startPoint y: 185, endPoint x: 336, endPoint y: 190, distance: 118.1
click at [336, 190] on div "OC-26-1002-8403-00420259" at bounding box center [276, 185] width 124 height 18
copy div "OC-26-1002-8403-00420259"
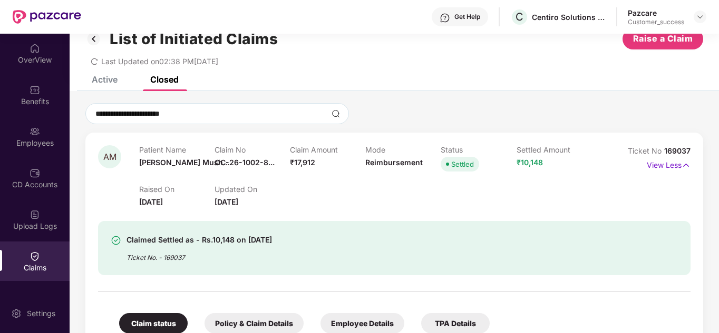
click at [252, 162] on span "OC-26-1002-8..." at bounding box center [244, 162] width 60 height 9
click at [711, 23] on header "Get Help C Centiro Solutions Private Limited Pazcare Customer_success" at bounding box center [359, 17] width 719 height 34
click at [707, 23] on header "Get Help C Centiro Solutions Private Limited Pazcare Customer_success" at bounding box center [359, 17] width 719 height 34
click at [704, 21] on div at bounding box center [699, 17] width 13 height 13
click at [701, 19] on img at bounding box center [699, 17] width 8 height 8
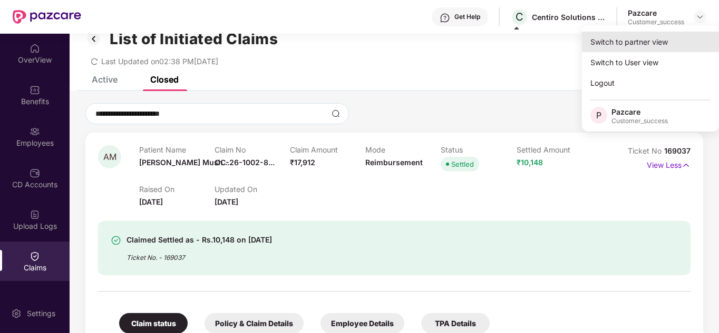
click at [666, 38] on div "Switch to partner view" at bounding box center [650, 42] width 137 height 21
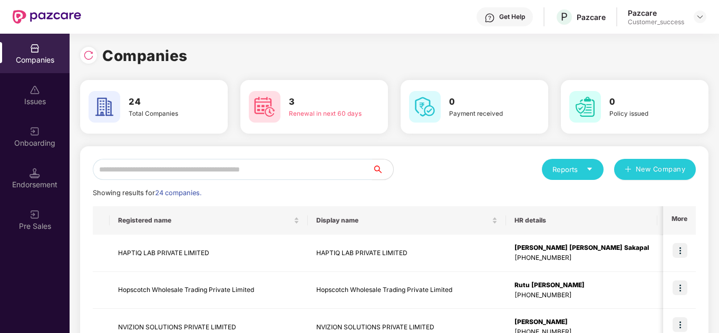
click at [198, 178] on input "text" at bounding box center [232, 169] width 279 height 21
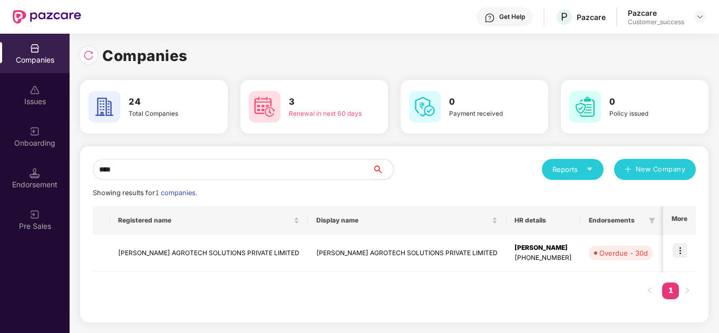
type input "****"
click at [676, 252] on img at bounding box center [679, 250] width 15 height 15
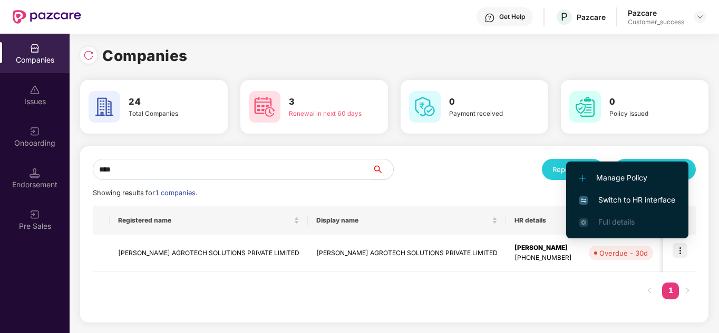
click at [607, 204] on span "Switch to HR interface" at bounding box center [627, 200] width 96 height 12
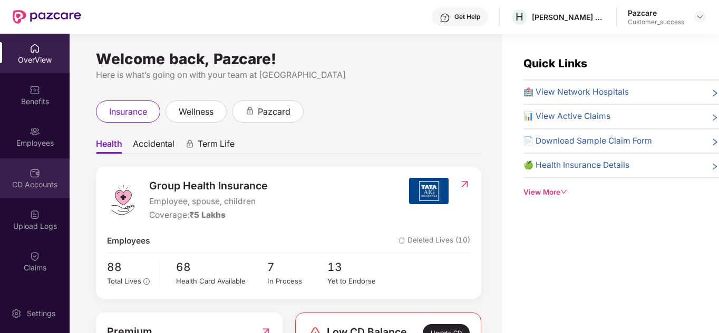
click at [30, 174] on img at bounding box center [35, 173] width 11 height 11
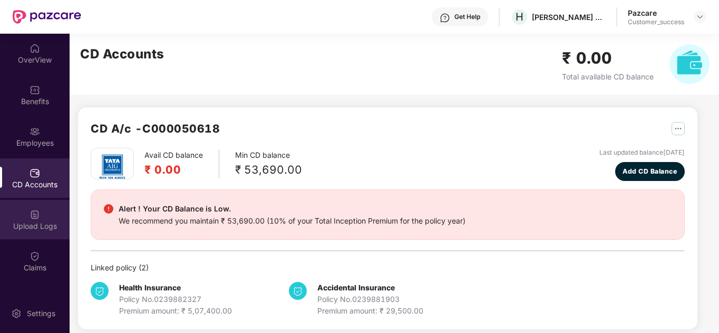
click at [28, 229] on div "Upload Logs" at bounding box center [35, 226] width 70 height 11
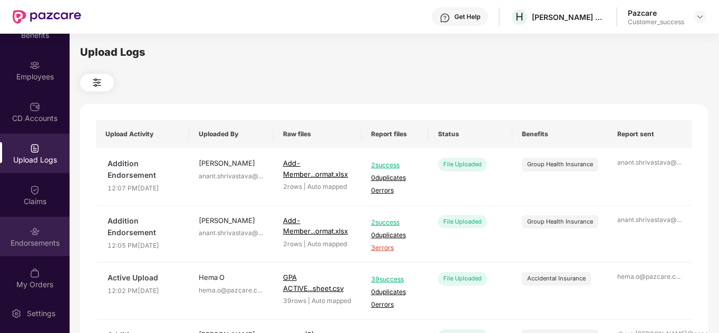
scroll to position [67, 0]
click at [44, 247] on div "Endorsements" at bounding box center [35, 243] width 70 height 11
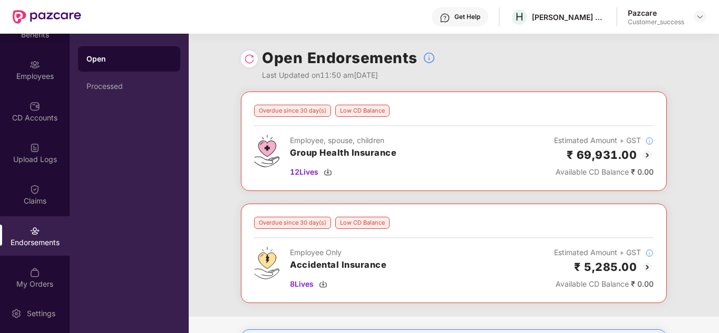
click at [231, 205] on div "Overdue since 30 day(s) Low CD Balance Employee, spouse, children Group Health …" at bounding box center [454, 204] width 530 height 225
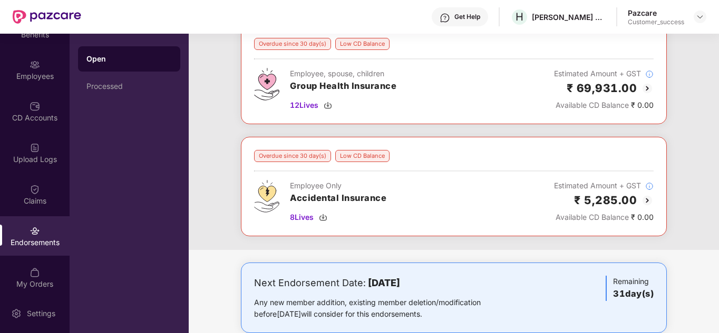
scroll to position [0, 0]
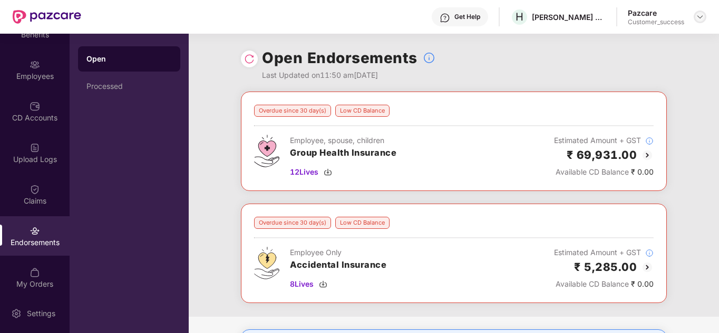
click at [699, 16] on img at bounding box center [699, 17] width 8 height 8
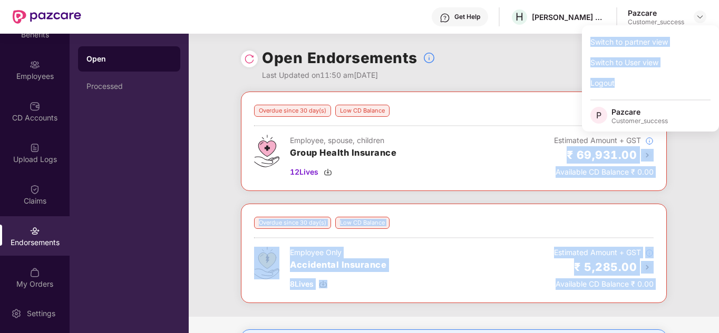
drag, startPoint x: 658, startPoint y: 148, endPoint x: 659, endPoint y: 158, distance: 9.5
click at [659, 158] on body "Get Help H HARDCASTLE AGROTECH SOLUTIONS PRIVATE LIMITED Pazcare Customer_succe…" at bounding box center [359, 166] width 719 height 333
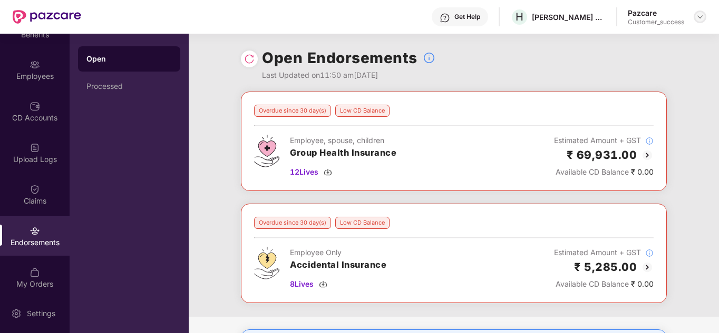
click at [703, 12] on div at bounding box center [699, 17] width 13 height 13
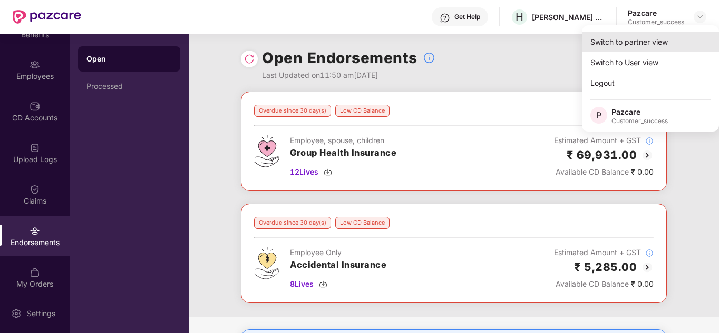
click at [653, 41] on div "Switch to partner view" at bounding box center [650, 42] width 137 height 21
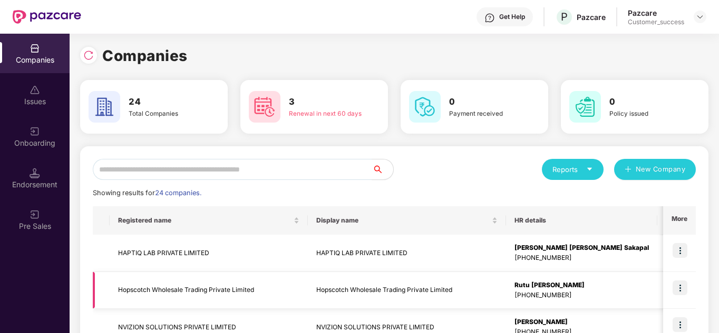
drag, startPoint x: 296, startPoint y: 289, endPoint x: 298, endPoint y: 306, distance: 17.0
click at [298, 306] on td "Hopscotch Wholesale Trading Private Limited" at bounding box center [209, 290] width 198 height 37
click at [193, 166] on input "text" at bounding box center [232, 169] width 279 height 21
type input "*"
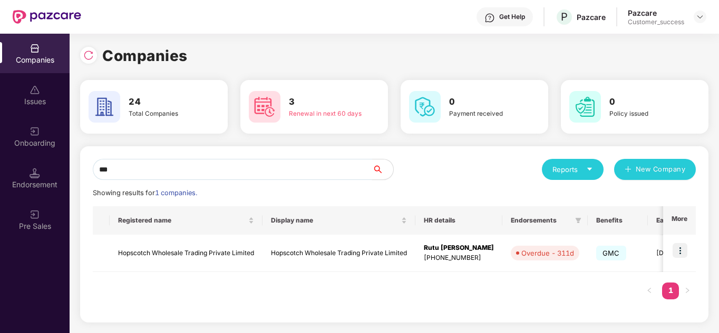
type input "***"
click at [674, 247] on img at bounding box center [679, 250] width 15 height 15
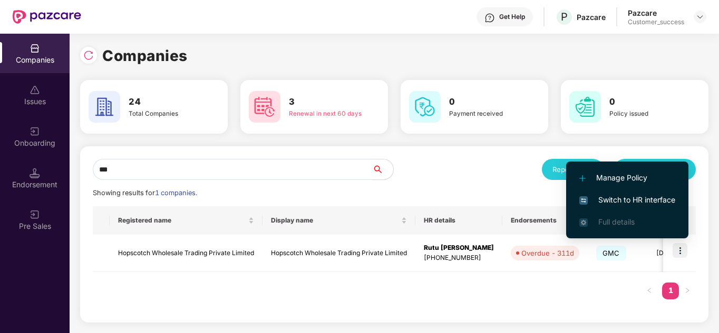
click at [622, 195] on span "Switch to HR interface" at bounding box center [627, 200] width 96 height 12
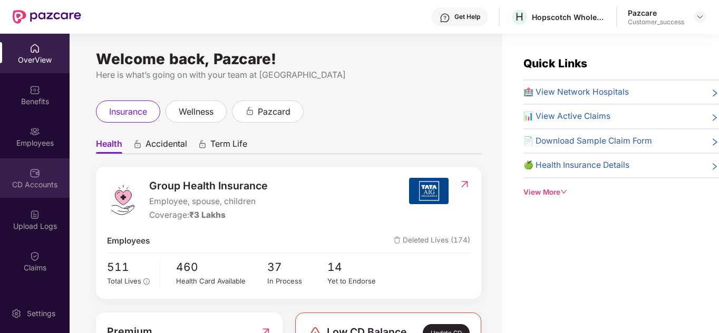
click at [40, 173] on div "CD Accounts" at bounding box center [35, 179] width 70 height 40
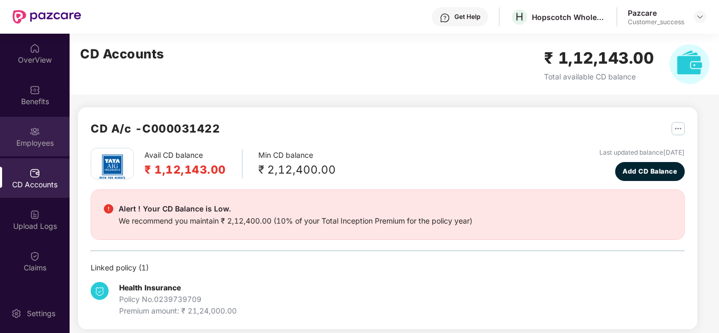
click at [34, 143] on div "Employees" at bounding box center [35, 143] width 70 height 11
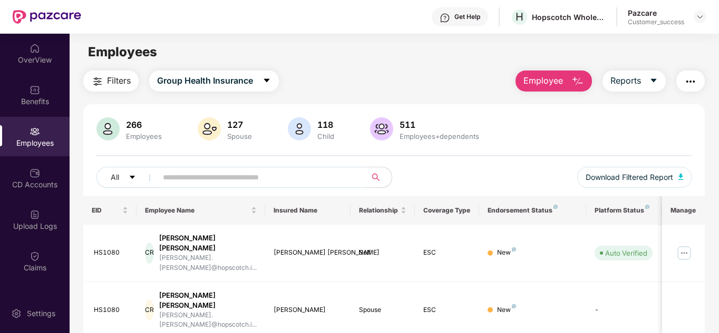
click at [207, 177] on input "text" at bounding box center [257, 178] width 189 height 16
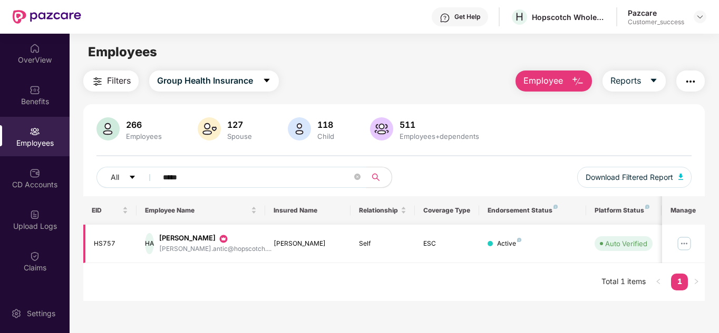
type input "*****"
click at [681, 242] on img at bounding box center [683, 243] width 17 height 17
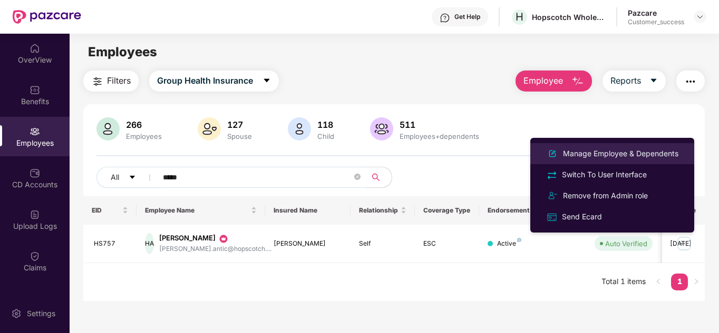
click at [614, 154] on div "Manage Employee & Dependents" at bounding box center [621, 154] width 120 height 12
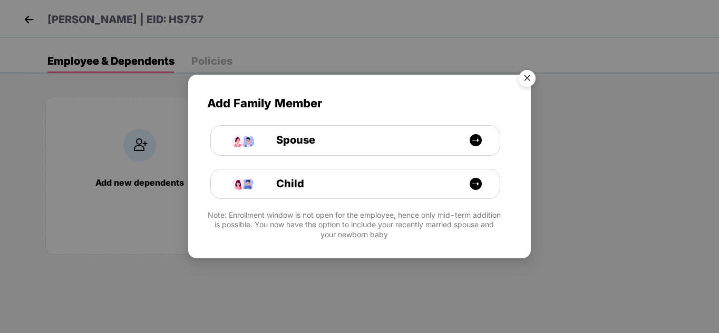
click at [524, 79] on img "Close" at bounding box center [527, 80] width 30 height 30
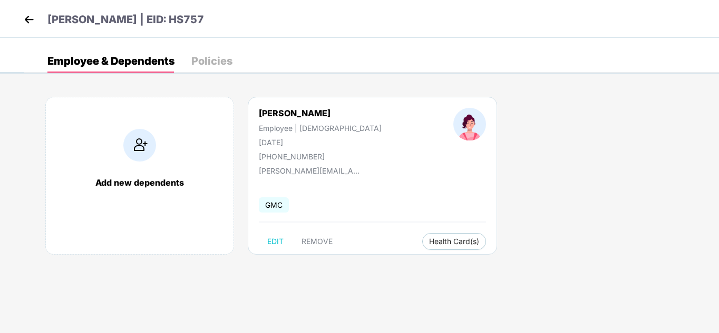
click at [27, 21] on img at bounding box center [29, 20] width 16 height 16
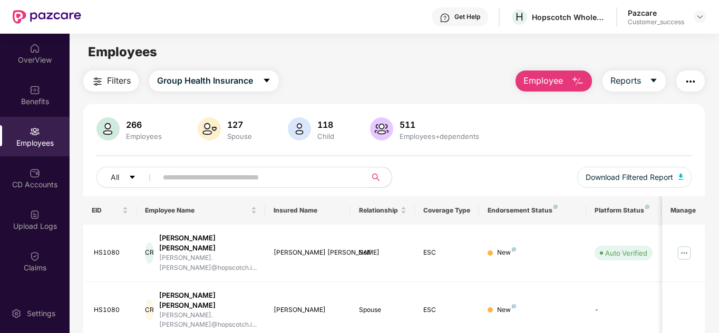
click at [341, 72] on div "Filters Group Health Insurance Employee Reports" at bounding box center [394, 81] width 622 height 21
click at [30, 186] on div "CD Accounts" at bounding box center [35, 185] width 70 height 11
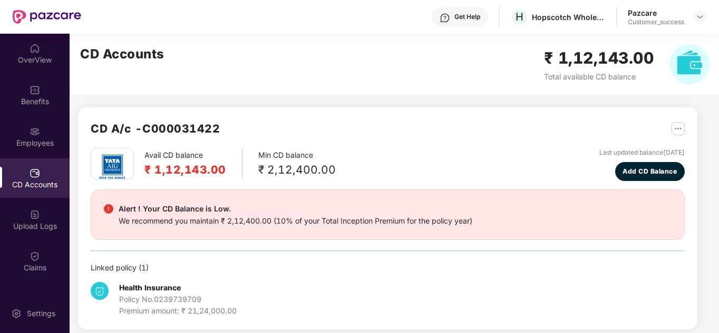
click at [351, 152] on div "Avail CD balance ₹ 1,12,143.00 Min CD balance ₹ 2,12,400.00 Last updated balanc…" at bounding box center [388, 164] width 594 height 33
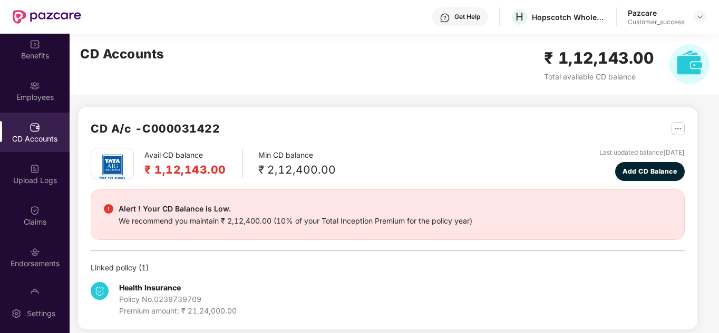
scroll to position [64, 0]
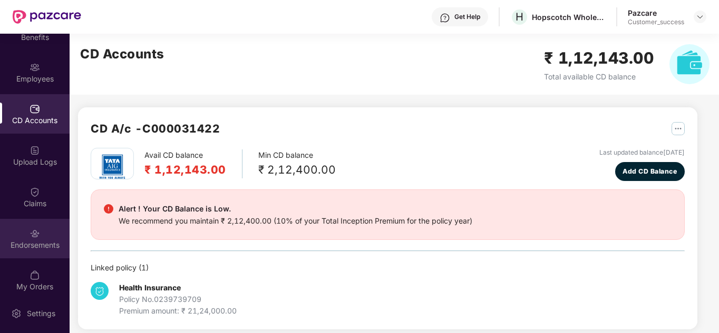
click at [21, 237] on div "Endorsements" at bounding box center [35, 239] width 70 height 40
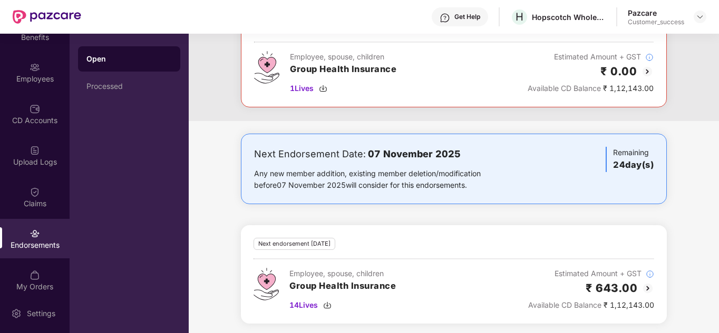
scroll to position [538, 0]
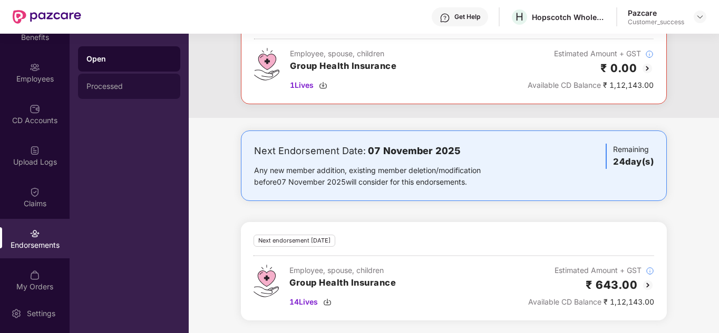
click at [92, 88] on div "Processed" at bounding box center [128, 86] width 85 height 8
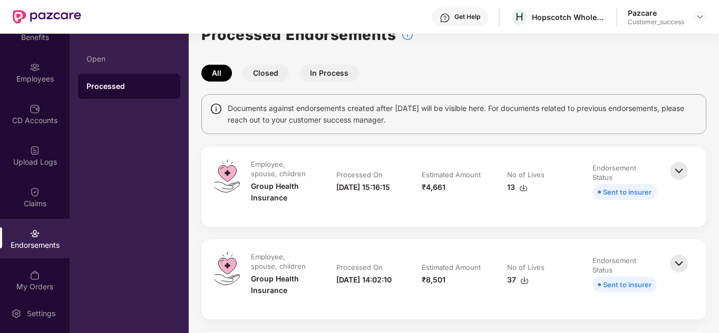
scroll to position [0, 0]
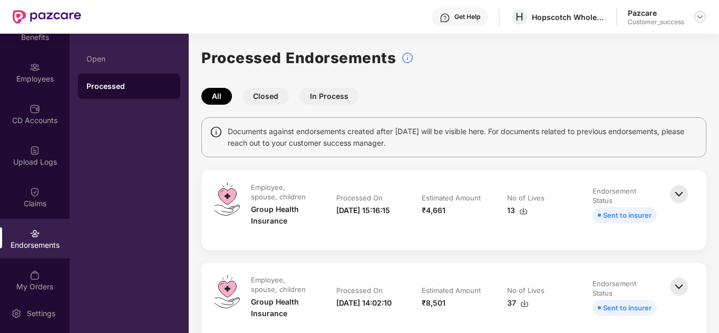
click at [699, 22] on div at bounding box center [699, 17] width 13 height 13
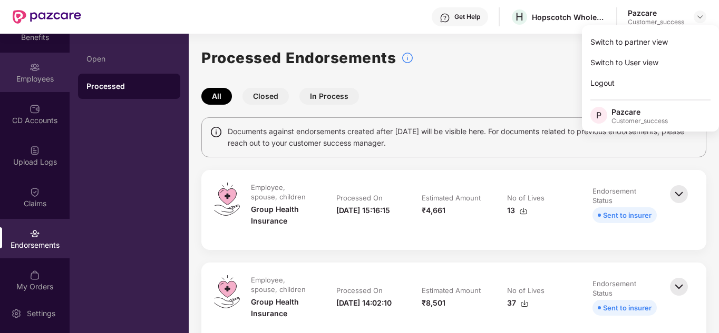
click at [41, 74] on div "Employees" at bounding box center [35, 79] width 70 height 11
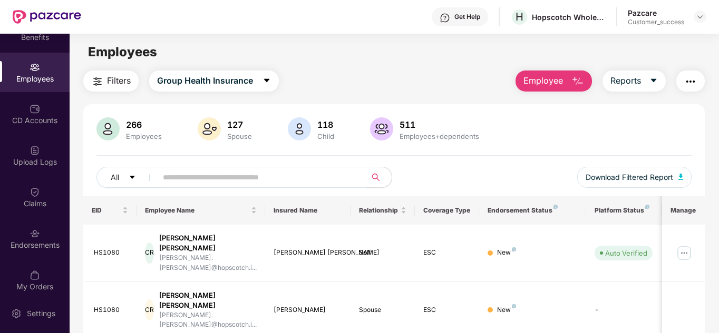
click at [573, 139] on div "266 Employees 127 Spouse 118 Child 511 Employees+dependents" at bounding box center [393, 129] width 595 height 25
click at [636, 83] on span "Reports" at bounding box center [625, 80] width 31 height 13
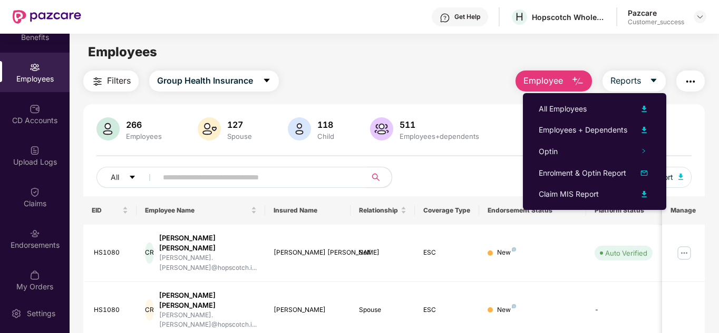
click at [674, 120] on div "266 Employees 127 Spouse 118 Child 511 Employees+dependents" at bounding box center [393, 129] width 595 height 25
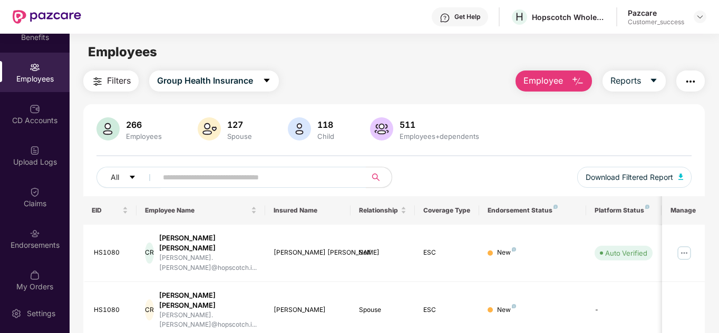
click at [695, 87] on img "button" at bounding box center [690, 81] width 13 height 13
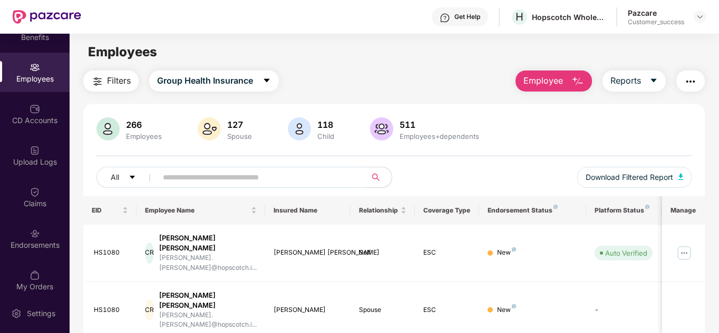
scroll to position [73, 0]
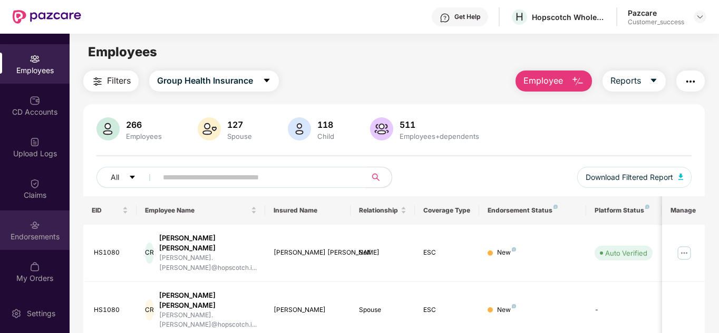
click at [35, 233] on div "Endorsements" at bounding box center [35, 237] width 70 height 11
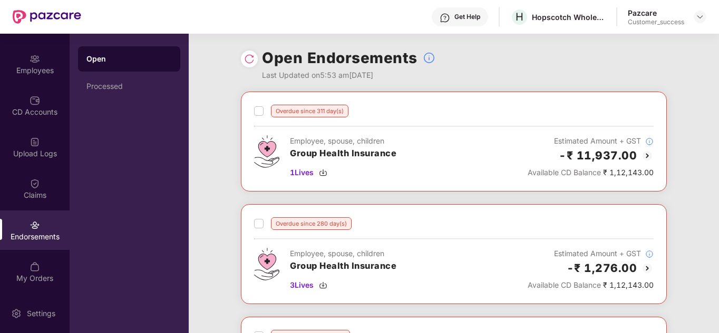
click at [110, 83] on div "Processed" at bounding box center [128, 86] width 85 height 8
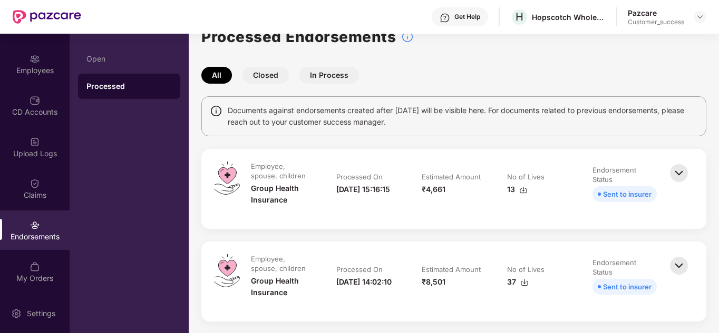
scroll to position [42, 0]
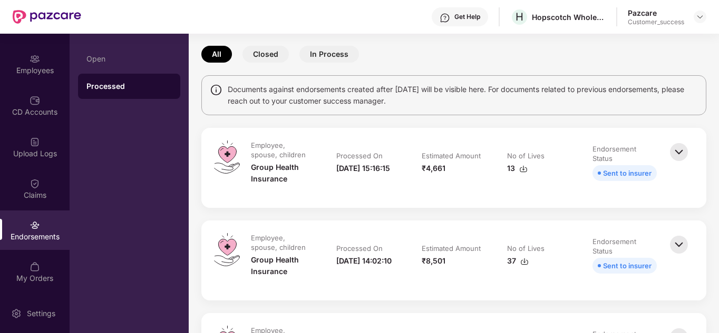
click at [259, 50] on button "Closed" at bounding box center [265, 54] width 46 height 17
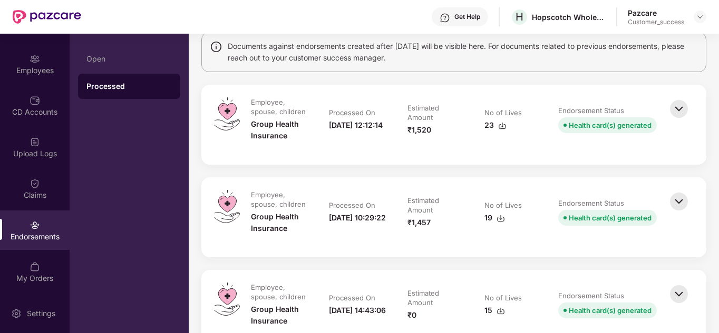
scroll to position [0, 0]
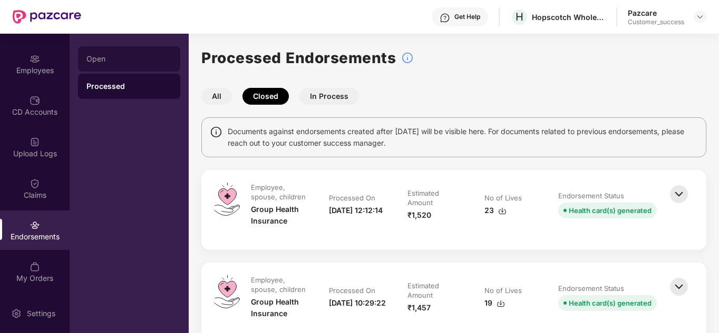
click at [141, 57] on div "Open" at bounding box center [128, 59] width 85 height 8
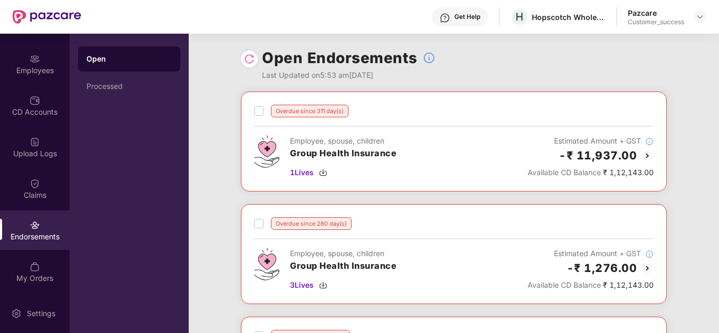
click at [219, 77] on div "Open Endorsements Last Updated on 5:53 am, 14 Oct 2025" at bounding box center [454, 63] width 530 height 58
click at [698, 19] on img at bounding box center [699, 17] width 8 height 8
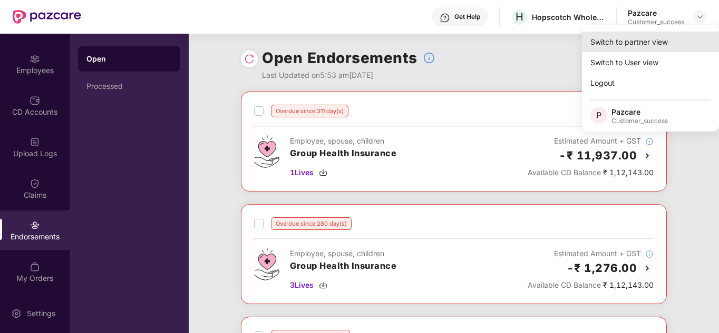
click at [617, 40] on div "Switch to partner view" at bounding box center [650, 42] width 137 height 21
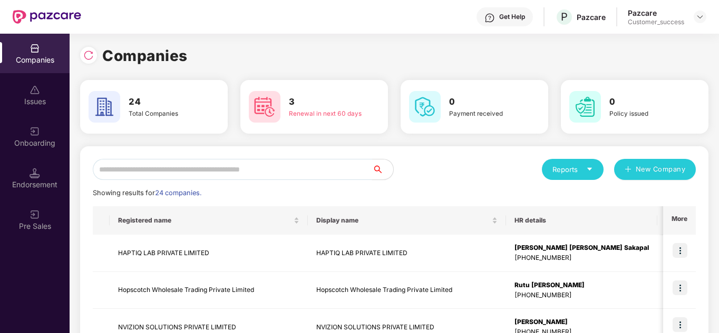
click at [238, 169] on input "text" at bounding box center [232, 169] width 279 height 21
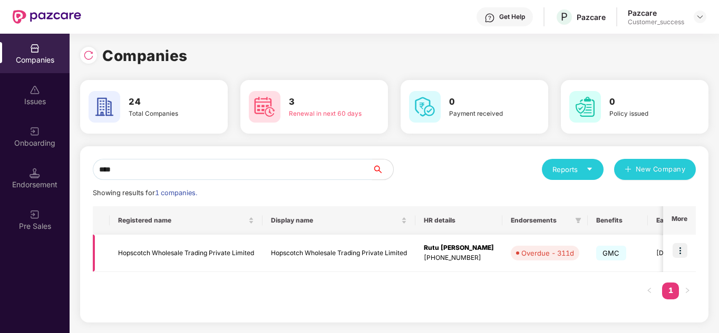
type input "****"
click at [240, 254] on td "Hopscotch Wholesale Trading Private Limited" at bounding box center [186, 253] width 153 height 37
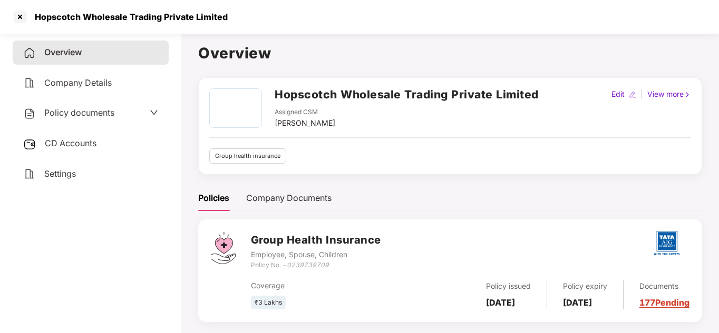
click at [140, 116] on div "Policy documents" at bounding box center [90, 113] width 135 height 14
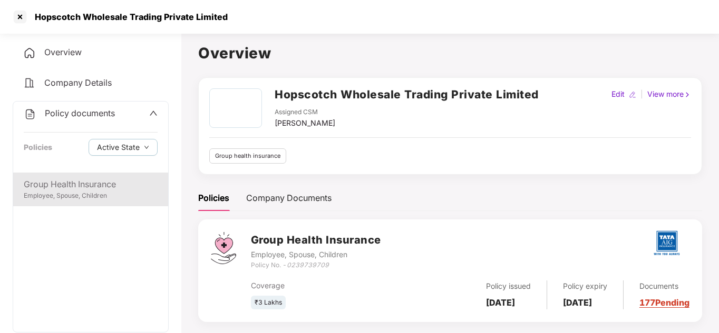
click at [69, 180] on div "Group Health Insurance" at bounding box center [91, 184] width 134 height 13
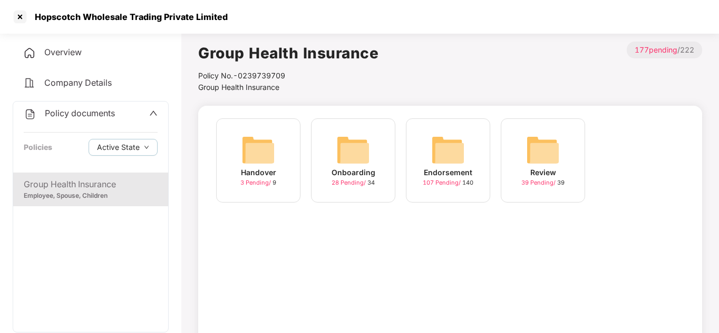
click at [466, 144] on div "Endorsement 107 Pending / 140" at bounding box center [448, 161] width 84 height 84
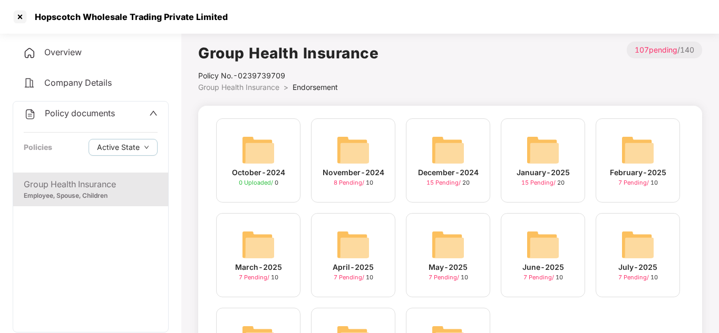
click at [618, 103] on div "Group Health Insurance Policy No.- 0239739709 Group Health Insurance > Endorsem…" at bounding box center [450, 229] width 504 height 374
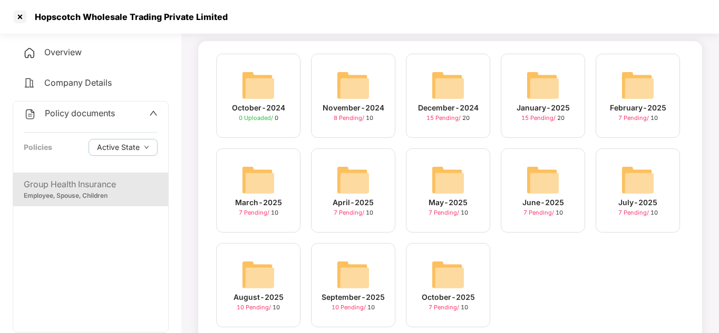
scroll to position [63, 0]
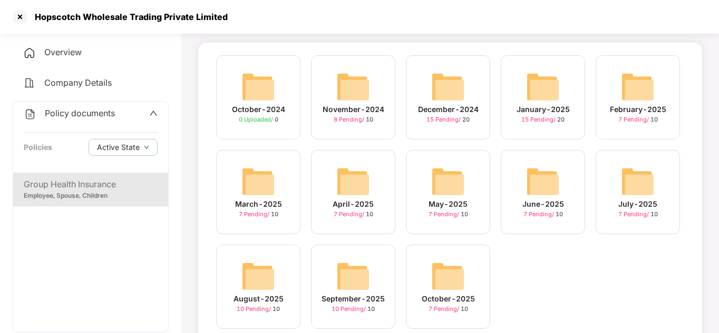
click at [338, 99] on img at bounding box center [353, 87] width 34 height 34
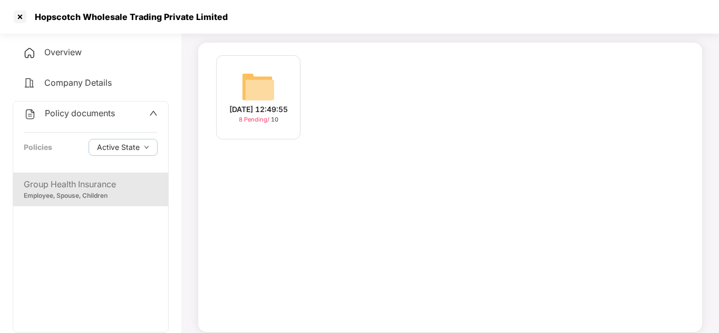
click at [288, 104] on div "05-Nov-2024 12:49:55" at bounding box center [258, 110] width 58 height 12
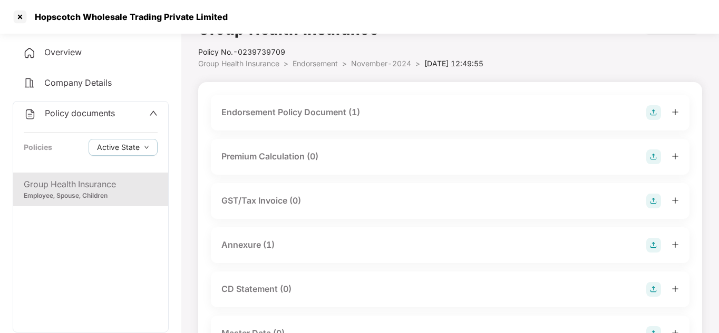
scroll to position [21, 0]
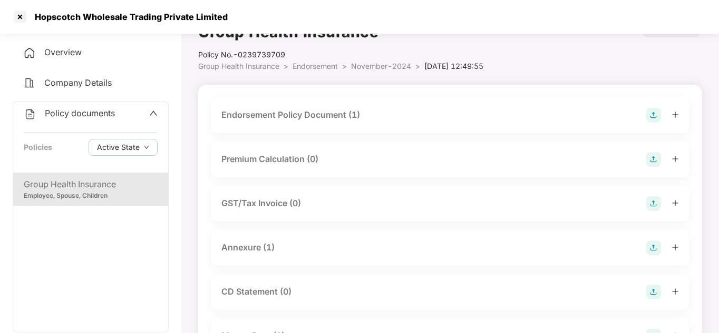
click at [317, 109] on div "Endorsement Policy Document (1)" at bounding box center [290, 115] width 139 height 13
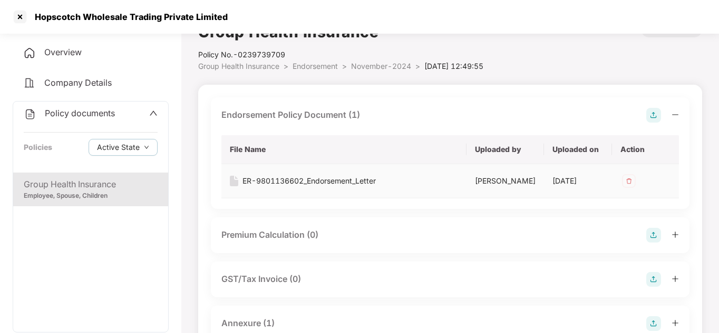
click at [319, 177] on div "ER-9801136602_Endorsement_Letter" at bounding box center [308, 181] width 133 height 12
click at [371, 73] on div "Group Health Insurance Policy No.- 0239739709 Group Health Insurance > Endorsem…" at bounding box center [450, 325] width 504 height 608
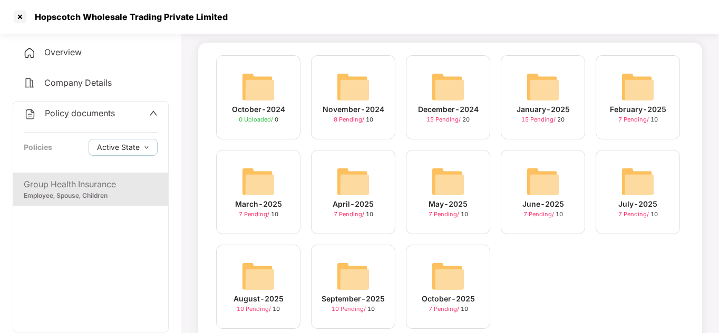
scroll to position [42, 0]
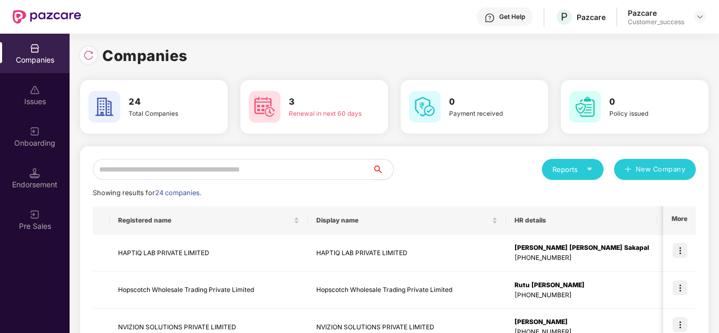
click at [163, 172] on input "text" at bounding box center [232, 169] width 279 height 21
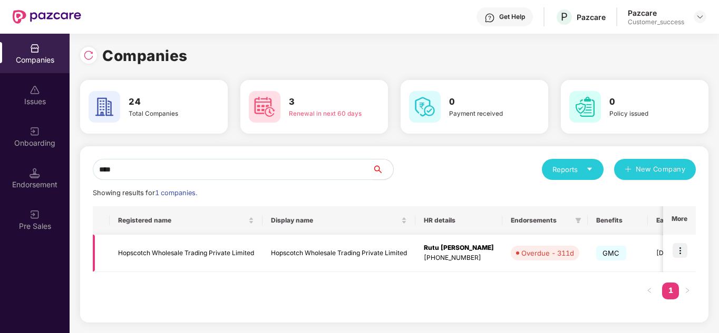
type input "****"
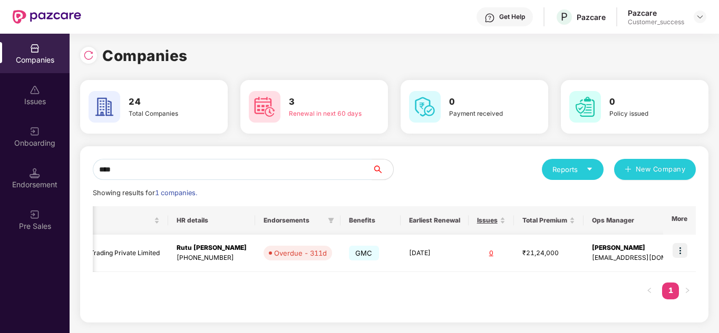
scroll to position [0, 1]
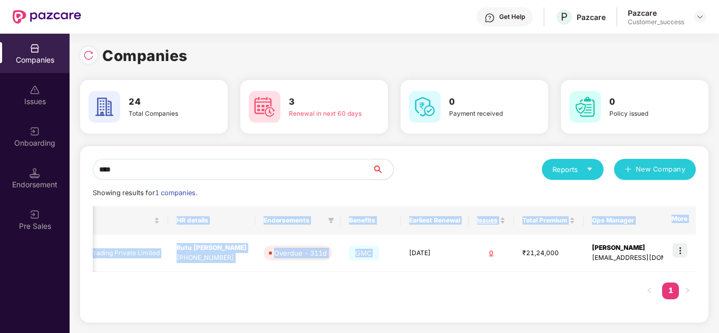
drag, startPoint x: 377, startPoint y: 254, endPoint x: 421, endPoint y: 280, distance: 50.8
click at [421, 280] on div "Registered name Display name HR details Endorsements Benefits Earliest Renewal …" at bounding box center [394, 259] width 603 height 104
click at [411, 283] on div "Registered name Display name HR details Endorsements Benefits Earliest Renewal …" at bounding box center [394, 259] width 603 height 104
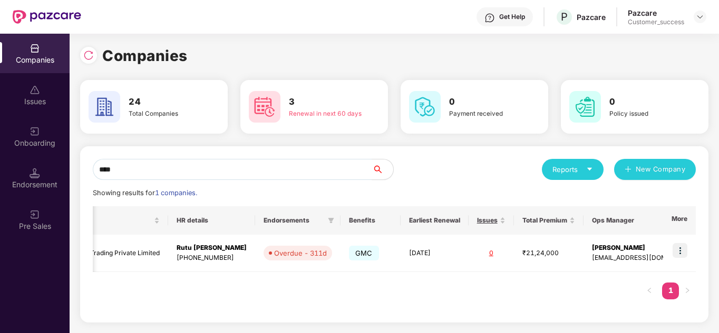
scroll to position [0, 0]
click at [343, 283] on div "Registered name Display name HR details Endorsements Benefits Earliest Renewal …" at bounding box center [394, 259] width 603 height 104
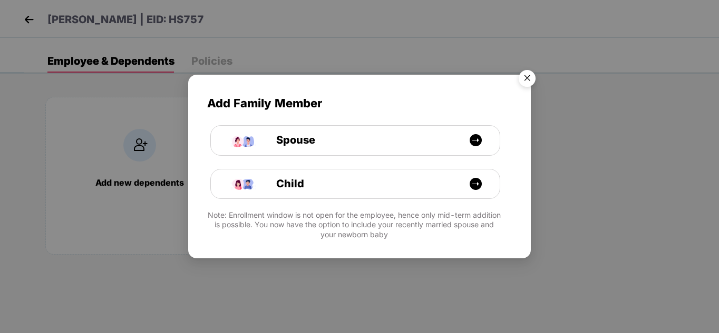
click at [27, 19] on div "Add Family Member Spouse Child Note: Enrollment window is not open for the empl…" at bounding box center [359, 166] width 719 height 333
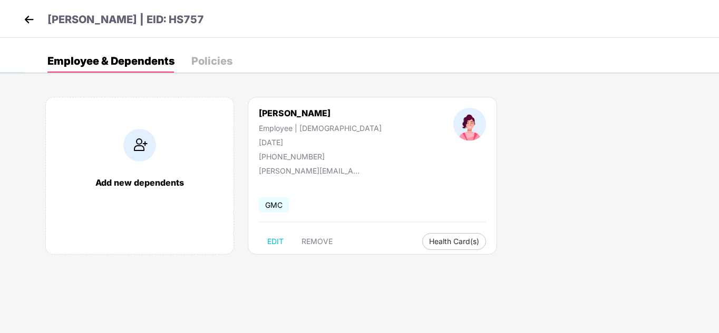
click at [31, 13] on img at bounding box center [29, 20] width 16 height 16
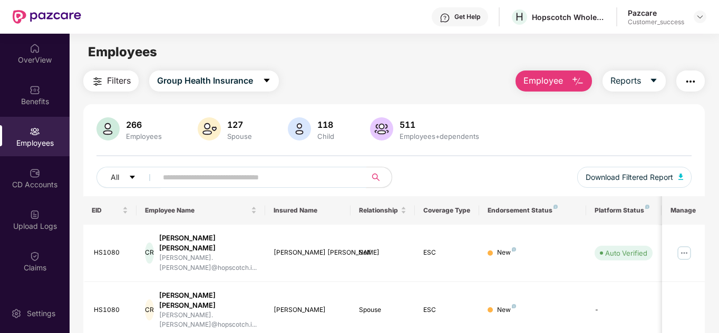
click at [205, 178] on input "text" at bounding box center [257, 178] width 189 height 16
type input "****"
click at [699, 17] on img at bounding box center [699, 17] width 8 height 8
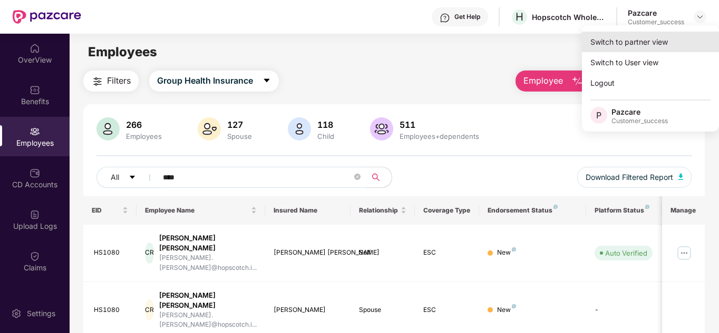
click at [650, 37] on div "Switch to partner view" at bounding box center [650, 42] width 137 height 21
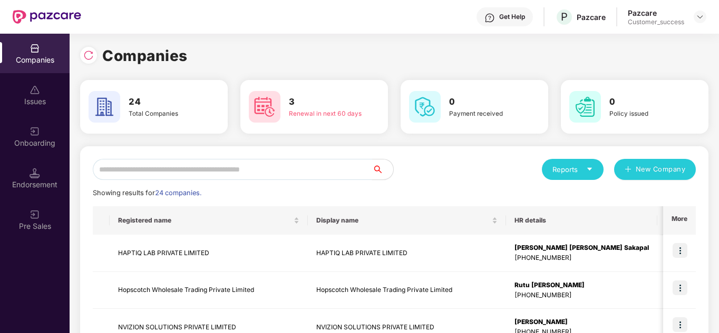
click at [176, 172] on input "text" at bounding box center [232, 169] width 279 height 21
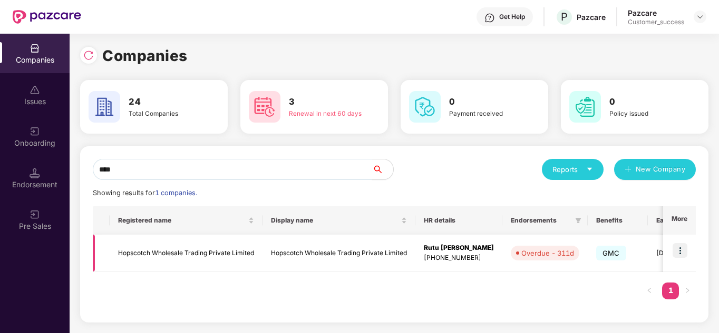
type input "****"
click at [182, 247] on td "Hopscotch Wholesale Trading Private Limited" at bounding box center [186, 253] width 153 height 37
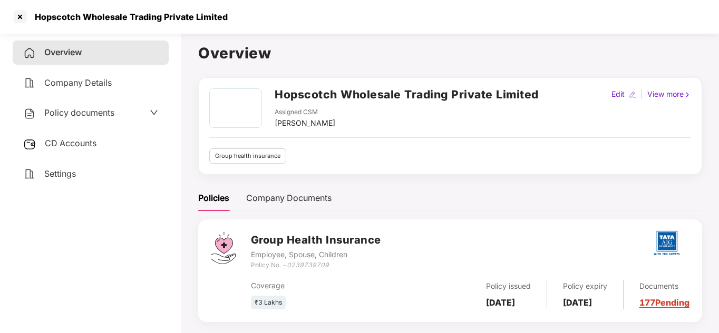
click at [85, 113] on span "Policy documents" at bounding box center [79, 112] width 70 height 11
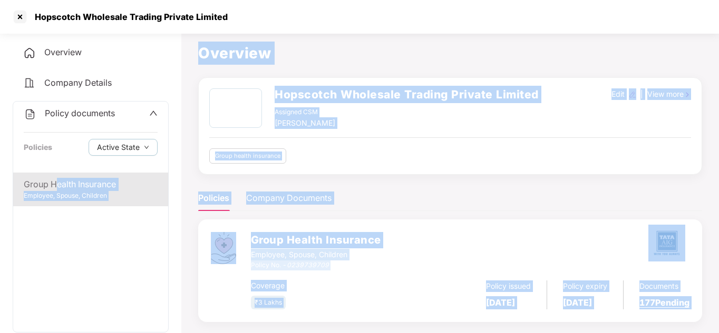
drag, startPoint x: 92, startPoint y: 186, endPoint x: 56, endPoint y: 190, distance: 36.5
click at [56, 190] on body "Hopscotch Wholesale Trading Private Limited Overview Company Details Policy doc…" at bounding box center [359, 166] width 719 height 333
click at [56, 190] on div "Group Health Insurance" at bounding box center [91, 184] width 134 height 13
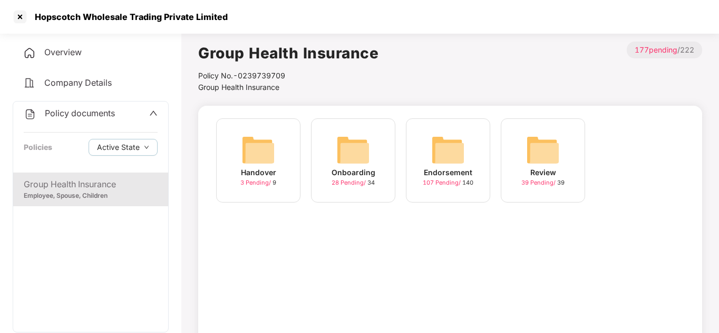
click at [460, 163] on img at bounding box center [448, 150] width 34 height 34
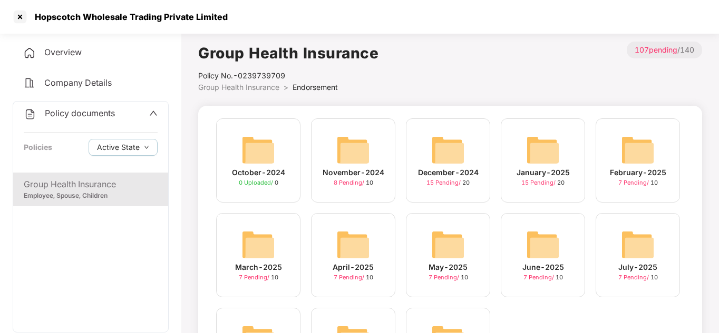
click at [375, 160] on div "November-2024 8 Pending / 10" at bounding box center [353, 161] width 84 height 84
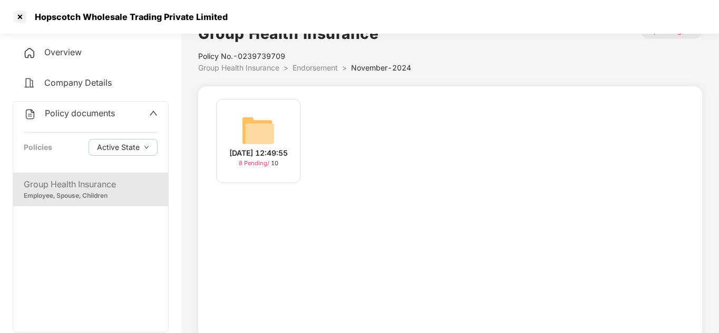
scroll to position [21, 0]
click at [251, 136] on img at bounding box center [258, 129] width 34 height 34
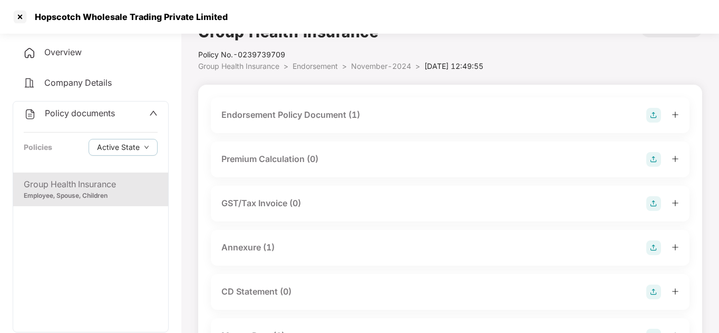
scroll to position [0, 0]
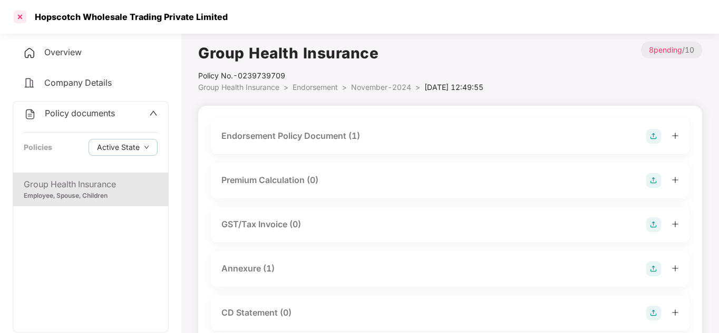
click at [17, 23] on div at bounding box center [20, 16] width 17 height 17
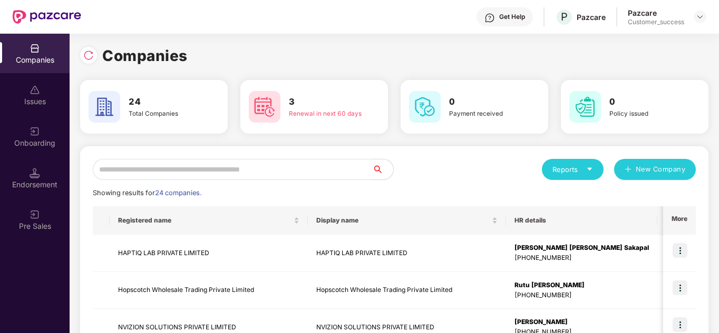
click at [168, 169] on input "text" at bounding box center [232, 169] width 279 height 21
click at [164, 164] on input "text" at bounding box center [232, 169] width 279 height 21
type input "*"
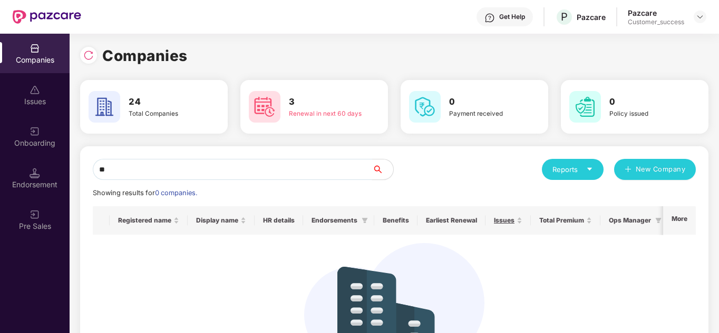
type input "*"
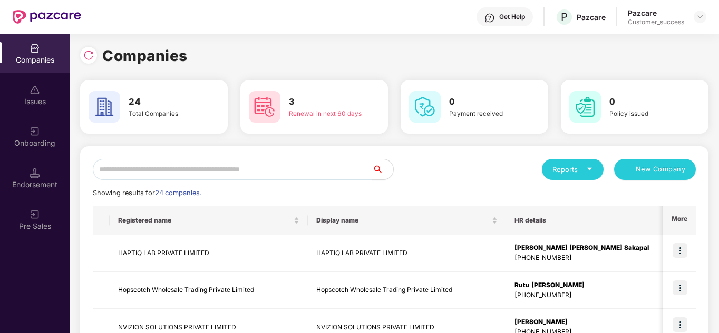
click at [419, 173] on div "Reports New Company" at bounding box center [544, 169] width 301 height 21
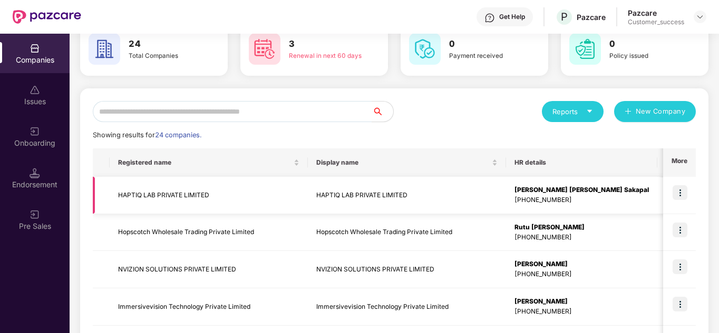
scroll to position [105, 0]
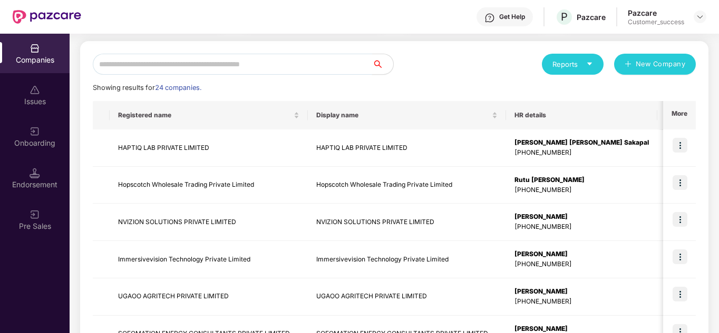
click at [154, 68] on input "text" at bounding box center [232, 64] width 279 height 21
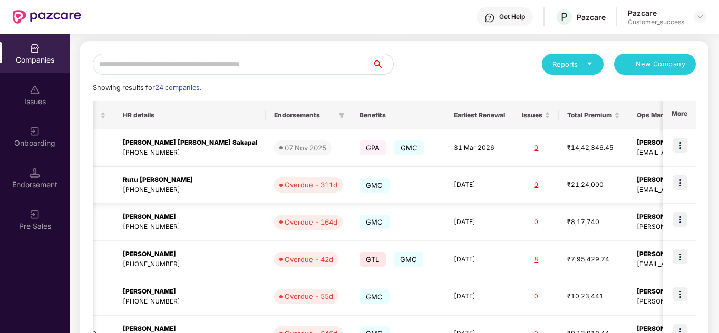
scroll to position [0, 1]
drag, startPoint x: 495, startPoint y: 186, endPoint x: 620, endPoint y: 199, distance: 125.0
click at [620, 199] on tr "Hopscotch Wholesale Trading Private Limited Hopscotch Wholesale Trading Private…" at bounding box center [269, 185] width 1137 height 37
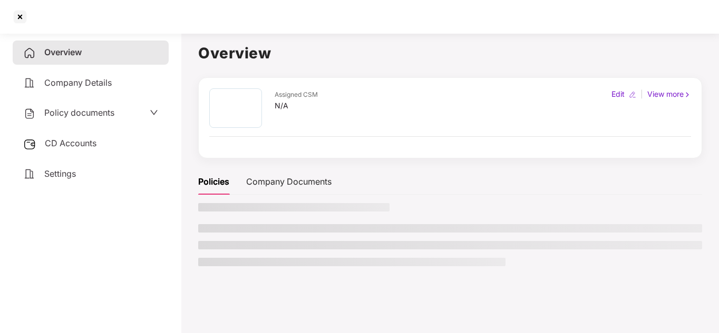
scroll to position [0, 0]
click at [620, 199] on div "Policies Company Documents" at bounding box center [450, 221] width 504 height 105
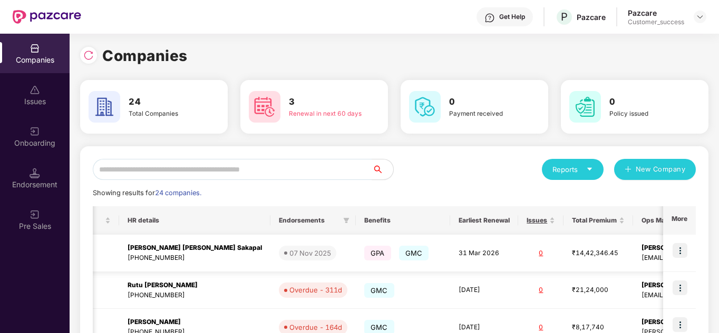
scroll to position [0, 392]
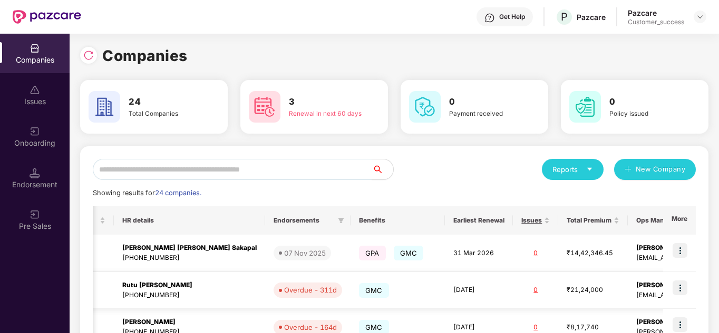
drag, startPoint x: 495, startPoint y: 276, endPoint x: 607, endPoint y: 295, distance: 114.4
click at [607, 295] on tr "Hopscotch Wholesale Trading Private Limited Hopscotch Wholesale Trading Private…" at bounding box center [269, 290] width 1137 height 37
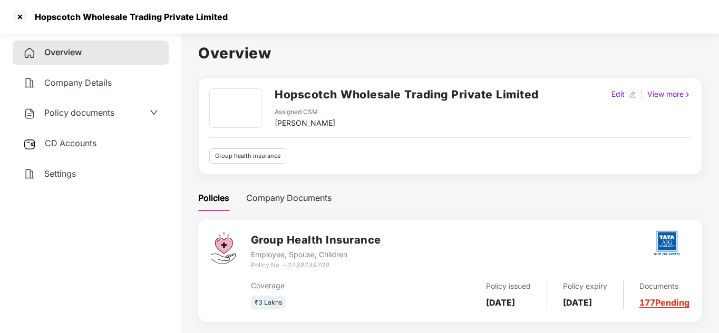
click at [456, 186] on div "Policies Company Documents" at bounding box center [450, 198] width 504 height 26
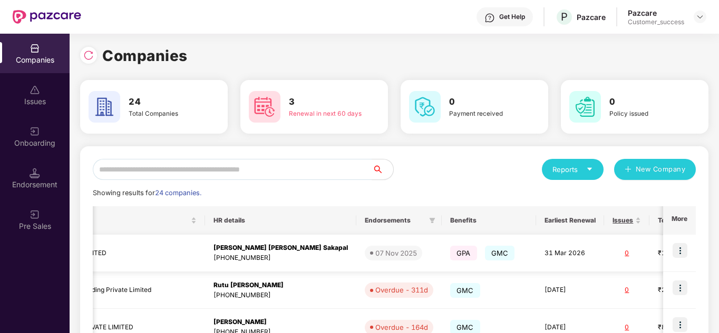
scroll to position [0, 392]
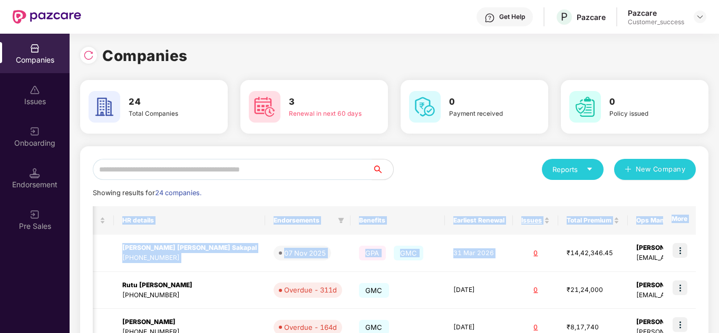
drag, startPoint x: 444, startPoint y: 265, endPoint x: 447, endPoint y: 180, distance: 84.9
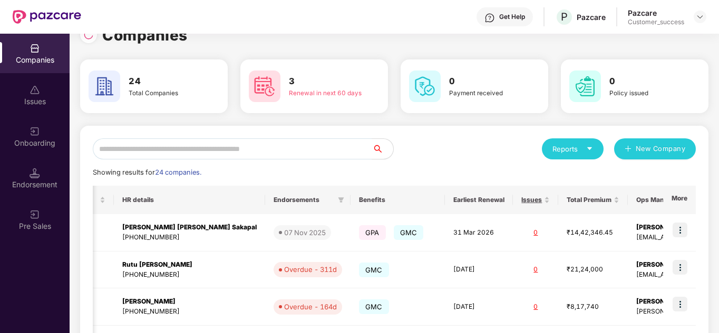
scroll to position [21, 0]
click at [159, 140] on input "text" at bounding box center [232, 148] width 279 height 21
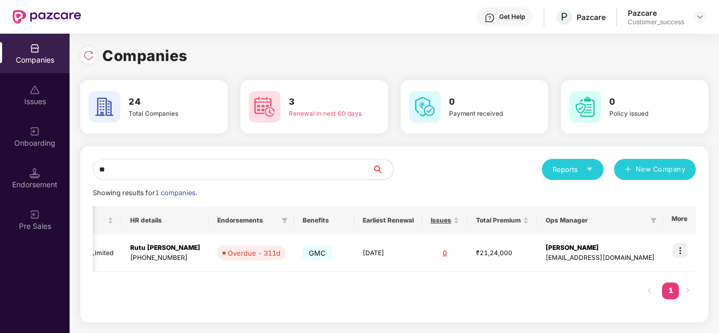
scroll to position [0, 0]
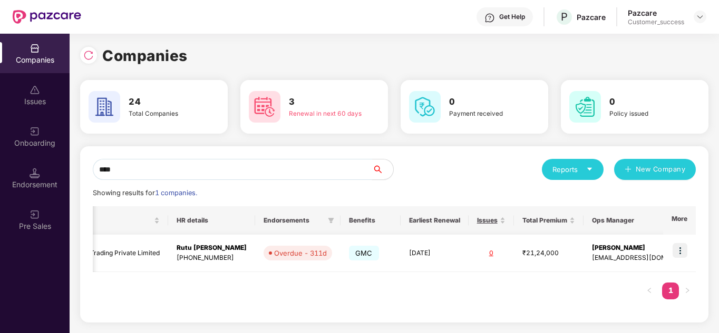
type input "****"
drag, startPoint x: 572, startPoint y: 259, endPoint x: 653, endPoint y: 259, distance: 81.1
click at [653, 259] on td "Varun Gupta varun.gupta@pazcare.com" at bounding box center [646, 253] width 126 height 37
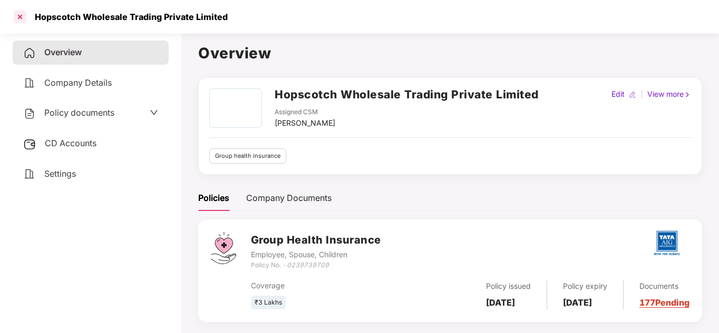
click at [28, 14] on div at bounding box center [20, 16] width 17 height 17
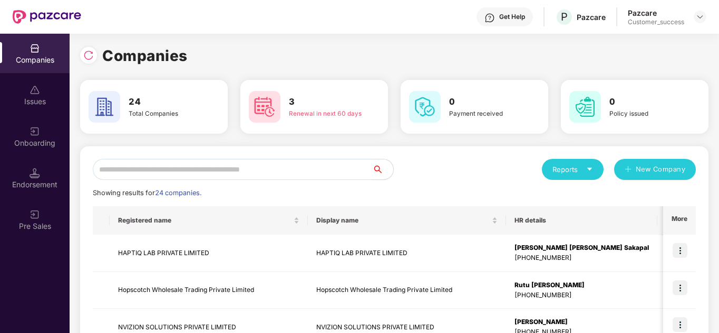
drag, startPoint x: 439, startPoint y: 301, endPoint x: 439, endPoint y: 166, distance: 134.9
click at [439, 166] on div "Reports New Company" at bounding box center [544, 169] width 301 height 21
click at [253, 168] on input "text" at bounding box center [232, 169] width 279 height 21
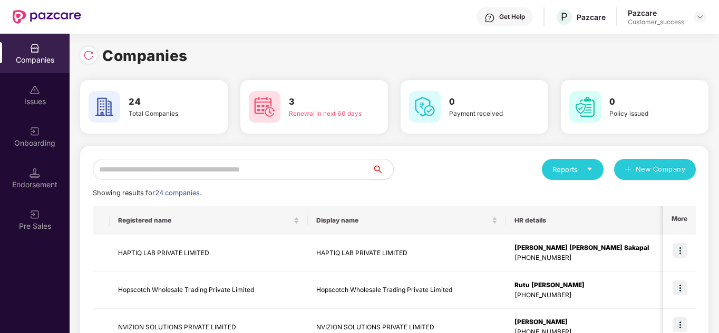
click at [290, 167] on input "text" at bounding box center [232, 169] width 279 height 21
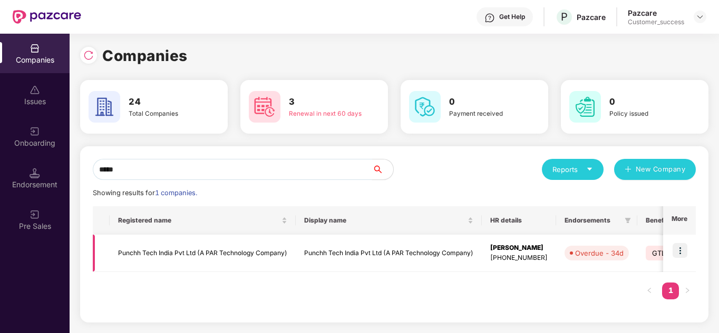
type input "*****"
click at [684, 252] on img at bounding box center [679, 250] width 15 height 15
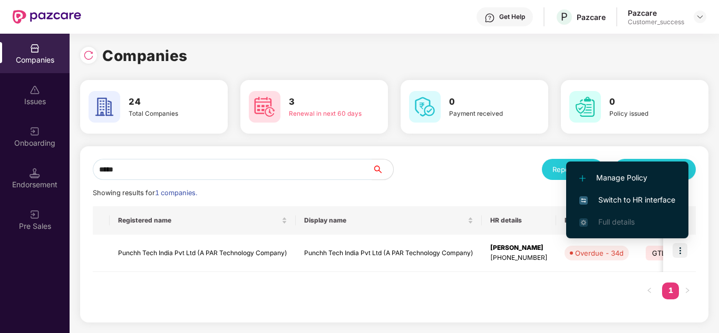
click at [617, 197] on span "Switch to HR interface" at bounding box center [627, 200] width 96 height 12
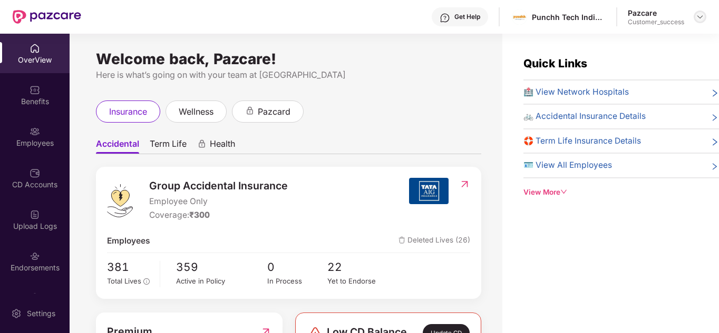
click at [696, 17] on img at bounding box center [699, 17] width 8 height 8
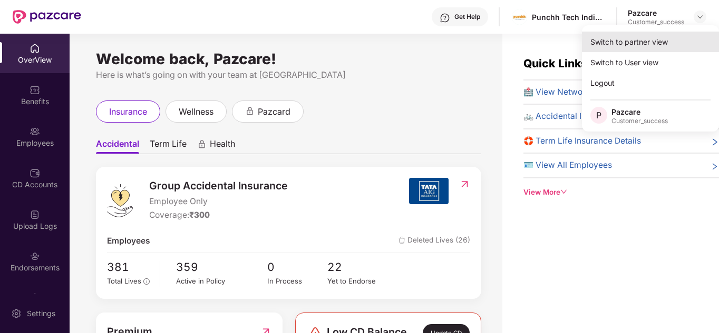
click at [646, 46] on div "Switch to partner view" at bounding box center [650, 42] width 137 height 21
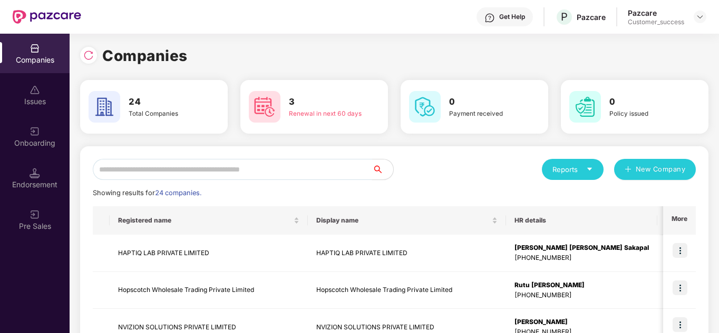
click at [222, 168] on input "text" at bounding box center [232, 169] width 279 height 21
click at [451, 178] on div "Reports New Company" at bounding box center [544, 169] width 301 height 21
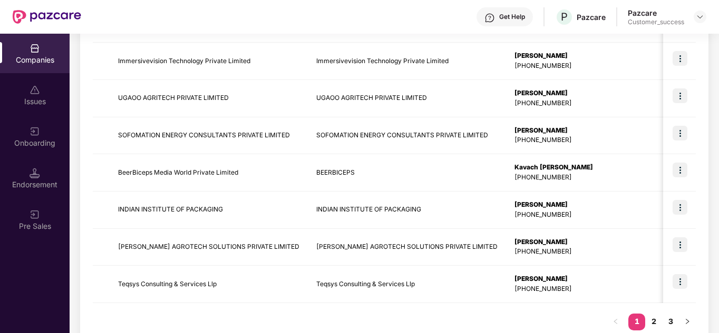
scroll to position [333, 0]
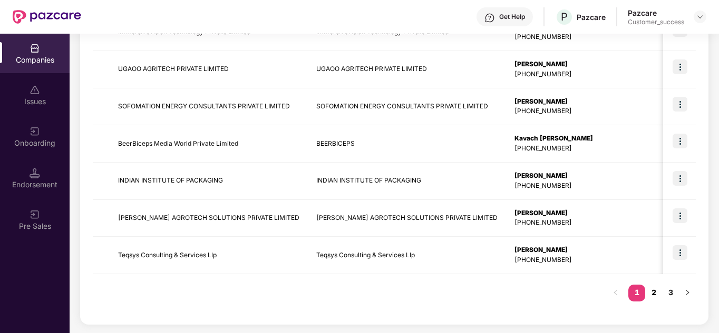
click at [647, 287] on link "2" at bounding box center [653, 293] width 17 height 16
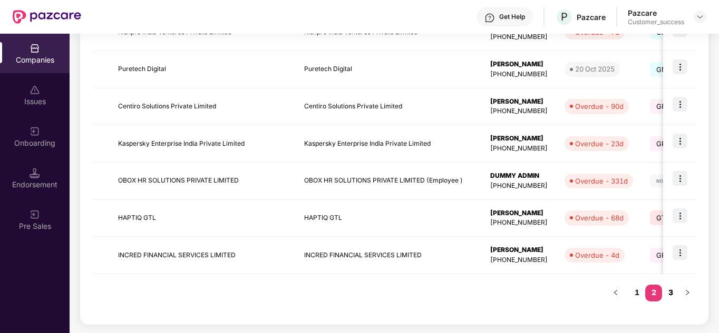
click at [667, 294] on link "3" at bounding box center [670, 293] width 17 height 16
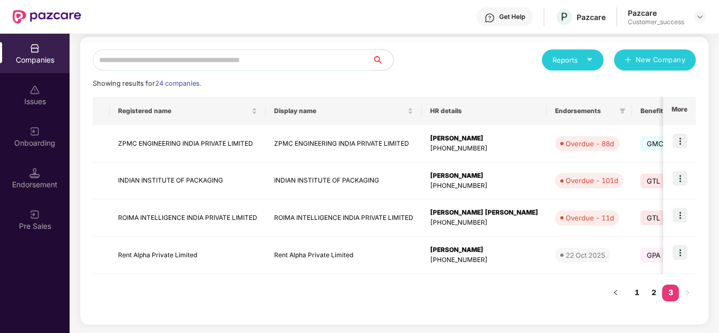
scroll to position [110, 0]
click at [680, 141] on img at bounding box center [679, 141] width 15 height 15
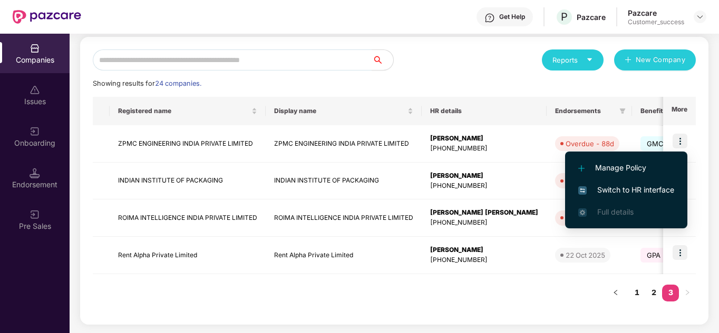
click at [630, 189] on span "Switch to HR interface" at bounding box center [626, 190] width 96 height 12
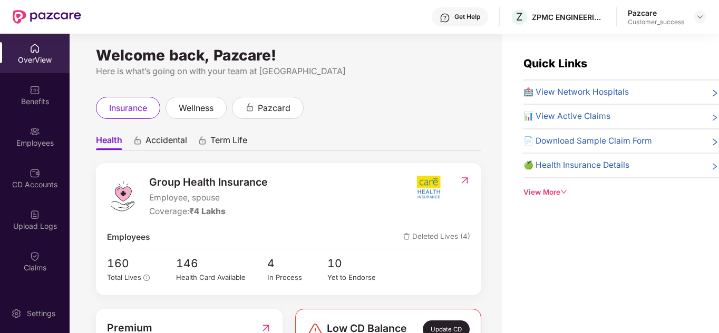
scroll to position [0, 0]
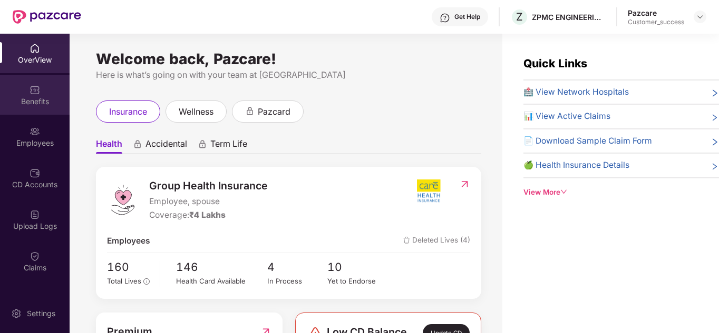
click at [26, 87] on div "Benefits" at bounding box center [35, 95] width 70 height 40
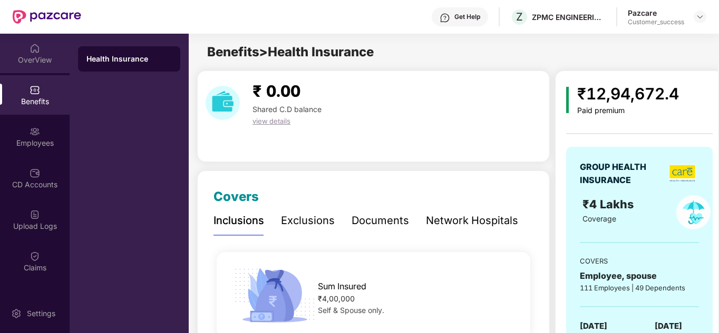
click at [34, 43] on img at bounding box center [35, 48] width 11 height 11
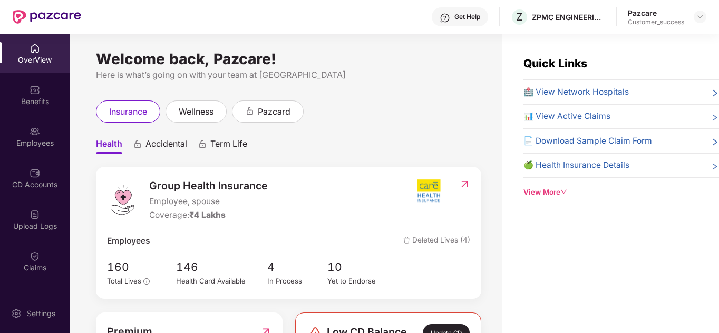
scroll to position [73, 0]
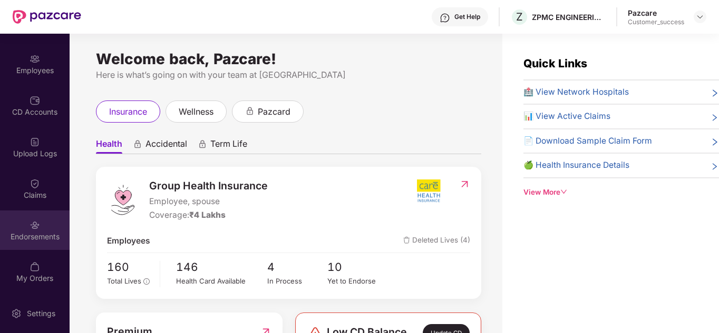
click at [43, 227] on div "Endorsements" at bounding box center [35, 231] width 70 height 40
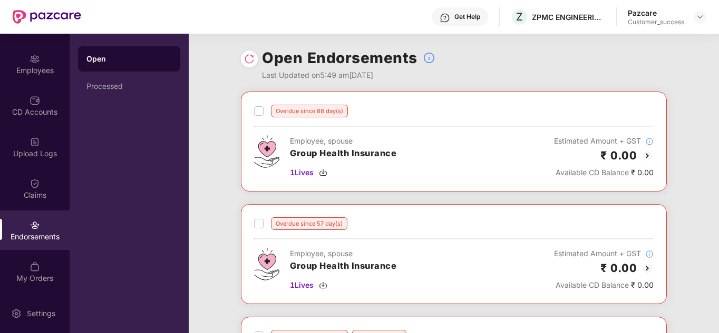
click at [230, 171] on div "Overdue since 88 day(s) Employee, spouse Group Health Insurance 1 Lives Estimat…" at bounding box center [454, 261] width 530 height 339
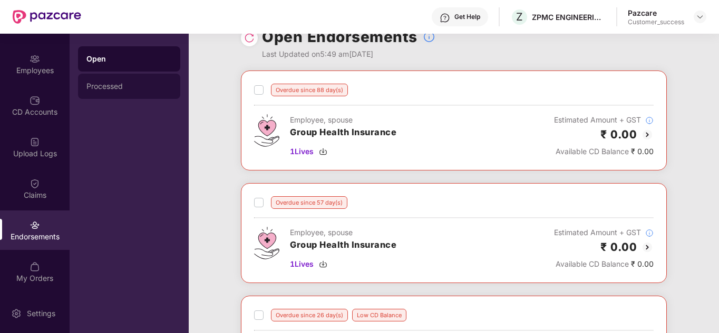
click at [104, 87] on div "Processed" at bounding box center [128, 86] width 85 height 8
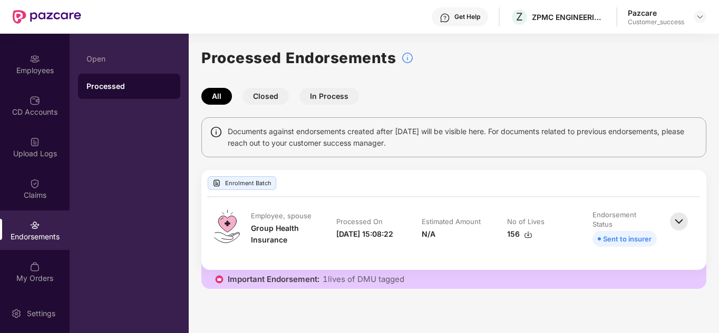
click at [394, 158] on div "Processed Endorsements All Closed In Process Documents against endorsements cre…" at bounding box center [453, 167] width 505 height 243
click at [262, 100] on button "Closed" at bounding box center [265, 96] width 46 height 17
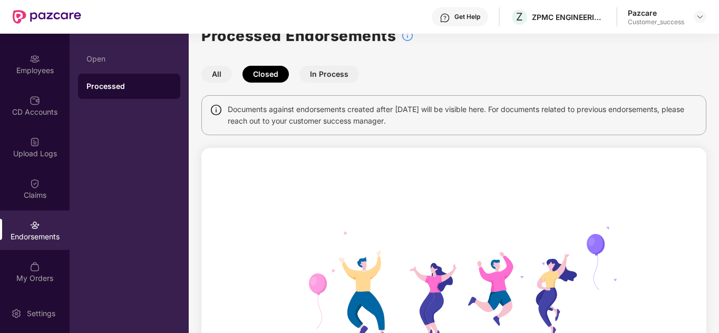
scroll to position [21, 0]
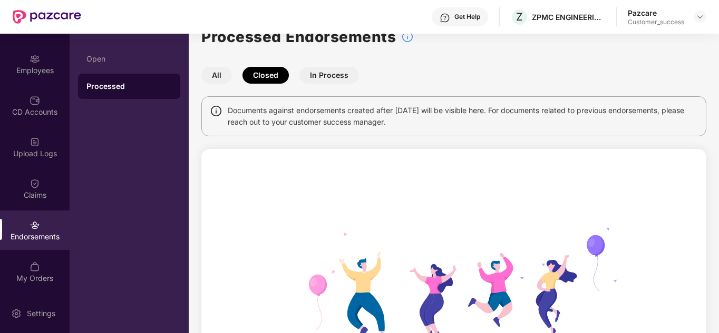
click at [316, 73] on button "In Process" at bounding box center [329, 75] width 60 height 17
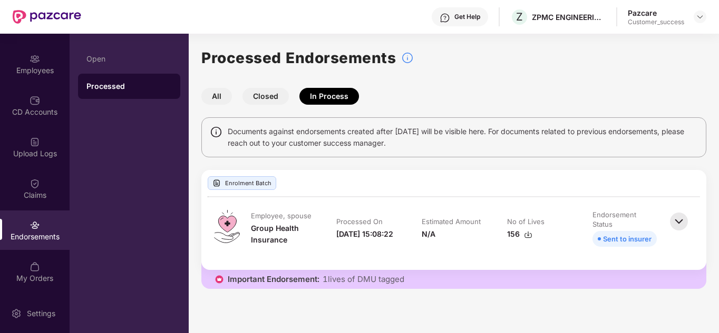
scroll to position [0, 0]
click at [221, 105] on div "Processed Endorsements All Closed In Process Documents against endorsements cre…" at bounding box center [453, 167] width 505 height 243
click at [218, 103] on button "All" at bounding box center [216, 96] width 31 height 17
click at [250, 85] on div "Processed Endorsements All Closed In Process Documents against endorsements cre…" at bounding box center [453, 167] width 505 height 243
click at [258, 89] on button "Closed" at bounding box center [265, 96] width 46 height 17
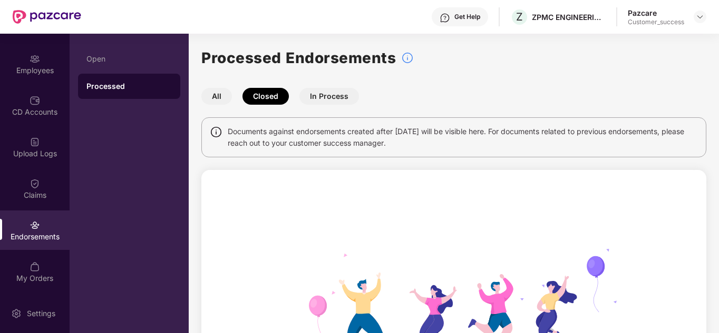
click at [309, 89] on button "In Process" at bounding box center [329, 96] width 60 height 17
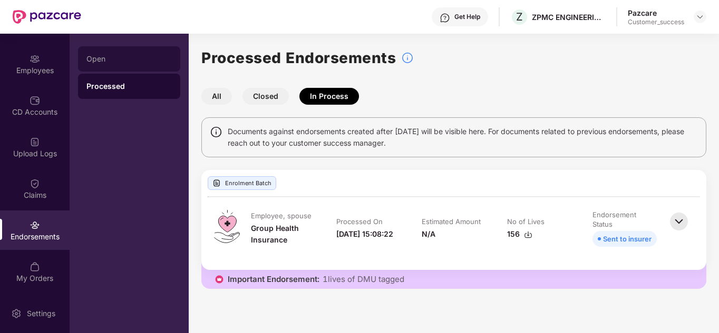
click at [104, 60] on div "Open" at bounding box center [128, 59] width 85 height 8
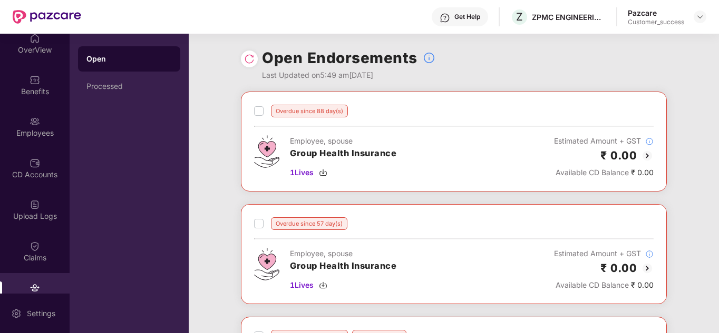
scroll to position [8, 0]
click at [41, 47] on div "OverView" at bounding box center [35, 52] width 70 height 11
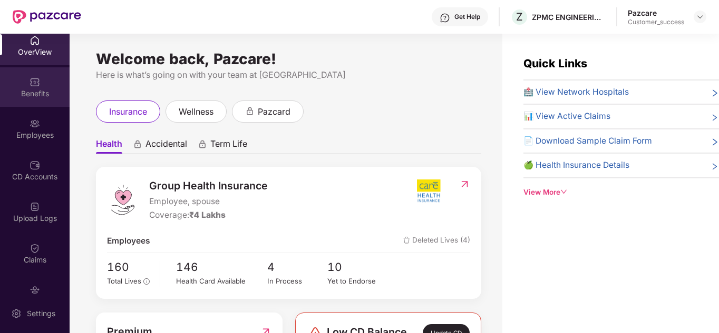
click at [38, 90] on div "Benefits" at bounding box center [35, 94] width 70 height 11
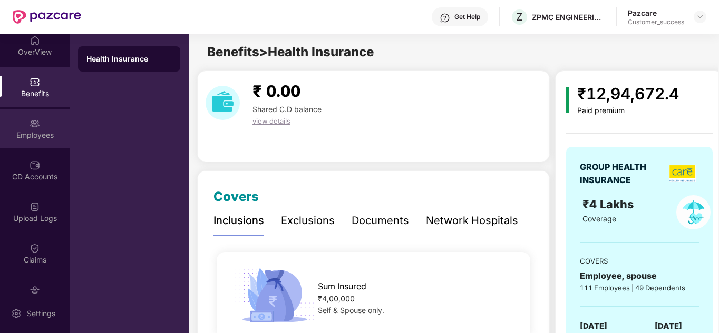
click at [35, 117] on div at bounding box center [35, 122] width 11 height 11
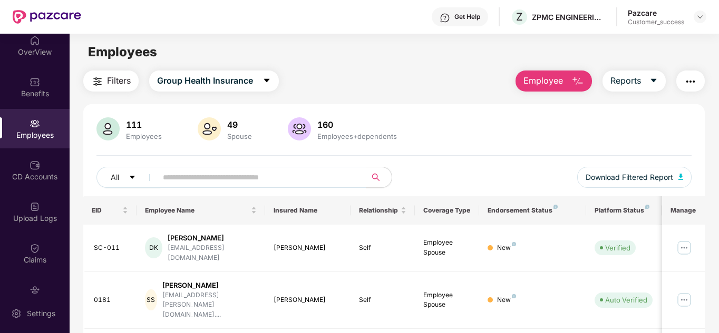
click at [38, 148] on div "Employees" at bounding box center [35, 129] width 70 height 40
click at [36, 168] on img at bounding box center [35, 165] width 11 height 11
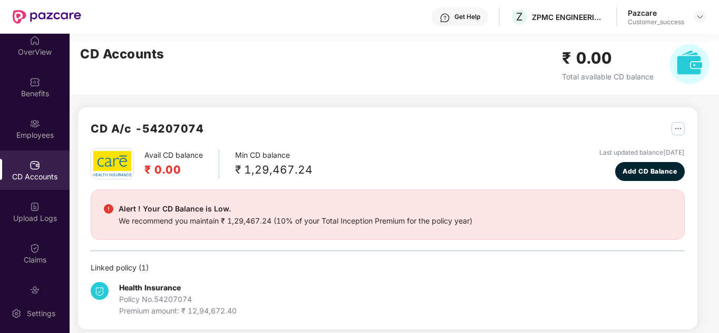
click at [292, 144] on div "CD A/c - 54207074" at bounding box center [388, 134] width 594 height 28
click at [55, 47] on div "OverView" at bounding box center [35, 52] width 70 height 11
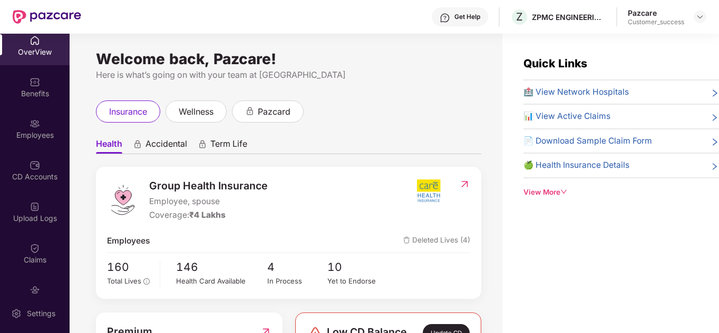
click at [389, 95] on div "Welcome back, Pazcare! Here is what’s going on with your team at Pazcare insura…" at bounding box center [286, 190] width 433 height 312
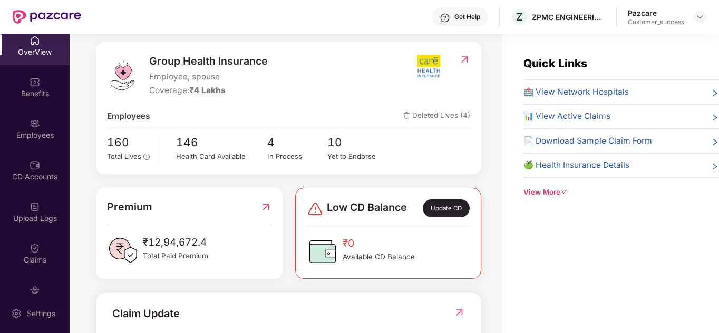
scroll to position [126, 0]
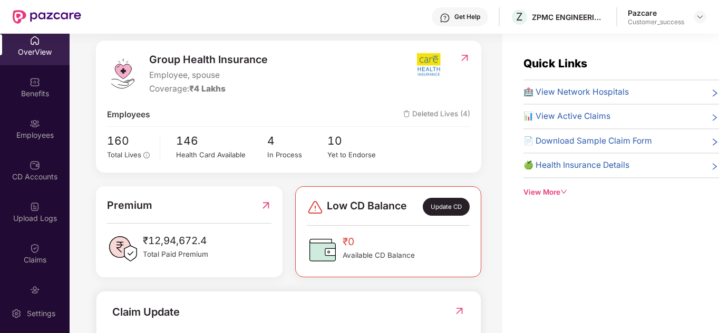
click at [439, 111] on span "Deleted Lives (4)" at bounding box center [436, 115] width 67 height 13
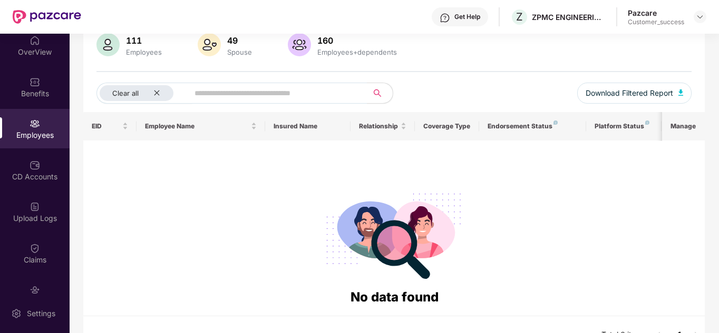
scroll to position [0, 0]
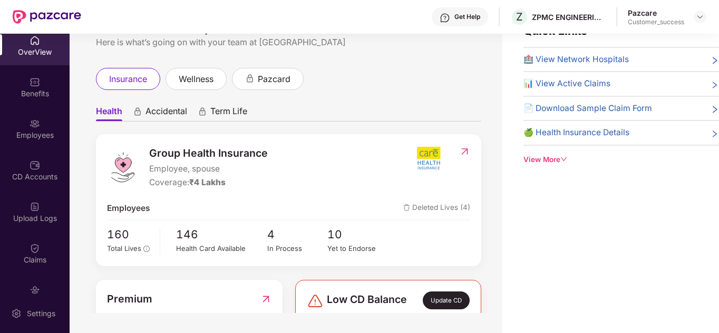
scroll to position [34, 0]
click at [378, 81] on div "insurance wellness pazcard" at bounding box center [288, 78] width 385 height 22
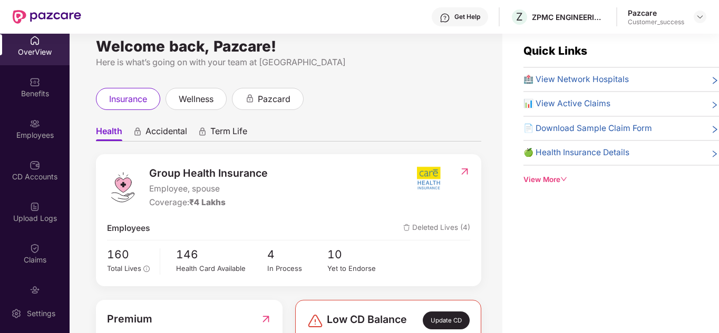
scroll to position [0, 0]
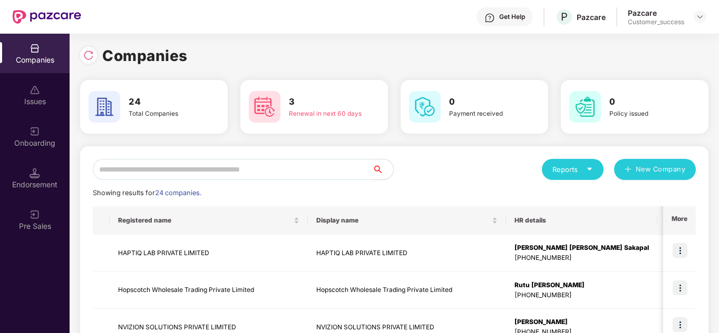
click at [194, 161] on input "text" at bounding box center [232, 169] width 279 height 21
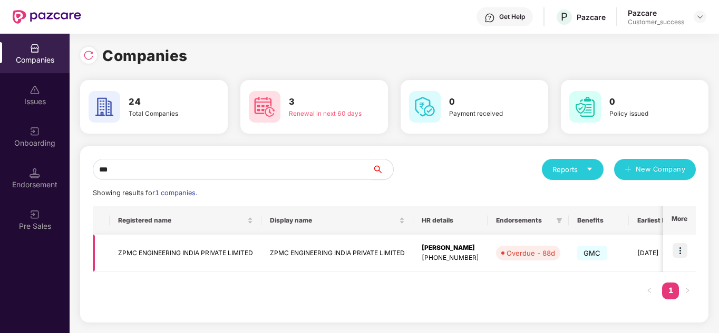
type input "***"
click at [218, 257] on td "ZPMC ENGINEERING INDIA PRIVATE LIMITED" at bounding box center [186, 253] width 152 height 37
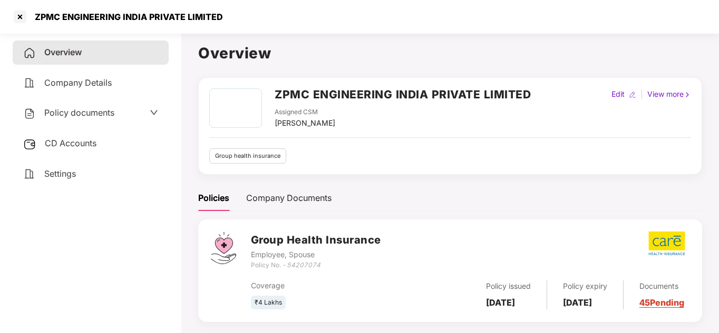
scroll to position [21, 0]
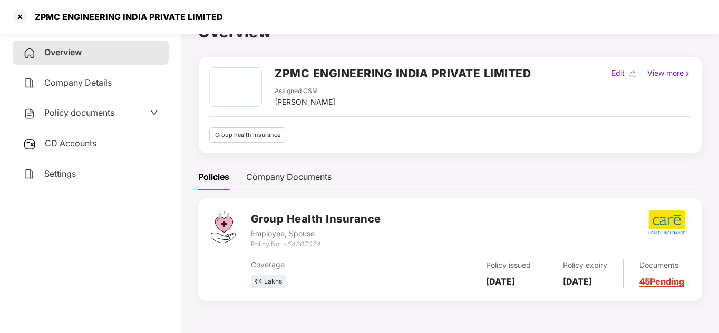
click at [134, 111] on div "Policy documents" at bounding box center [90, 113] width 135 height 14
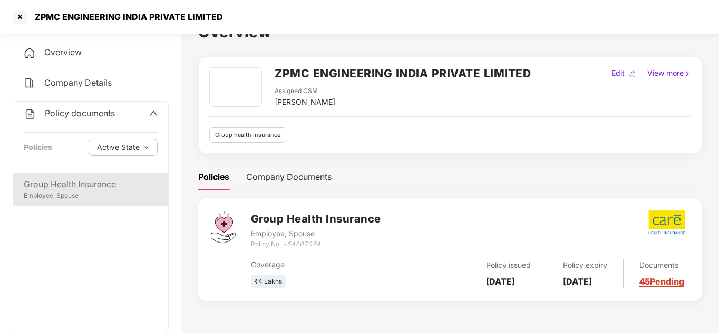
click at [50, 199] on div "Employee, Spouse" at bounding box center [91, 196] width 134 height 10
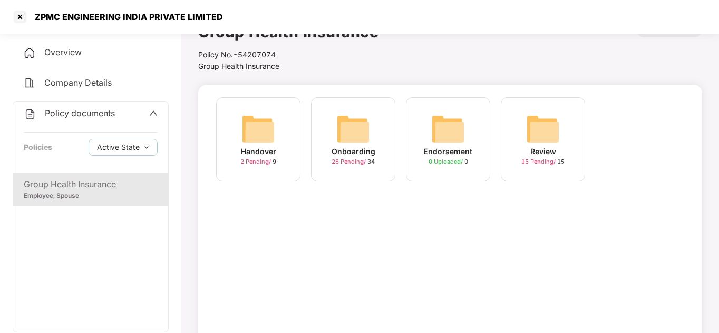
click at [533, 132] on img at bounding box center [543, 129] width 34 height 34
click at [250, 132] on img at bounding box center [258, 129] width 34 height 34
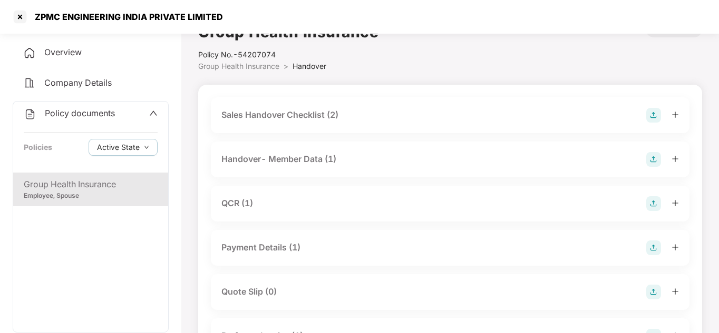
click at [308, 153] on div "Handover- Member Data (1)" at bounding box center [278, 159] width 115 height 13
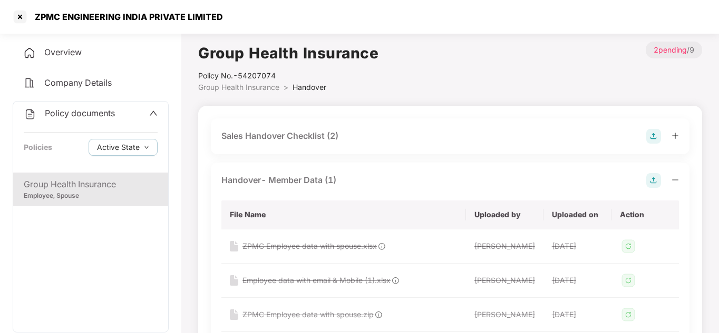
scroll to position [21, 0]
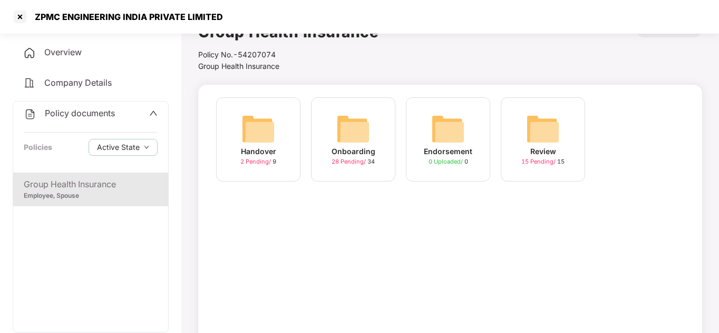
click at [354, 140] on img at bounding box center [353, 129] width 34 height 34
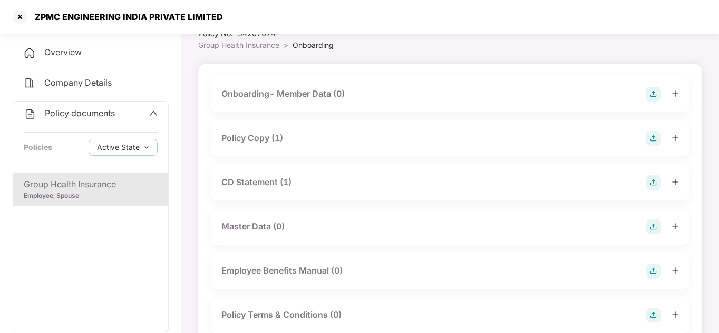
scroll to position [63, 0]
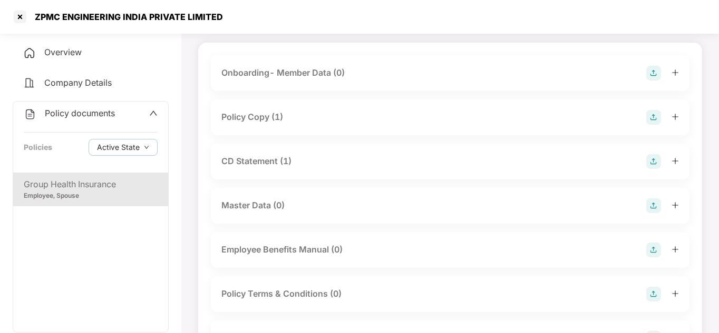
click at [348, 144] on div "CD Statement (1)" at bounding box center [450, 162] width 478 height 36
click at [342, 152] on div "CD Statement (1)" at bounding box center [450, 162] width 478 height 36
click at [329, 158] on div "CD Statement (1)" at bounding box center [449, 161] width 457 height 15
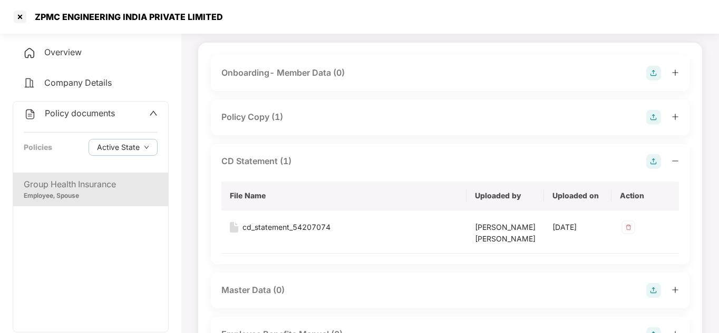
click at [322, 113] on div "Policy Copy (1)" at bounding box center [449, 117] width 457 height 15
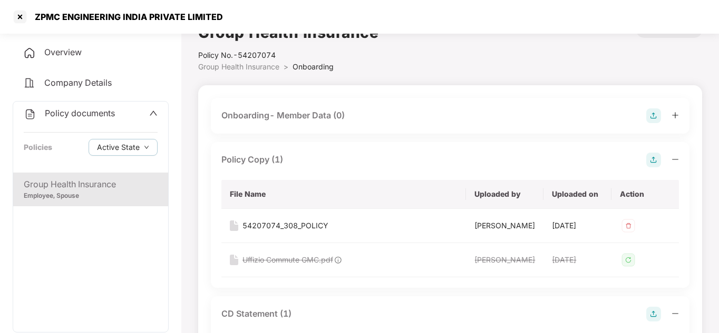
scroll to position [0, 0]
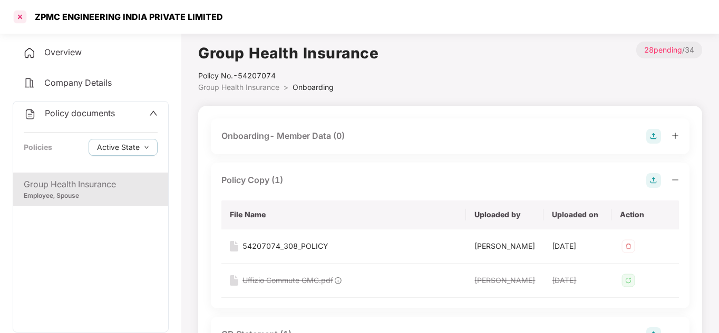
click at [19, 17] on div at bounding box center [20, 16] width 17 height 17
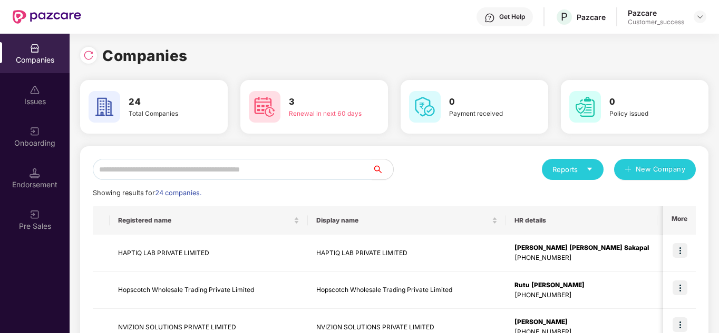
click at [174, 170] on input "text" at bounding box center [232, 169] width 279 height 21
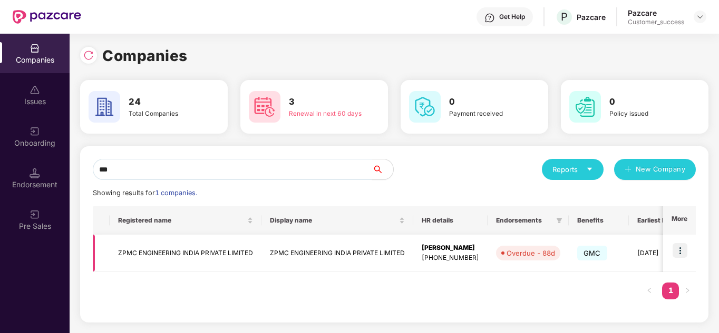
type input "***"
click at [679, 248] on img at bounding box center [679, 250] width 15 height 15
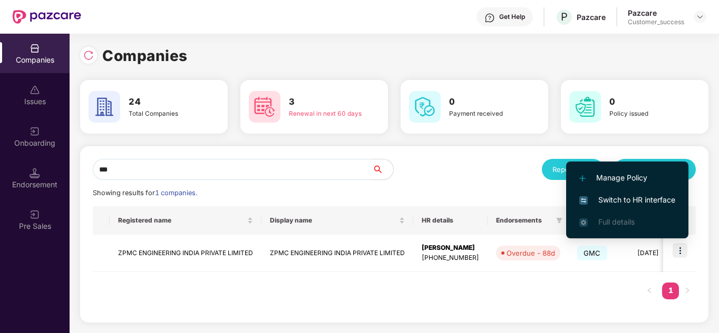
click at [634, 199] on span "Switch to HR interface" at bounding box center [627, 200] width 96 height 12
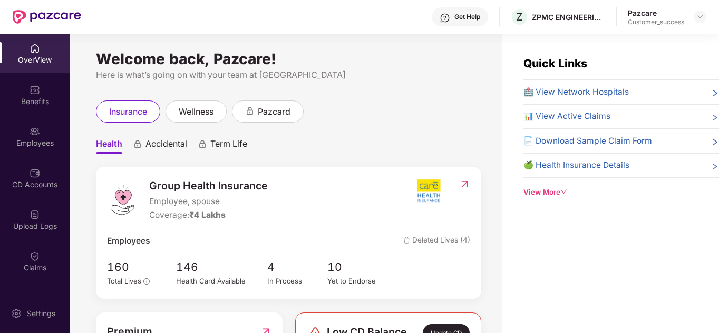
click at [397, 146] on ul "Health Accidental Term Life" at bounding box center [288, 143] width 385 height 21
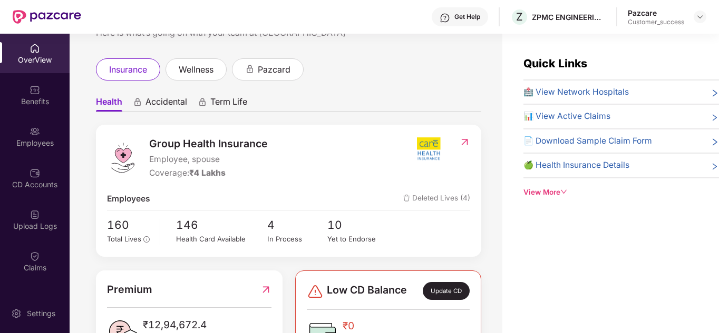
scroll to position [21, 0]
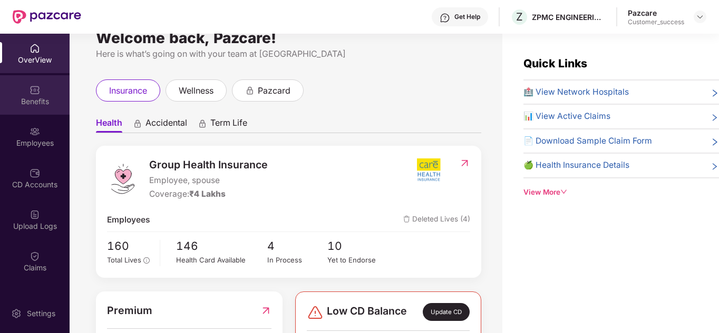
click at [45, 106] on div "Benefits" at bounding box center [35, 101] width 70 height 11
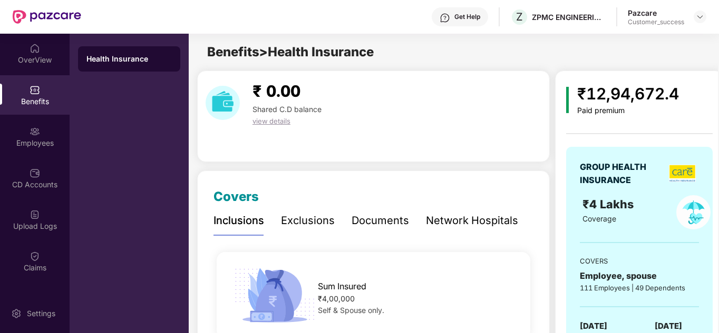
click at [366, 218] on div "Documents" at bounding box center [379, 221] width 57 height 16
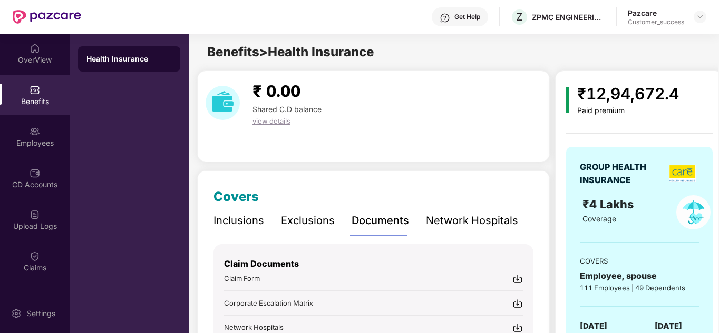
click at [358, 184] on div "Covers Inclusions Exclusions Documents Network Hospitals Sum Insured ₹4,00,000 …" at bounding box center [373, 324] width 352 height 306
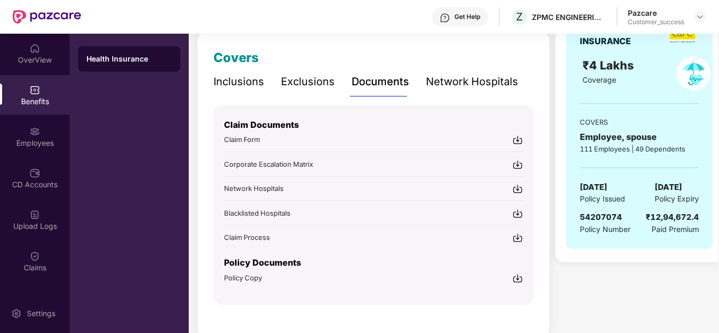
scroll to position [160, 0]
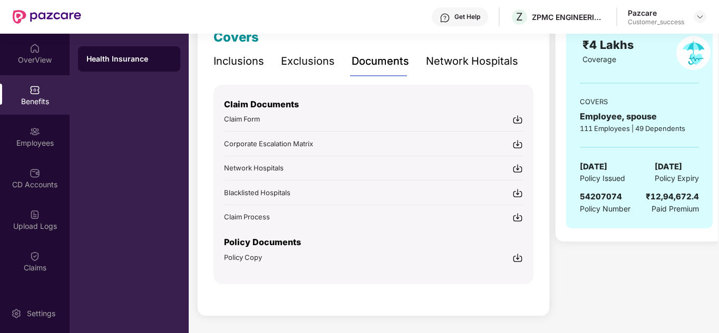
click at [513, 260] on img at bounding box center [517, 258] width 11 height 11
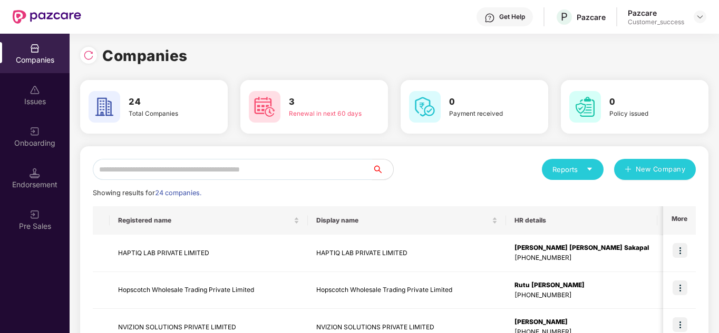
click at [168, 163] on input "text" at bounding box center [232, 169] width 279 height 21
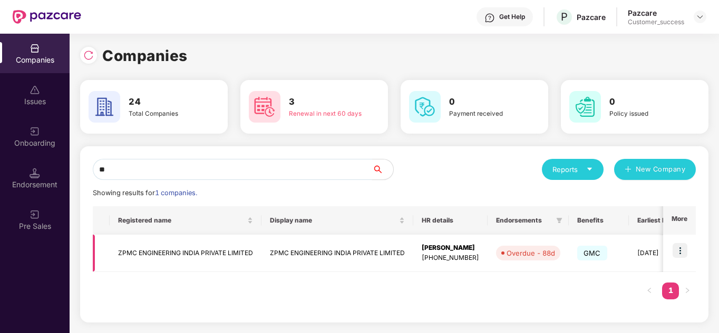
type input "**"
click at [676, 248] on img at bounding box center [679, 250] width 15 height 15
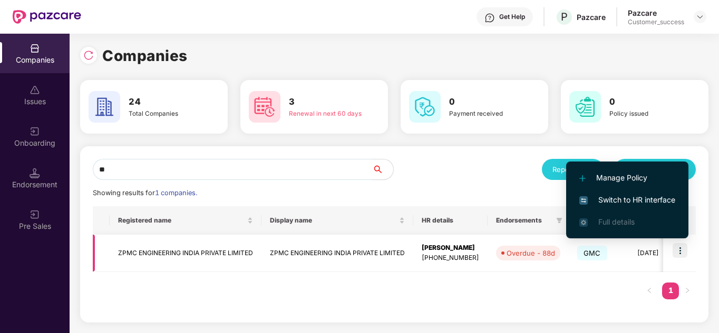
click at [294, 257] on td "ZPMC ENGINEERING INDIA PRIVATE LIMITED" at bounding box center [337, 253] width 152 height 37
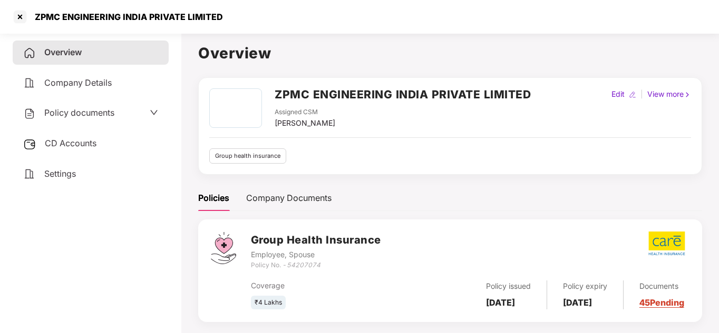
click at [161, 114] on div "Policy documents" at bounding box center [91, 113] width 156 height 24
click at [154, 112] on icon "down" at bounding box center [154, 113] width 8 height 8
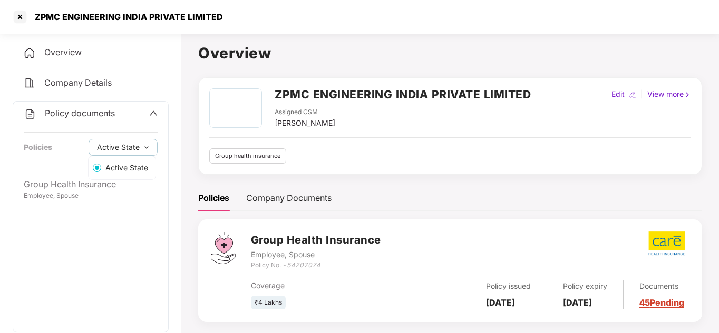
click at [89, 174] on label "Active State" at bounding box center [122, 168] width 67 height 15
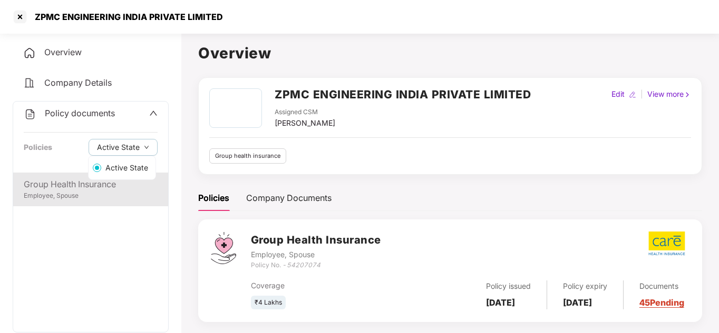
click at [63, 186] on div "Group Health Insurance" at bounding box center [91, 184] width 134 height 13
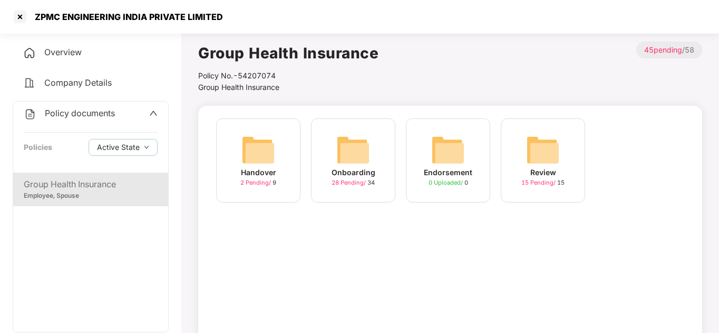
click at [327, 158] on div "Onboarding 28 Pending / 34" at bounding box center [353, 161] width 84 height 84
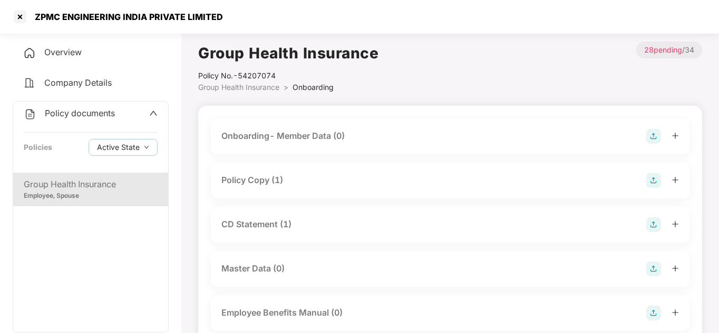
click at [650, 131] on img at bounding box center [653, 136] width 15 height 15
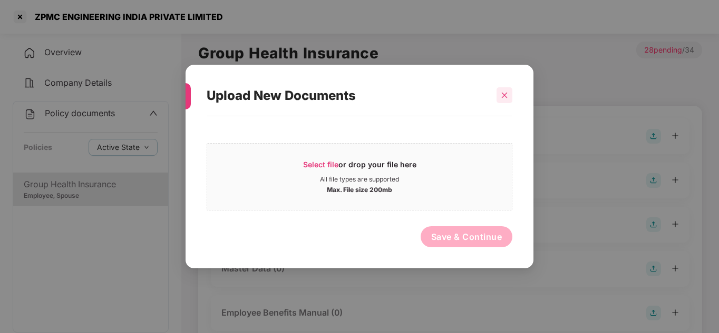
click at [502, 97] on icon "close" at bounding box center [503, 95] width 7 height 7
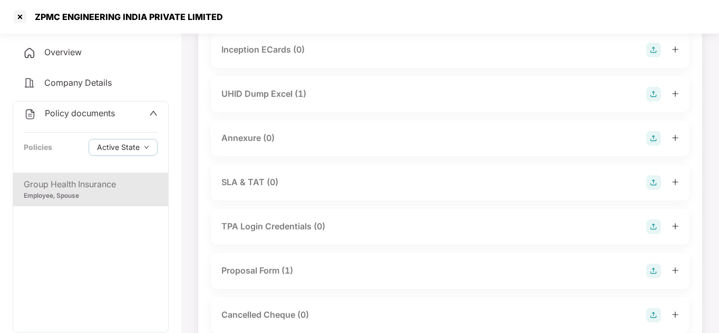
scroll to position [500, 0]
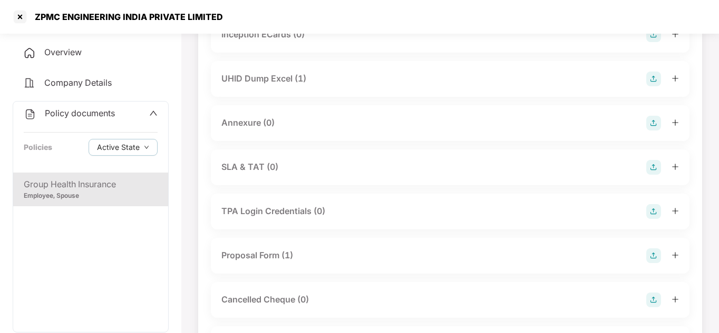
click at [669, 76] on div at bounding box center [662, 79] width 33 height 15
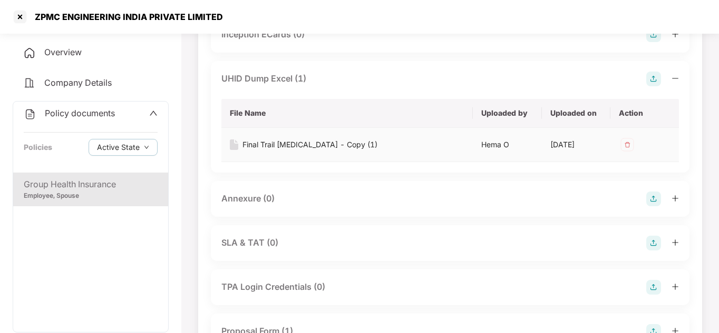
click at [289, 142] on div "Final Trail Bal - Copy (1)" at bounding box center [309, 145] width 135 height 12
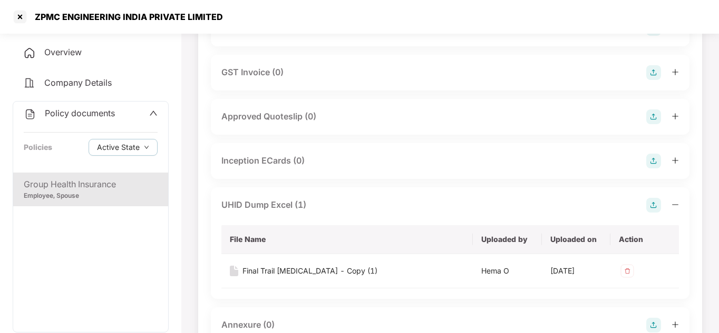
scroll to position [352, 0]
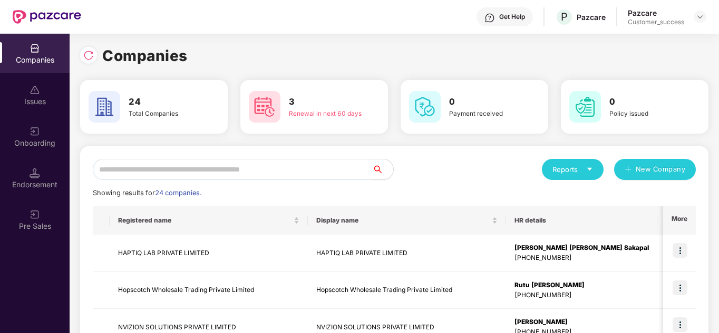
click at [182, 168] on input "text" at bounding box center [232, 169] width 279 height 21
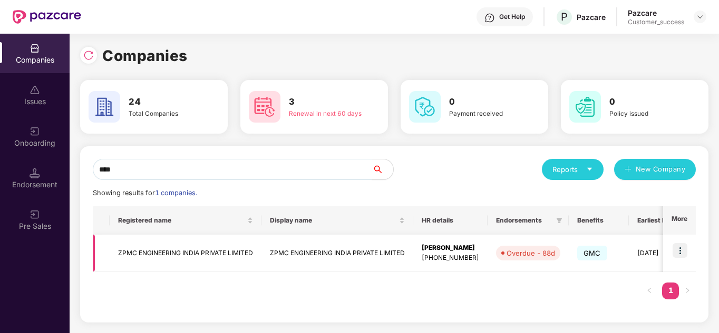
type input "****"
click at [675, 252] on img at bounding box center [679, 250] width 15 height 15
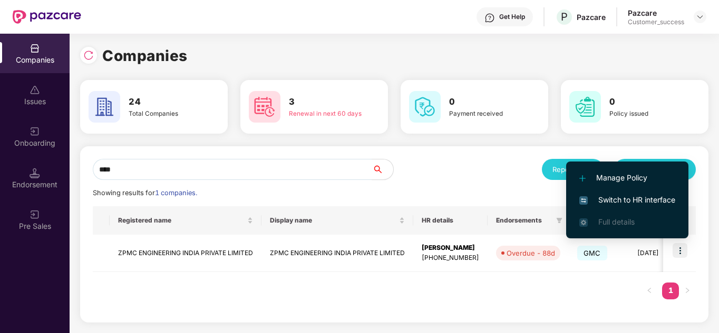
click at [634, 203] on span "Switch to HR interface" at bounding box center [627, 200] width 96 height 12
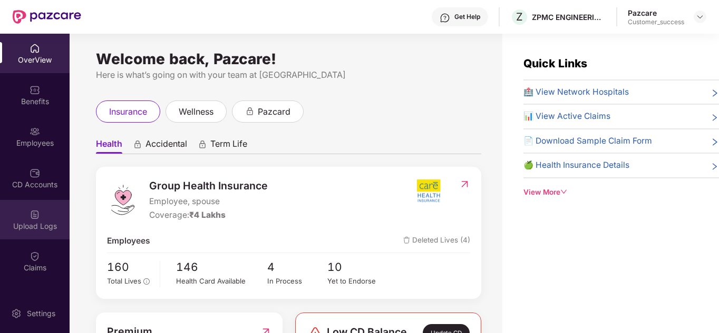
scroll to position [73, 0]
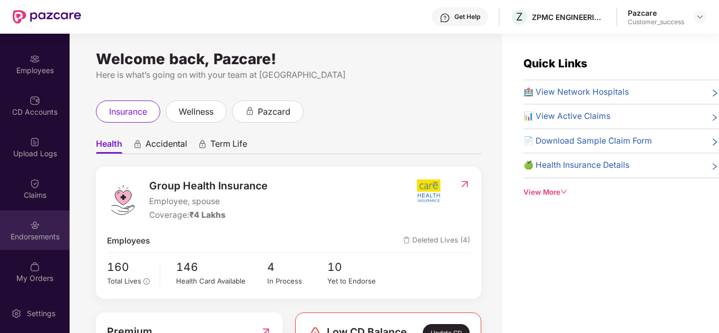
click at [34, 240] on div "Endorsements" at bounding box center [35, 237] width 70 height 11
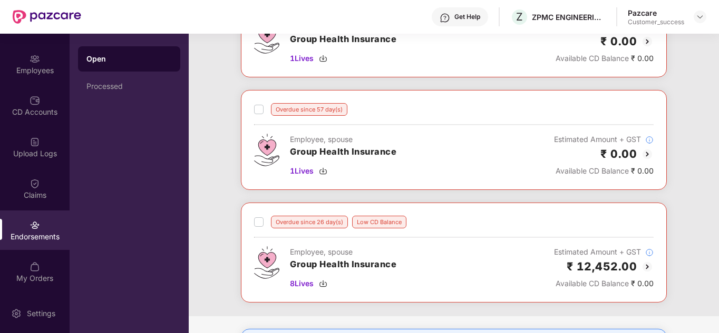
scroll to position [56, 0]
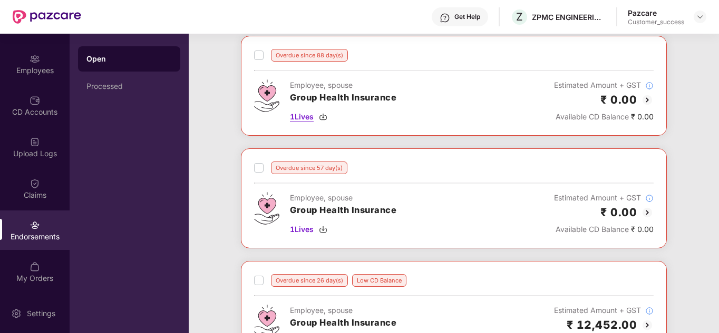
click at [323, 119] on img at bounding box center [323, 117] width 8 height 8
click at [306, 233] on span "1 Lives" at bounding box center [302, 230] width 24 height 12
click at [301, 228] on span "1 Lives" at bounding box center [302, 230] width 24 height 12
click at [198, 166] on div "Overdue since 88 day(s) Employee, spouse Group Health Insurance 1 Lives Estimat…" at bounding box center [454, 205] width 530 height 339
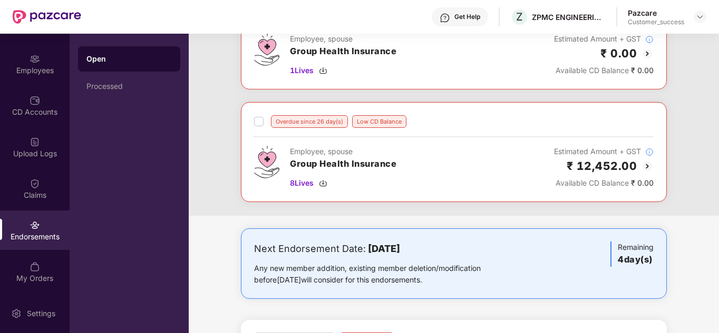
scroll to position [224, 0]
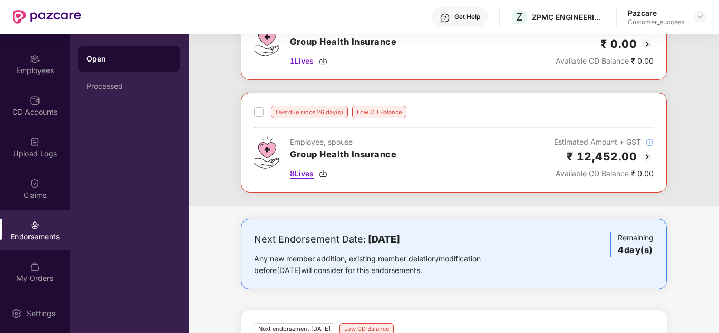
click at [299, 171] on span "8 Lives" at bounding box center [302, 174] width 24 height 12
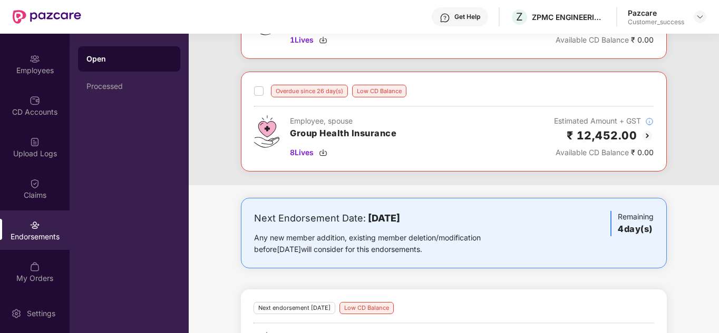
scroll to position [267, 0]
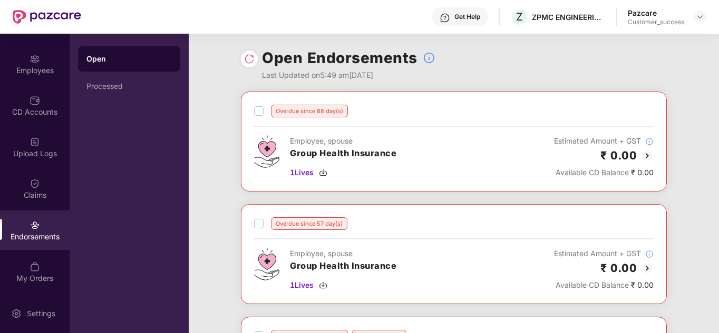
scroll to position [0, 0]
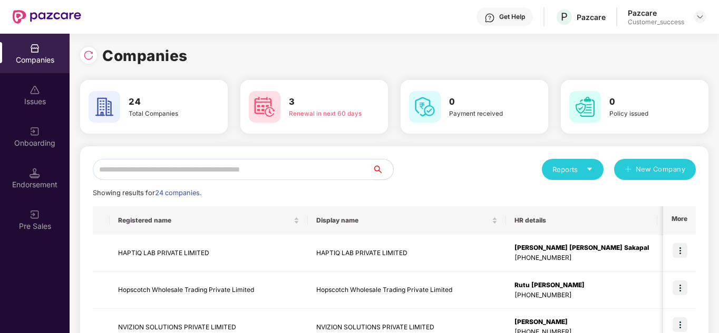
click at [188, 176] on input "text" at bounding box center [232, 169] width 279 height 21
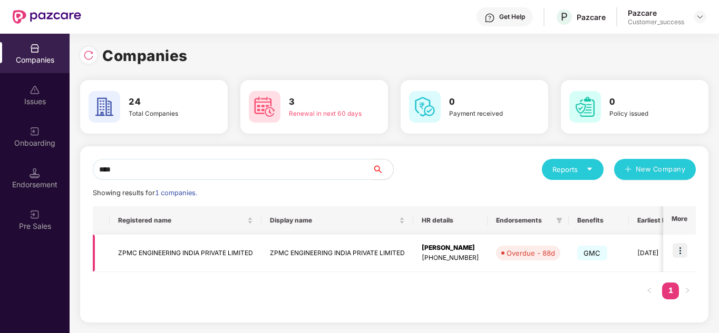
type input "****"
click at [681, 253] on img at bounding box center [679, 250] width 15 height 15
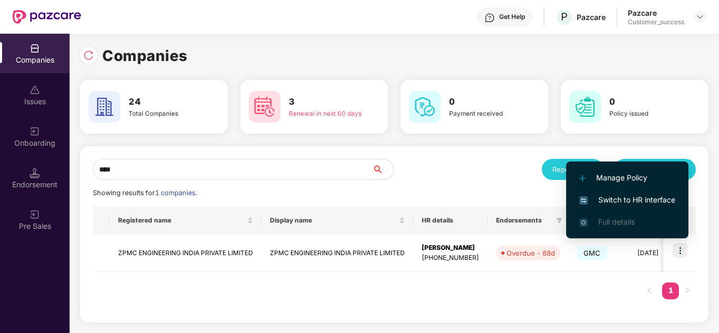
click at [628, 201] on span "Switch to HR interface" at bounding box center [627, 200] width 96 height 12
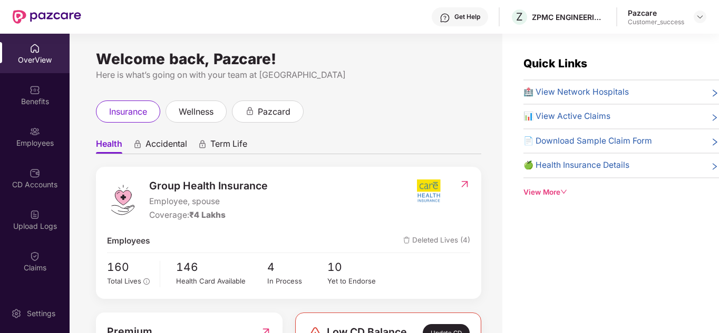
click at [372, 113] on div "insurance wellness pazcard" at bounding box center [288, 112] width 385 height 22
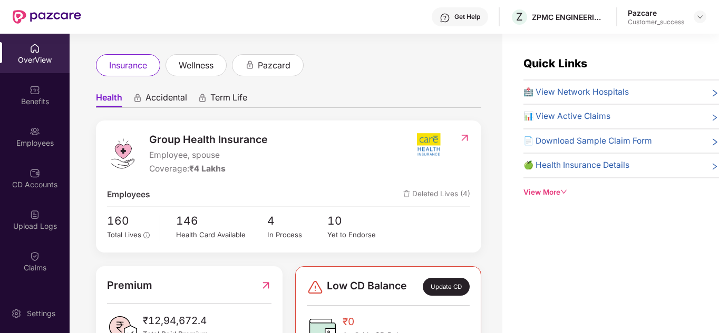
scroll to position [63, 0]
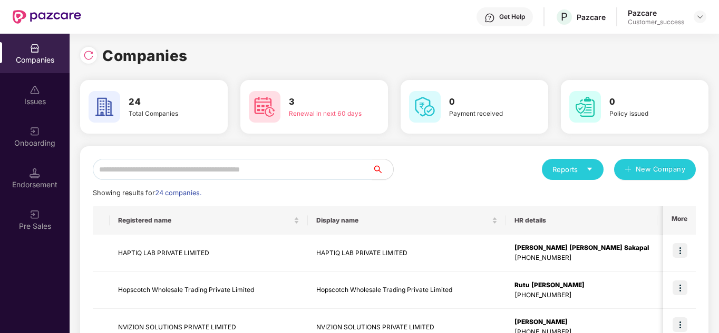
click at [164, 175] on input "text" at bounding box center [232, 169] width 279 height 21
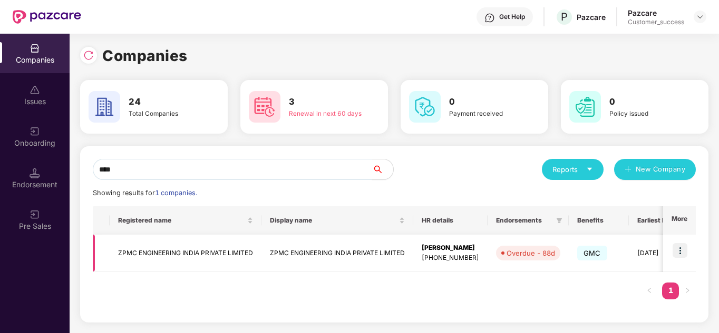
type input "****"
click at [190, 257] on td "ZPMC ENGINEERING INDIA PRIVATE LIMITED" at bounding box center [186, 253] width 152 height 37
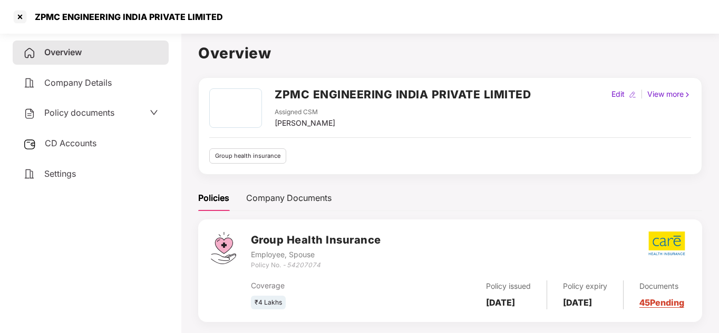
click at [89, 115] on span "Policy documents" at bounding box center [79, 112] width 70 height 11
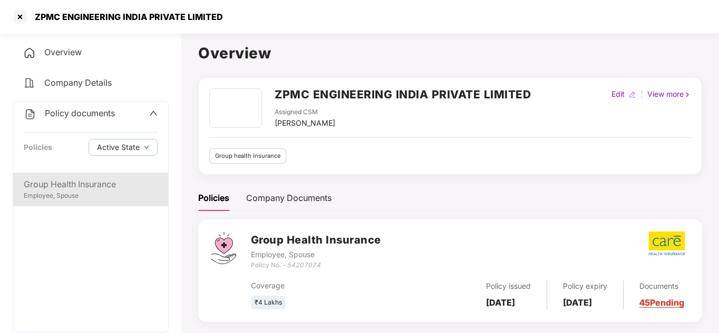
click at [73, 190] on div "Group Health Insurance" at bounding box center [91, 184] width 134 height 13
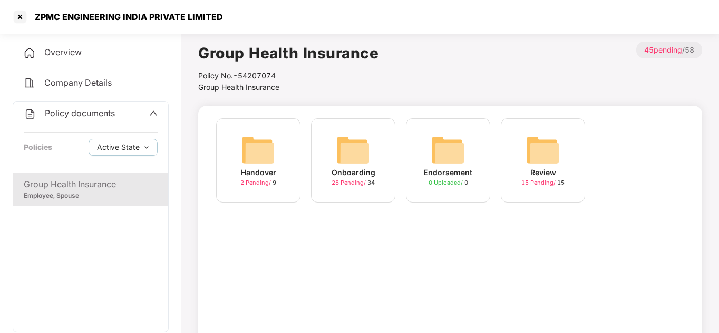
click at [369, 170] on div "Onboarding" at bounding box center [353, 173] width 44 height 12
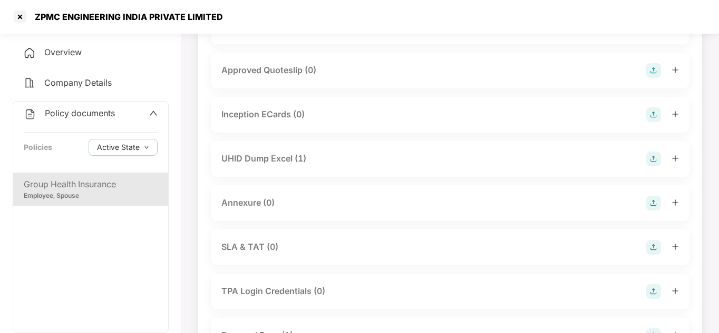
scroll to position [421, 0]
click at [676, 158] on icon "plus" at bounding box center [674, 156] width 7 height 7
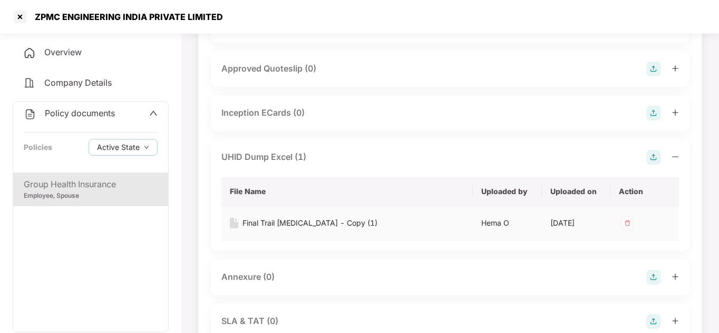
click at [272, 222] on div "Final Trail Bal - Copy (1)" at bounding box center [309, 224] width 135 height 12
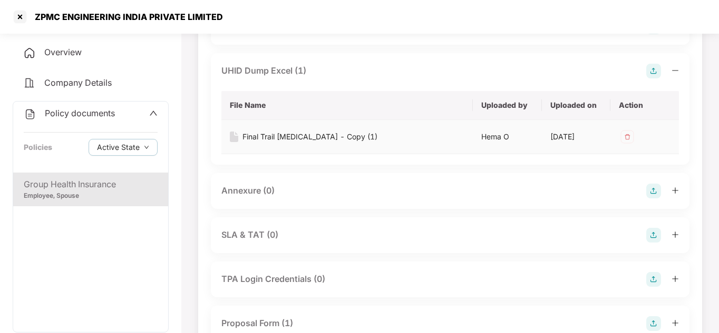
scroll to position [506, 0]
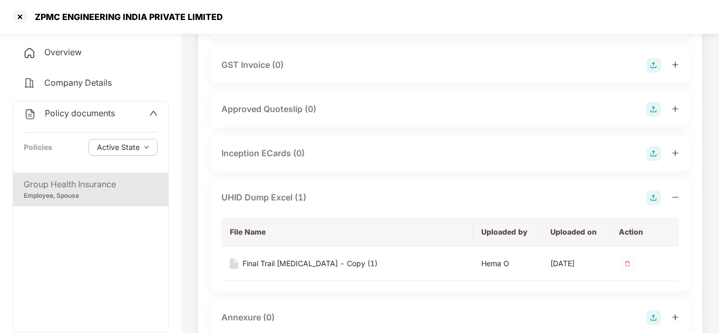
scroll to position [379, 0]
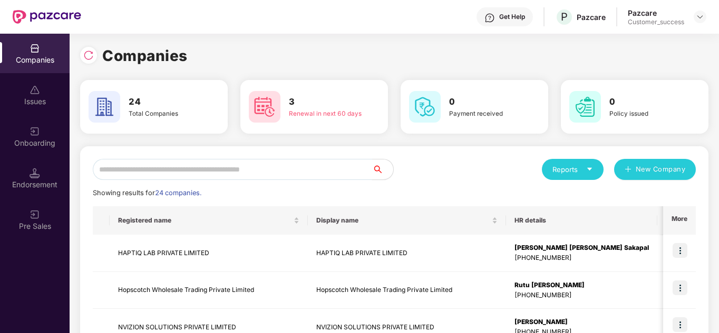
click at [155, 175] on input "text" at bounding box center [232, 169] width 279 height 21
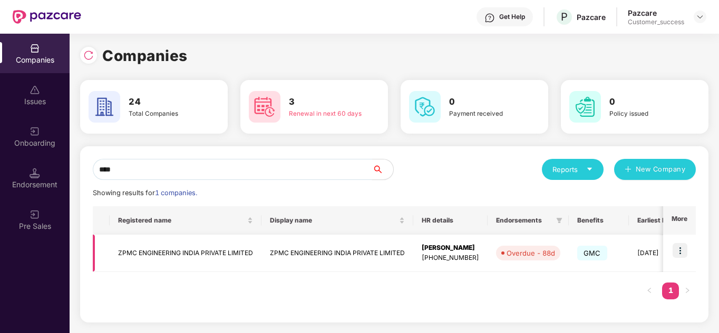
type input "****"
click at [681, 249] on img at bounding box center [679, 250] width 15 height 15
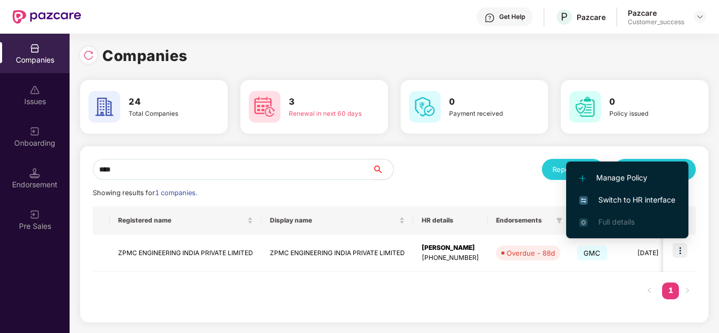
click at [634, 202] on span "Switch to HR interface" at bounding box center [627, 200] width 96 height 12
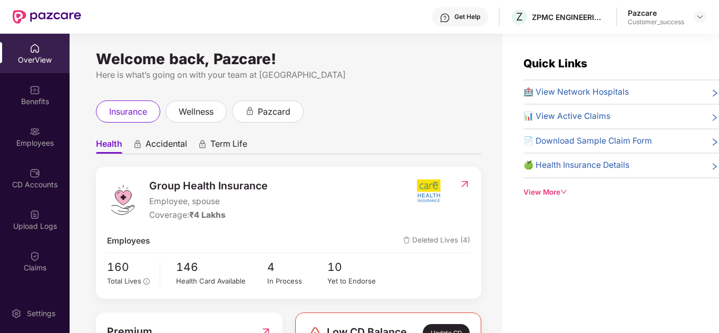
click at [401, 186] on div "Group Health Insurance Employee, spouse Coverage: ₹4 Lakhs" at bounding box center [258, 200] width 302 height 44
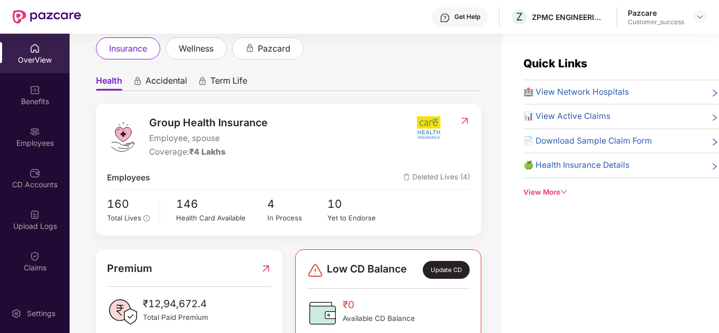
scroll to position [84, 0]
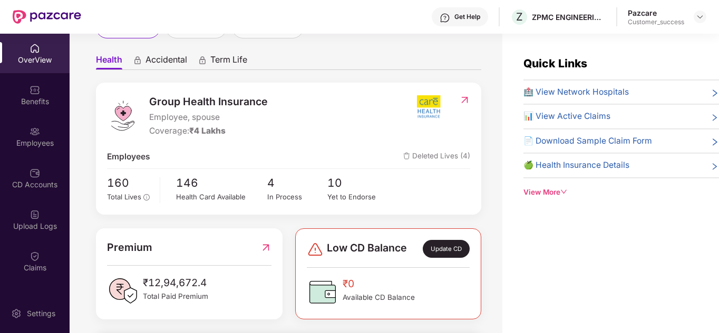
click at [450, 152] on span "Deleted Lives (4)" at bounding box center [436, 157] width 67 height 13
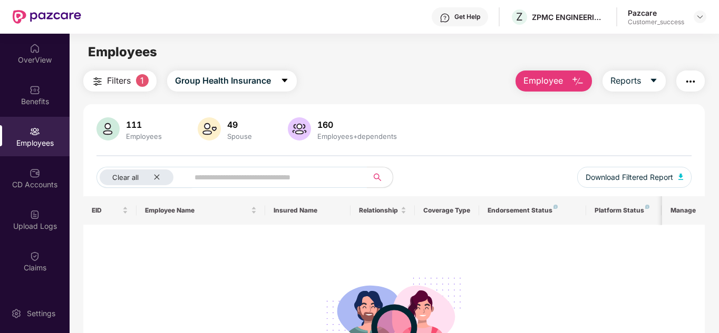
click at [443, 174] on div "Clear all Download Filtered Report" at bounding box center [393, 182] width 595 height 30
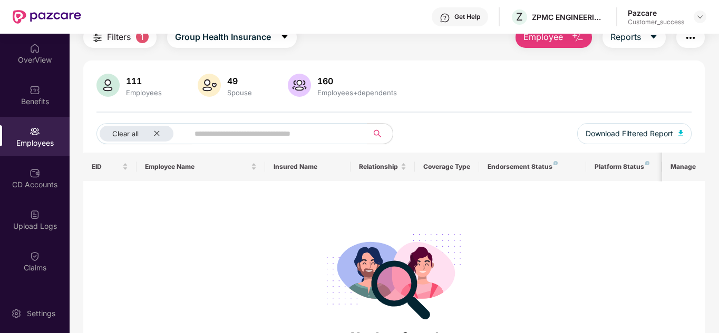
scroll to position [42, 0]
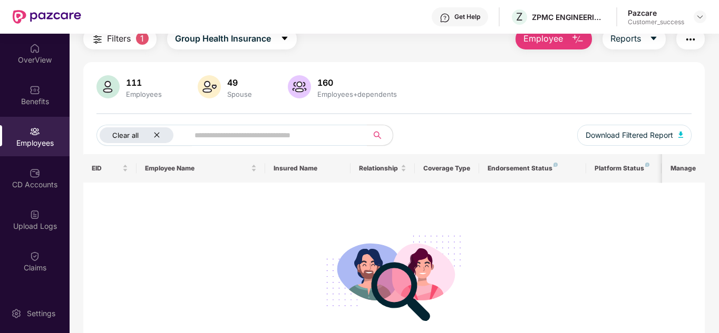
click at [158, 134] on icon "close" at bounding box center [156, 135] width 7 height 7
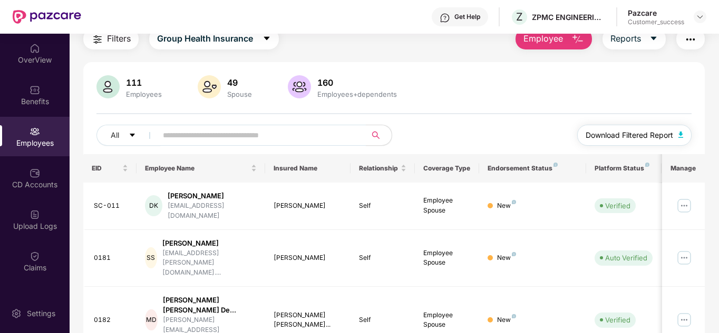
click at [650, 135] on span "Download Filtered Report" at bounding box center [628, 136] width 87 height 12
click at [630, 89] on div "111 Employees 49 Spouse 160 Employees+dependents" at bounding box center [393, 87] width 595 height 25
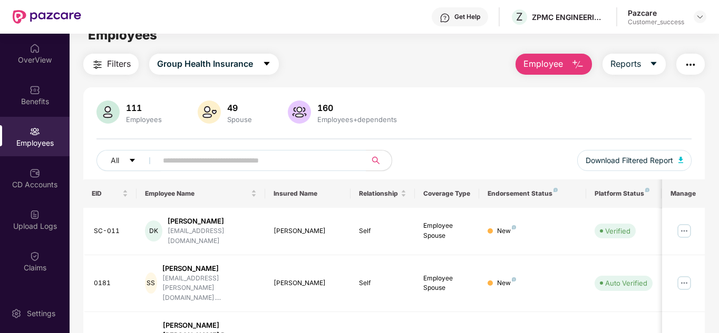
scroll to position [0, 0]
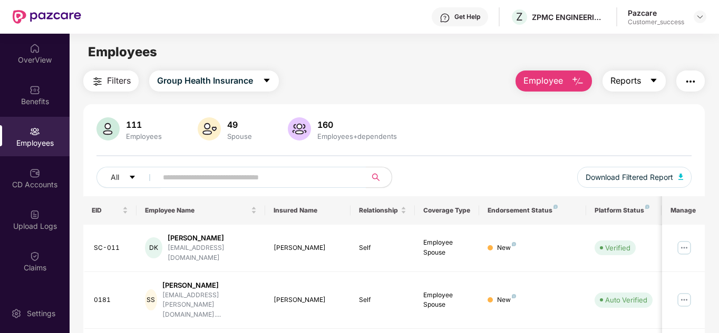
click at [632, 82] on span "Reports" at bounding box center [625, 80] width 31 height 13
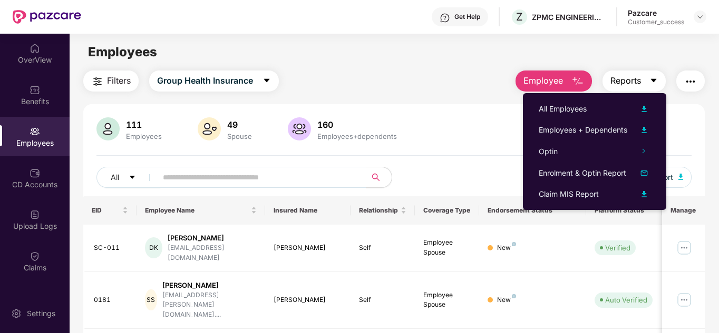
click at [632, 82] on span "Reports" at bounding box center [625, 80] width 31 height 13
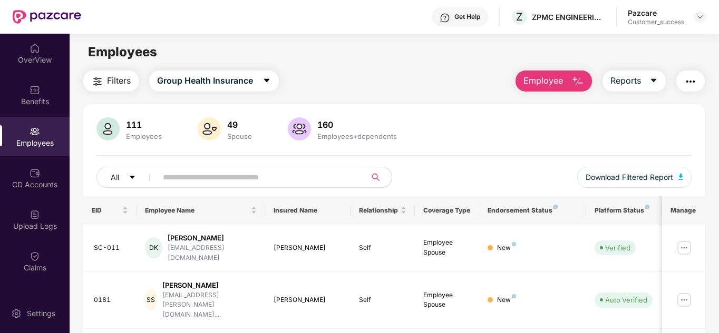
click at [690, 88] on button "button" at bounding box center [690, 81] width 28 height 21
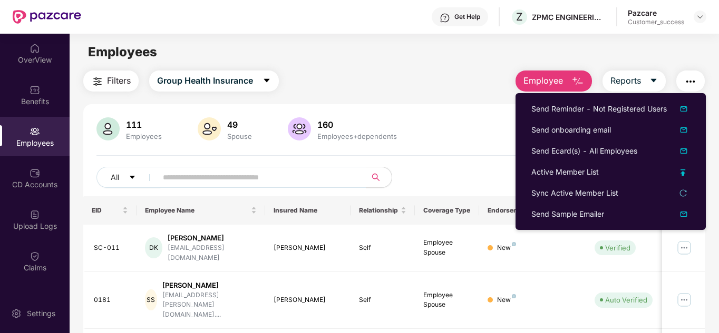
click at [443, 127] on div "111 Employees 49 Spouse 160 Employees+dependents" at bounding box center [393, 129] width 595 height 25
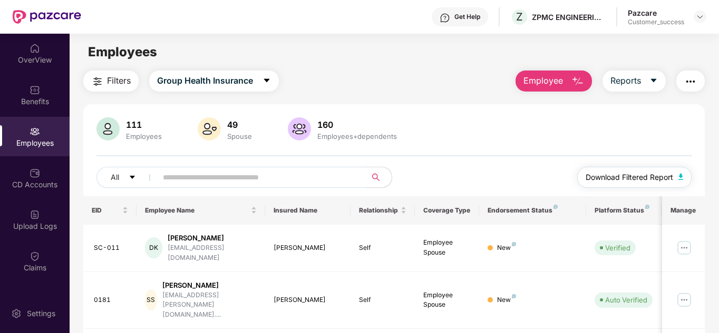
click at [605, 178] on span "Download Filtered Report" at bounding box center [628, 178] width 87 height 12
click at [455, 157] on div "111 Employees 49 Spouse 160 Employees+dependents All Download Filtered Report" at bounding box center [394, 156] width 622 height 79
click at [35, 95] on div "Benefits" at bounding box center [35, 95] width 70 height 40
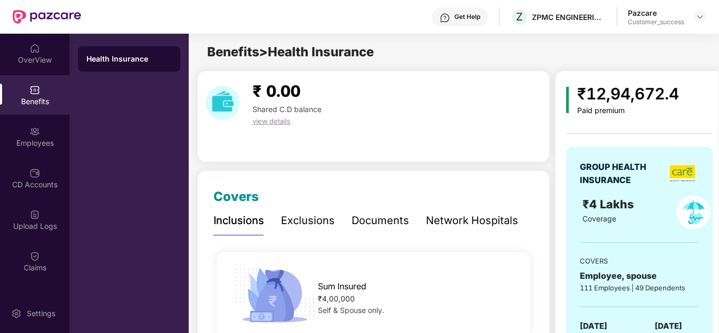
click at [442, 138] on div "₹ 0.00 Shared C.D balance view details" at bounding box center [373, 117] width 352 height 92
click at [687, 174] on img at bounding box center [682, 173] width 27 height 17
click at [393, 56] on div "Benefits > Health Insurance" at bounding box center [453, 52] width 529 height 20
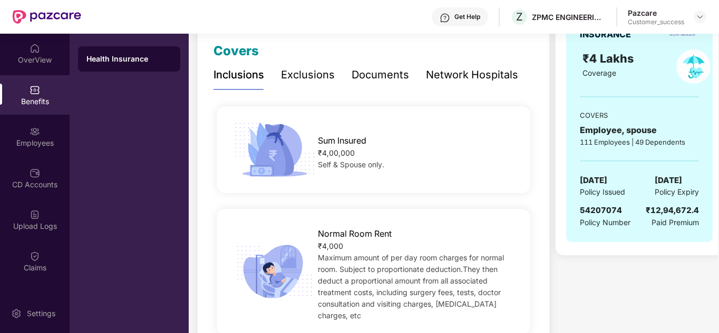
scroll to position [148, 0]
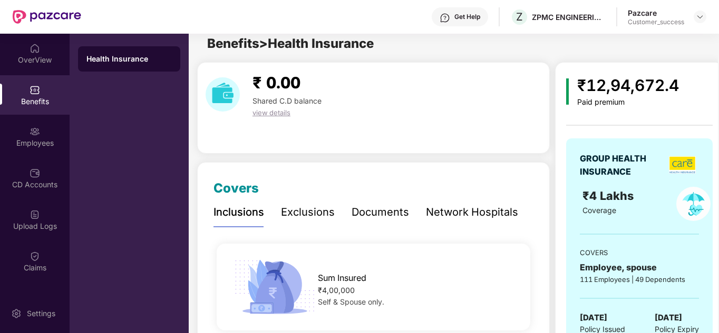
scroll to position [0, 0]
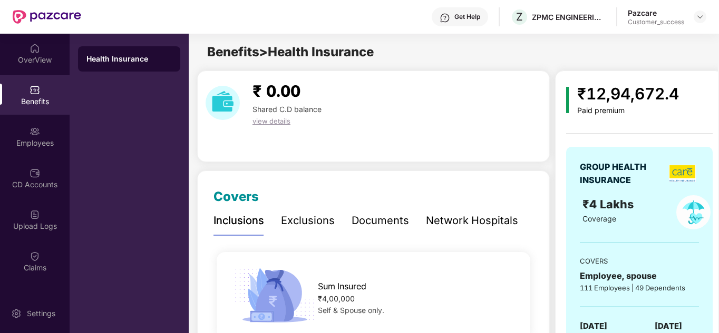
click at [689, 12] on div "Pazcare Customer_success" at bounding box center [666, 17] width 78 height 18
click at [698, 14] on img at bounding box center [699, 17] width 8 height 8
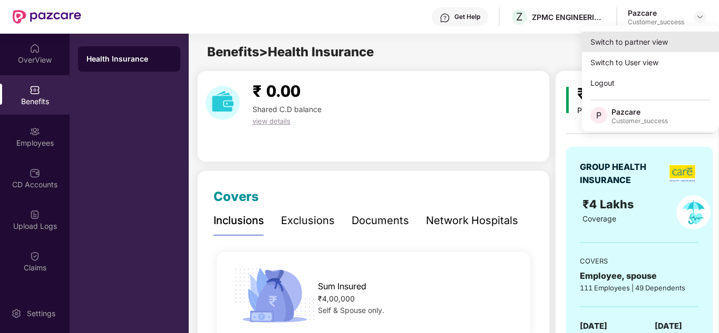
click at [642, 43] on div "Switch to partner view" at bounding box center [650, 42] width 137 height 21
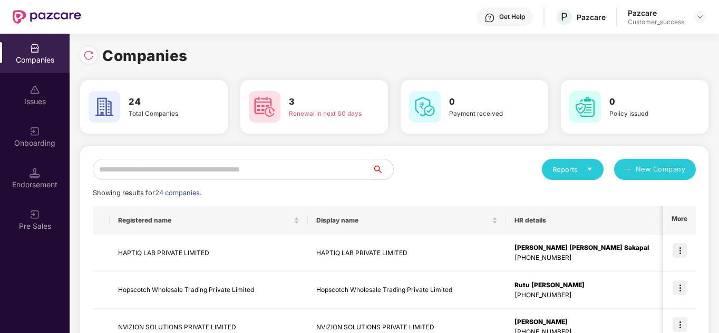
click at [172, 178] on input "text" at bounding box center [232, 169] width 279 height 21
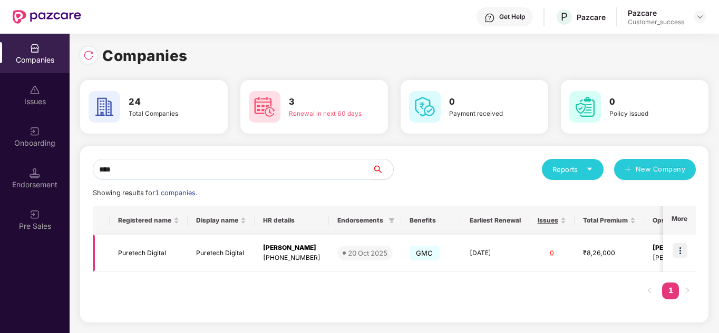
type input "****"
click at [676, 247] on img at bounding box center [679, 250] width 15 height 15
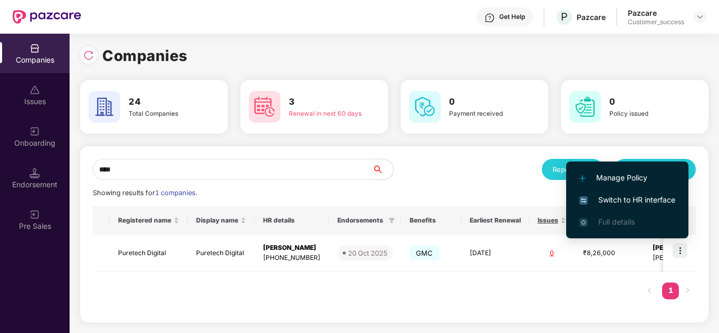
click at [624, 207] on li "Switch to HR interface" at bounding box center [627, 200] width 122 height 22
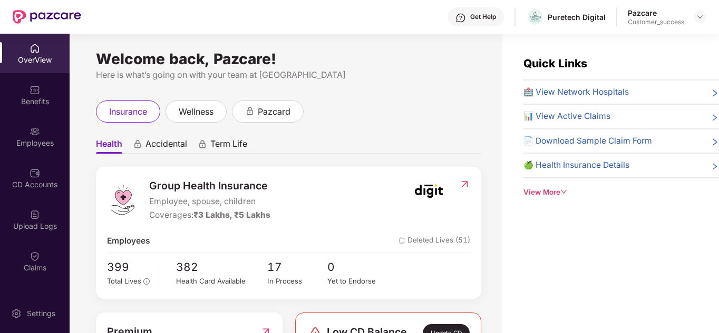
click at [336, 202] on div "Group Health Insurance Employee, spouse, children Coverages: ₹3 Lakhs, ₹5 Lakhs" at bounding box center [258, 200] width 302 height 44
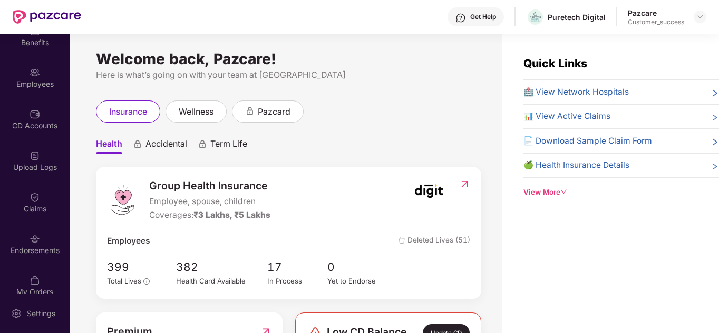
scroll to position [61, 0]
click at [31, 251] on div "Endorsements" at bounding box center [35, 249] width 70 height 11
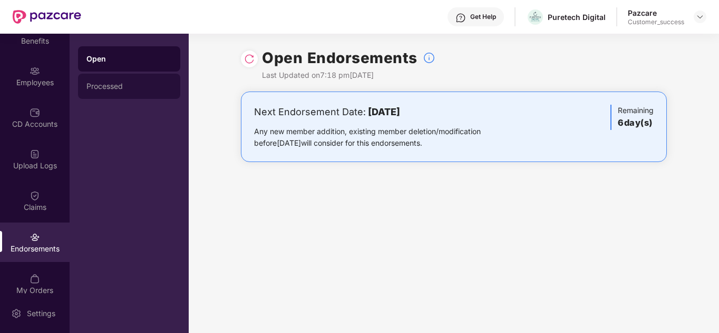
click at [104, 90] on div "Processed" at bounding box center [128, 86] width 85 height 8
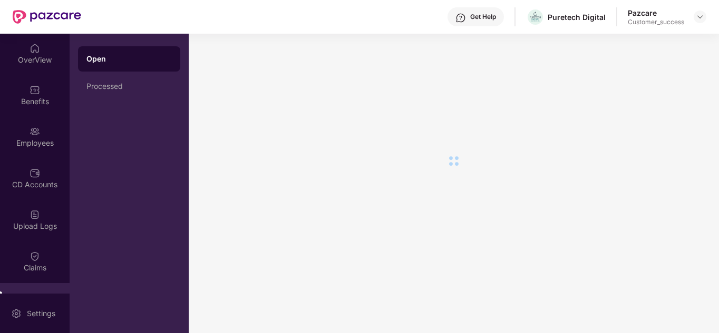
scroll to position [61, 0]
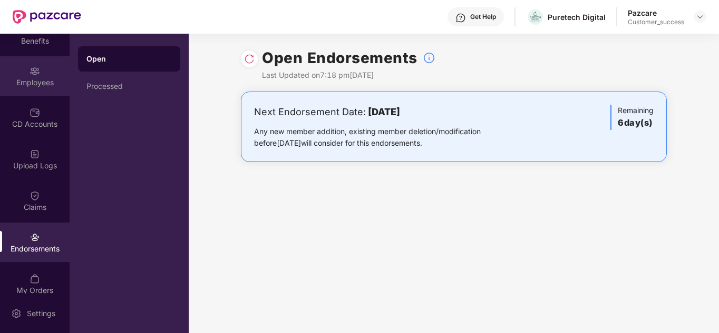
click at [35, 76] on img at bounding box center [35, 71] width 11 height 11
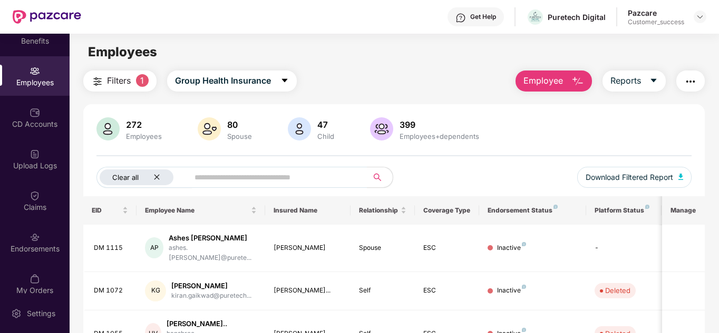
click at [160, 175] on icon "close" at bounding box center [156, 177] width 7 height 7
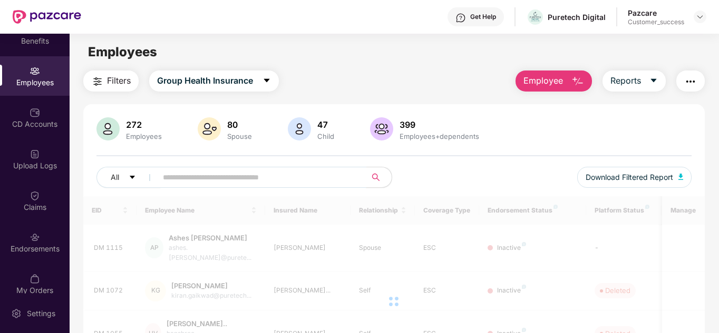
click at [188, 179] on input "text" at bounding box center [257, 178] width 189 height 16
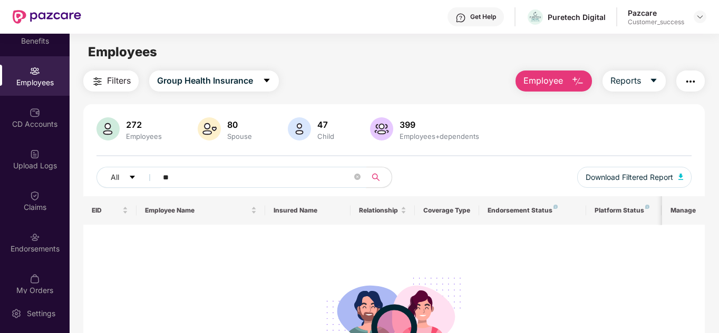
type input "*"
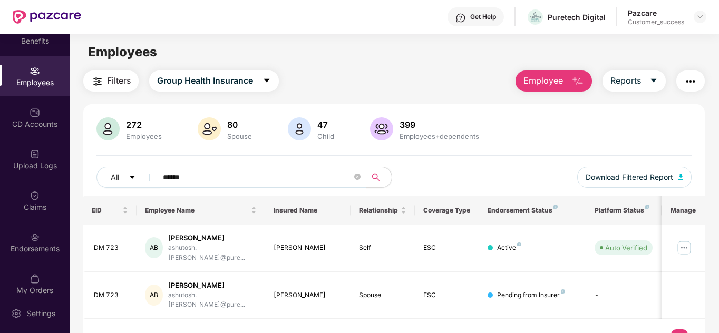
type input "******"
click at [686, 244] on img at bounding box center [683, 248] width 17 height 17
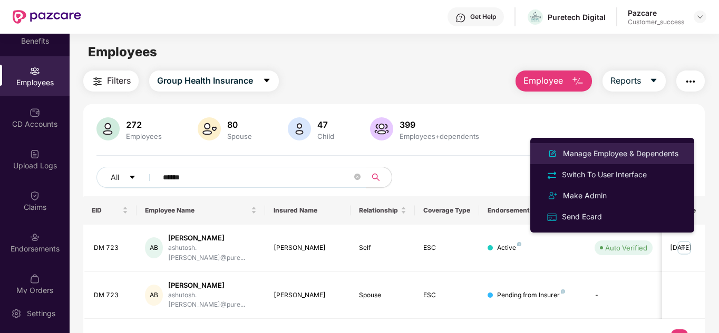
click at [601, 154] on div "Manage Employee & Dependents" at bounding box center [621, 154] width 120 height 12
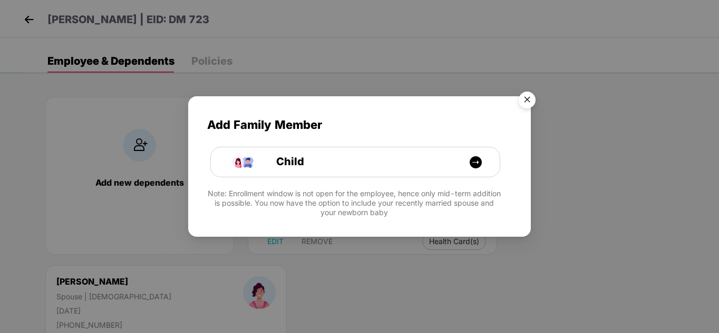
click at [524, 99] on img "Close" at bounding box center [527, 102] width 30 height 30
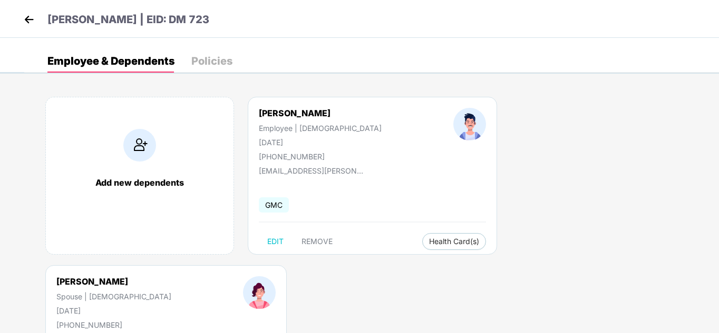
click at [32, 17] on img at bounding box center [29, 20] width 16 height 16
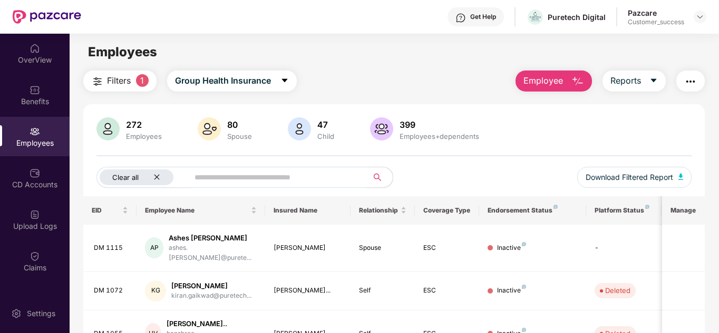
click at [159, 177] on icon "close" at bounding box center [156, 177] width 7 height 7
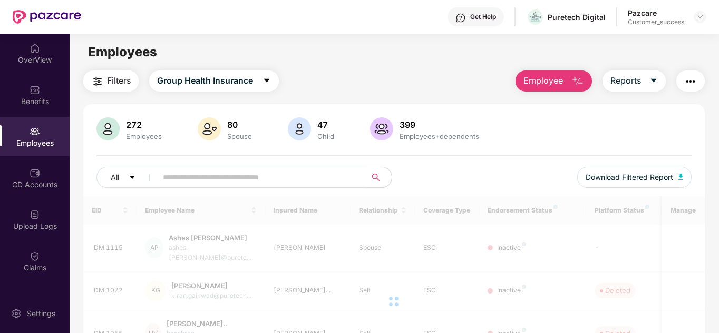
click at [196, 181] on input "text" at bounding box center [257, 178] width 189 height 16
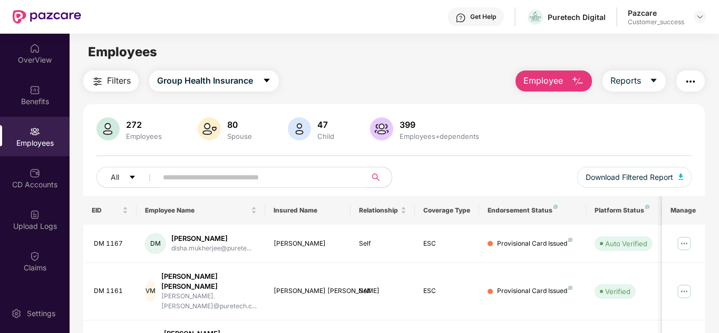
paste input "******"
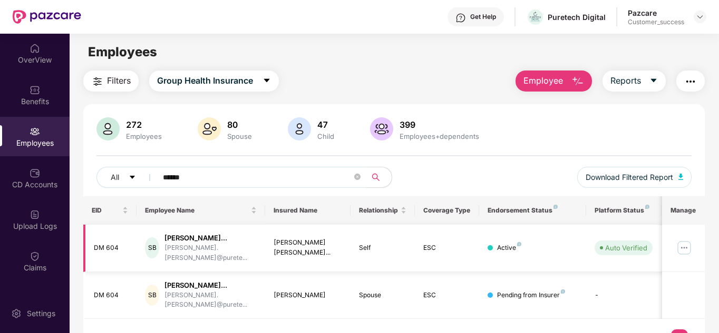
type input "******"
click at [683, 243] on img at bounding box center [683, 248] width 17 height 17
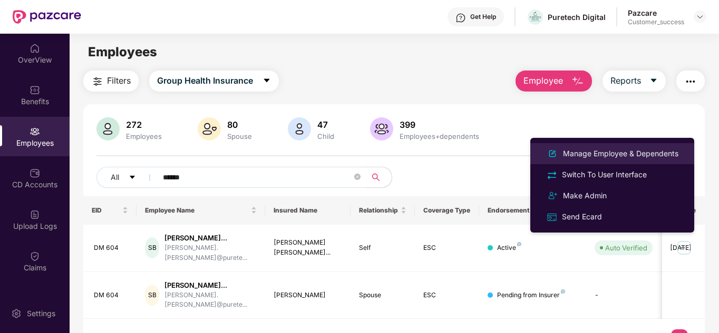
click at [591, 155] on div "Manage Employee & Dependents" at bounding box center [621, 154] width 120 height 12
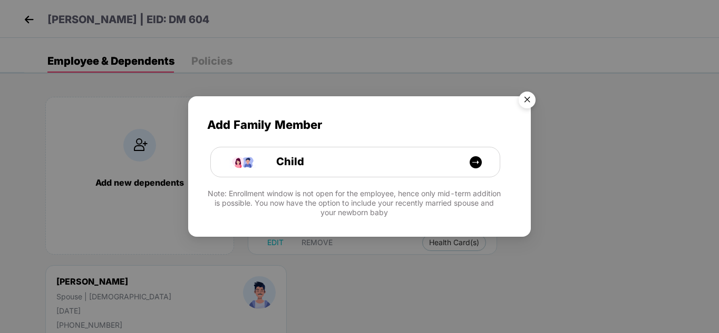
click at [531, 98] on img "Close" at bounding box center [527, 102] width 30 height 30
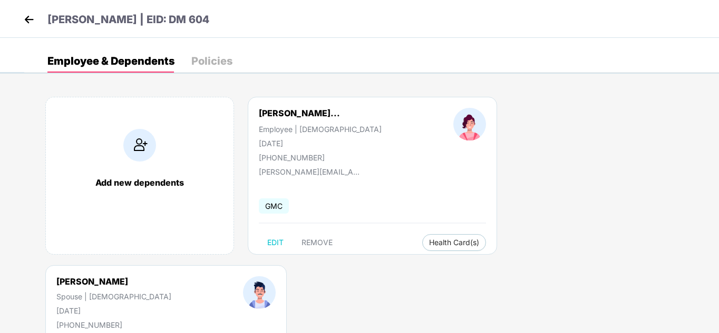
click at [378, 102] on div "[PERSON_NAME]... Employee | [DEMOGRAPHIC_DATA] [DATE] [PHONE_NUMBER] [PERSON_NA…" at bounding box center [372, 176] width 249 height 158
drag, startPoint x: 547, startPoint y: 143, endPoint x: 495, endPoint y: 142, distance: 52.2
click at [207, 277] on div "[PERSON_NAME] | [DEMOGRAPHIC_DATA] [DATE] [PHONE_NUMBER]" at bounding box center [114, 303] width 186 height 53
click at [376, 87] on div "Add new dependents [PERSON_NAME]... Employee | [DEMOGRAPHIC_DATA] [DATE] [PHONE…" at bounding box center [371, 265] width 694 height 369
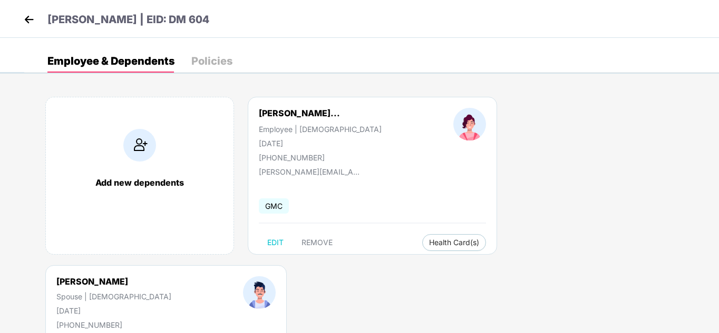
click at [33, 18] on img at bounding box center [29, 20] width 16 height 16
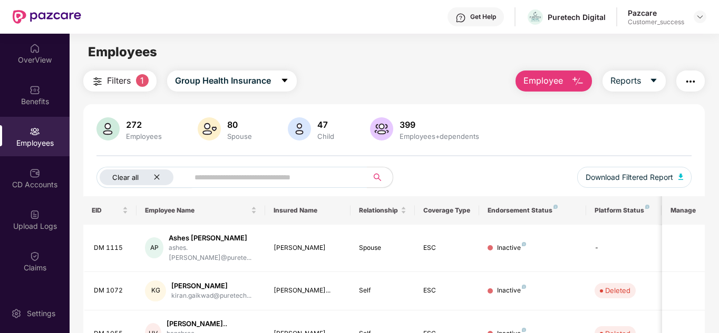
click at [163, 178] on div "Clear all" at bounding box center [137, 178] width 74 height 16
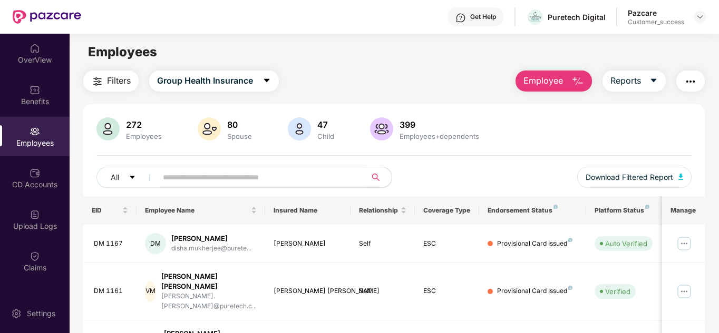
click at [195, 178] on input "text" at bounding box center [257, 178] width 189 height 16
type input "*"
paste input "******"
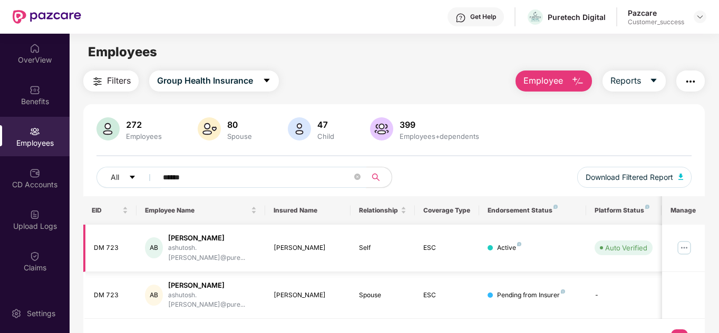
type input "******"
click at [687, 243] on img at bounding box center [683, 248] width 17 height 17
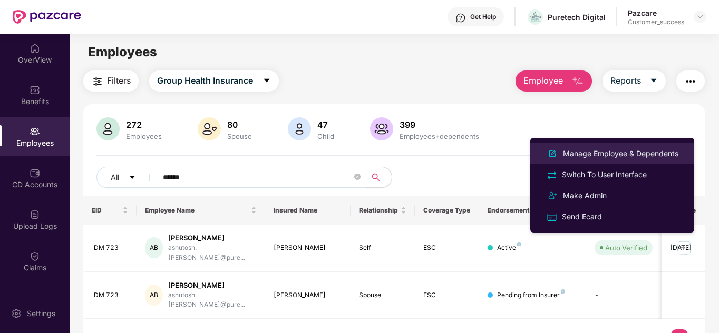
click at [599, 156] on div "Manage Employee & Dependents" at bounding box center [621, 154] width 120 height 12
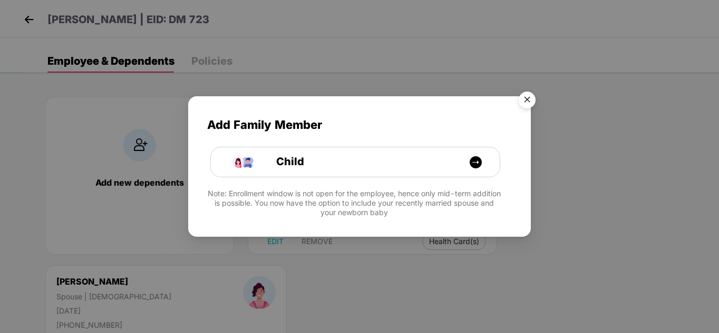
click at [529, 99] on img "Close" at bounding box center [527, 102] width 30 height 30
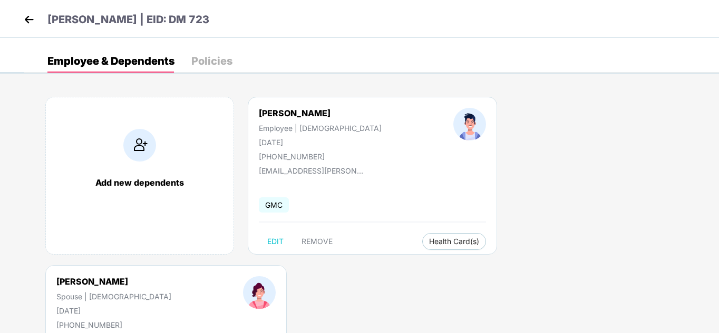
click at [305, 82] on div "Add new dependents [PERSON_NAME] Employee | [DEMOGRAPHIC_DATA] [DATE] [PHONE_NU…" at bounding box center [371, 265] width 694 height 369
click at [375, 90] on div "Add new dependents [PERSON_NAME] Employee | [DEMOGRAPHIC_DATA] [DATE] [PHONE_NU…" at bounding box center [371, 265] width 694 height 369
click at [359, 87] on div "Add new dependents [PERSON_NAME] Employee | [DEMOGRAPHIC_DATA] [DATE] [PHONE_NU…" at bounding box center [371, 265] width 694 height 369
click at [35, 16] on img at bounding box center [29, 20] width 16 height 16
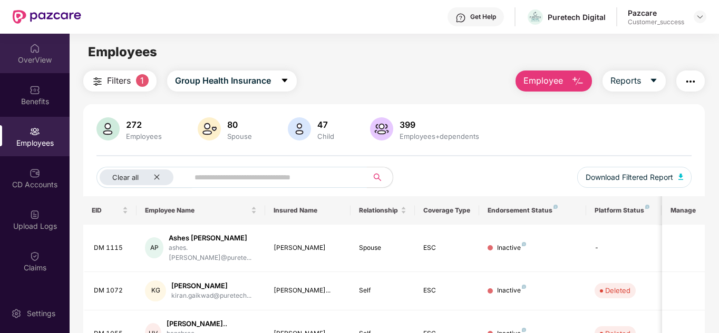
click at [44, 54] on div "OverView" at bounding box center [35, 54] width 70 height 40
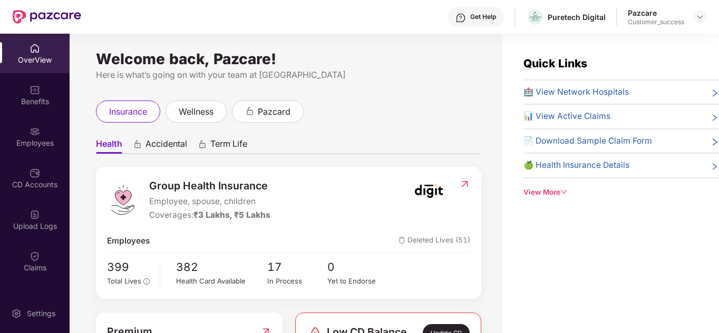
click at [708, 19] on header "Get Help Puretech Digital Pazcare Customer_success" at bounding box center [359, 17] width 719 height 34
click at [701, 16] on img at bounding box center [699, 17] width 8 height 8
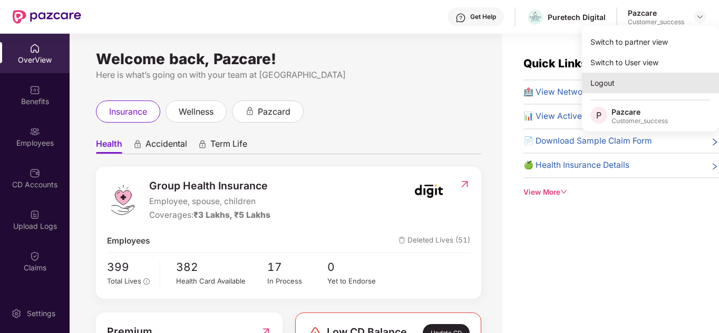
click at [613, 83] on div "Logout" at bounding box center [650, 83] width 137 height 21
